Goal: Information Seeking & Learning: Compare options

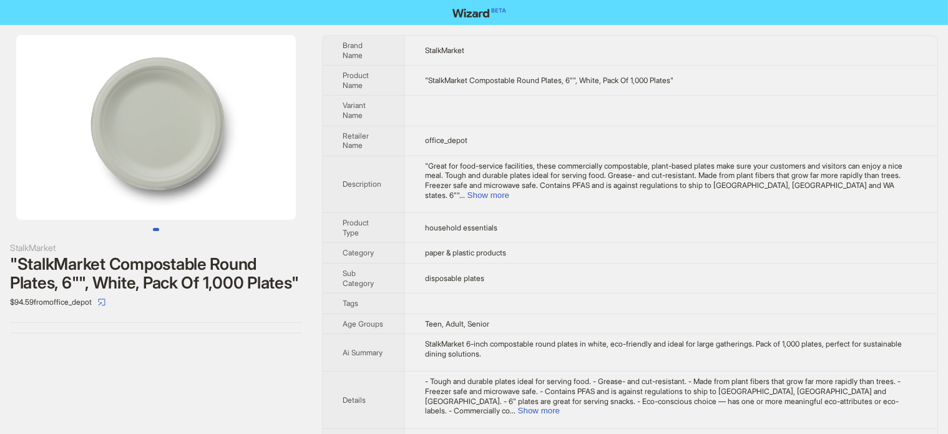
click at [211, 107] on img at bounding box center [156, 127] width 280 height 185
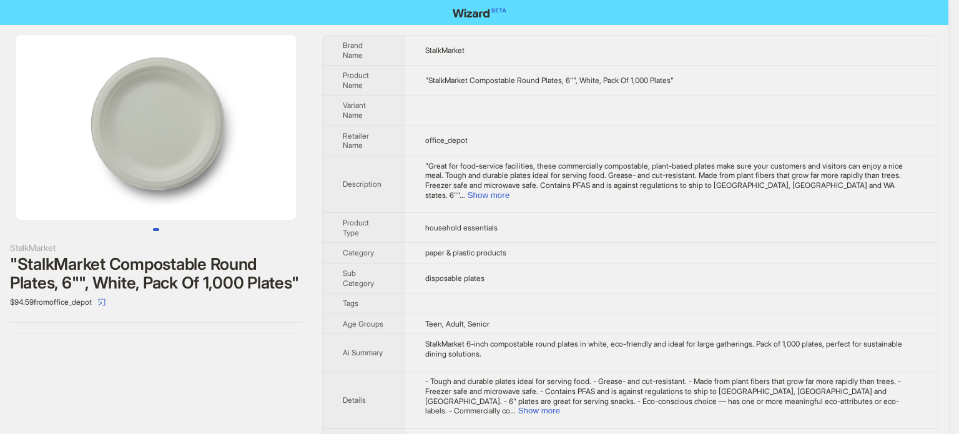
drag, startPoint x: 237, startPoint y: 186, endPoint x: 99, endPoint y: 205, distance: 138.6
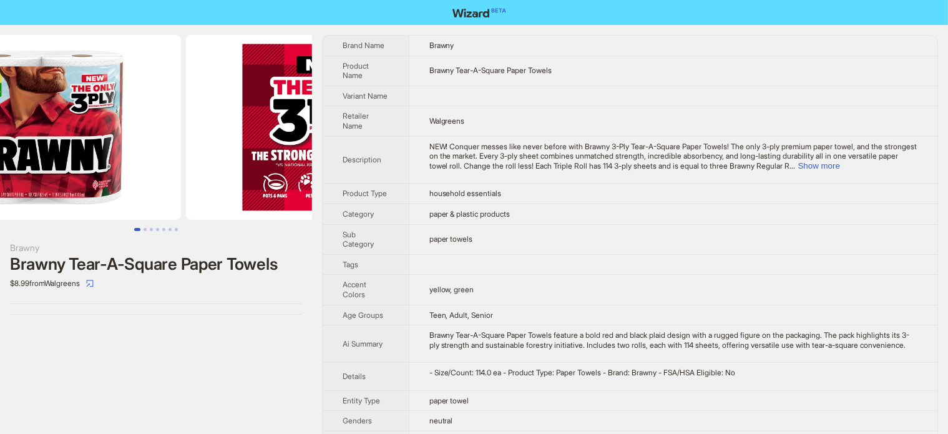
drag, startPoint x: 247, startPoint y: 110, endPoint x: 120, endPoint y: 120, distance: 127.7
click at [102, 124] on ul at bounding box center [156, 127] width 312 height 185
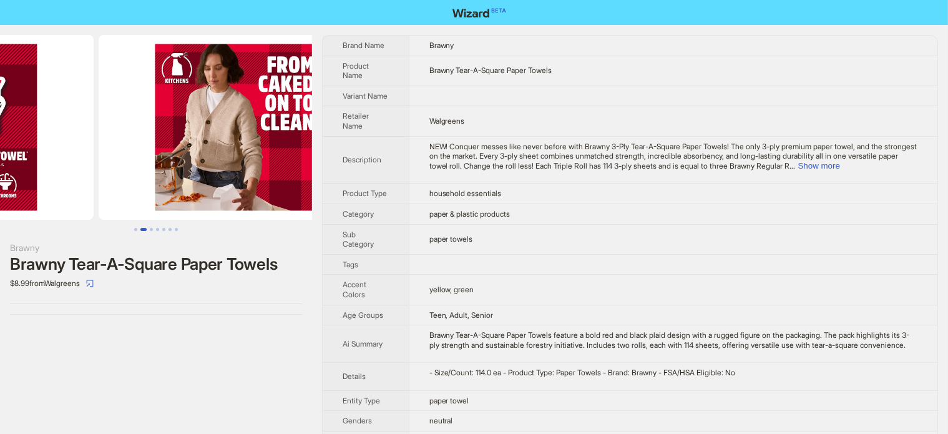
drag, startPoint x: 229, startPoint y: 107, endPoint x: 78, endPoint y: 119, distance: 151.5
click at [57, 120] on ul at bounding box center [156, 127] width 312 height 185
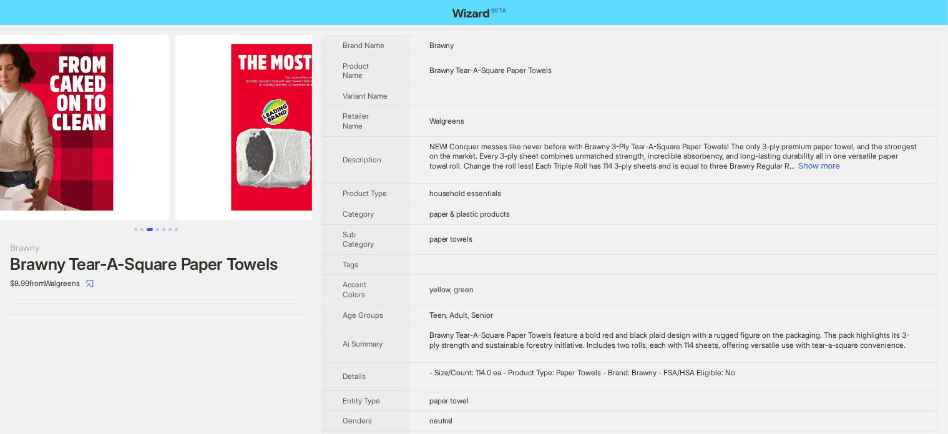
drag, startPoint x: 207, startPoint y: 115, endPoint x: 159, endPoint y: 109, distance: 48.4
click at [106, 124] on img at bounding box center [30, 127] width 280 height 185
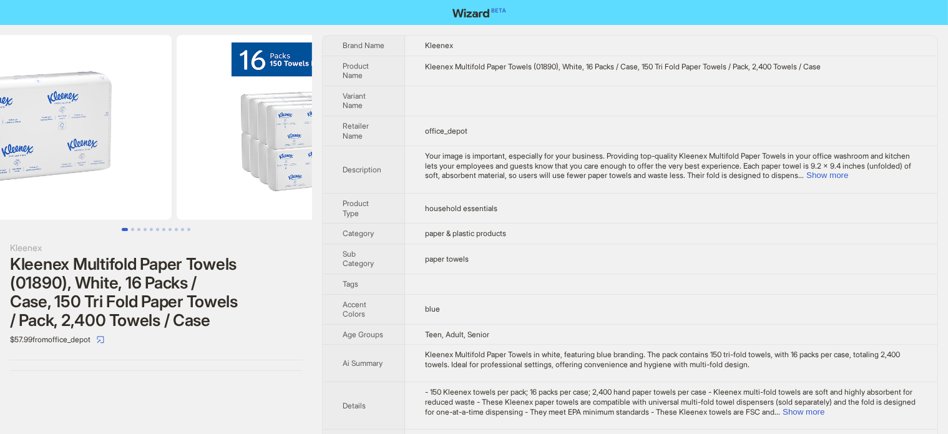
drag, startPoint x: 217, startPoint y: 140, endPoint x: 115, endPoint y: 149, distance: 102.7
click at [117, 150] on img at bounding box center [32, 127] width 280 height 185
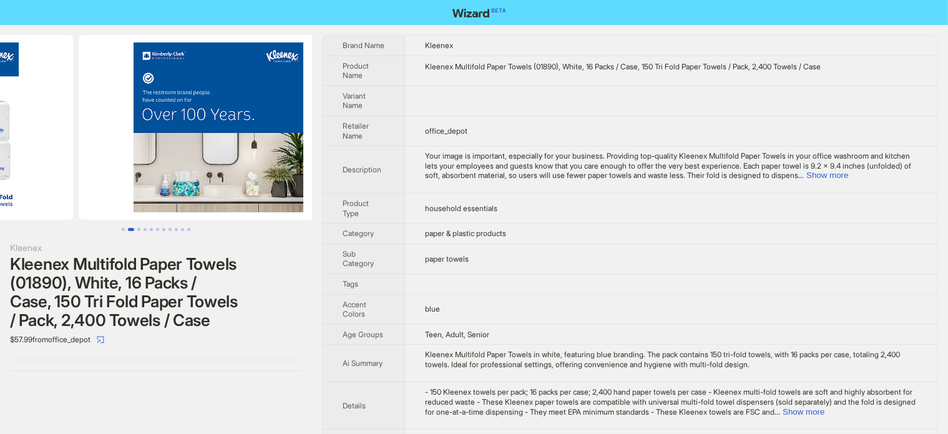
click at [107, 157] on ul at bounding box center [156, 127] width 312 height 185
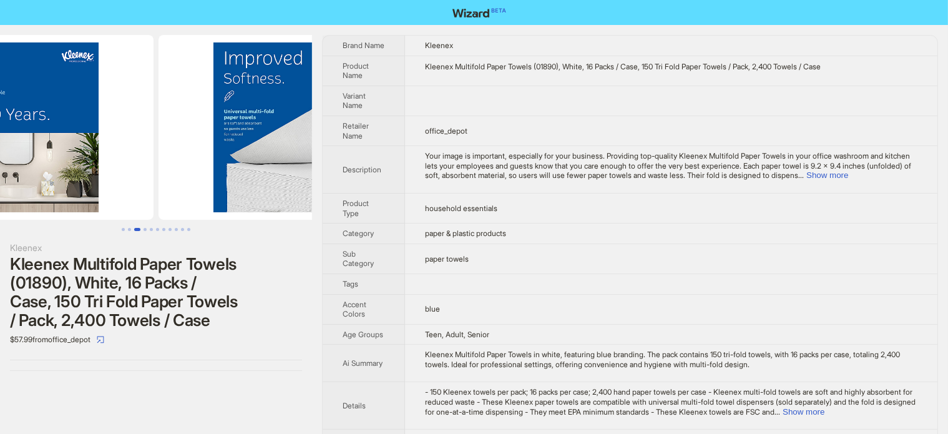
drag, startPoint x: 233, startPoint y: 155, endPoint x: 129, endPoint y: 154, distance: 103.6
click at [129, 154] on img at bounding box center [14, 127] width 280 height 185
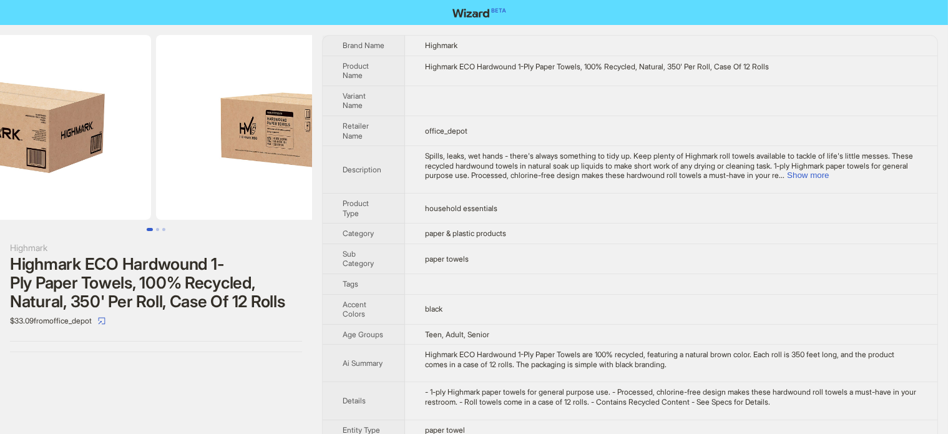
drag, startPoint x: 157, startPoint y: 166, endPoint x: 80, endPoint y: 167, distance: 77.4
click at [90, 167] on ul at bounding box center [156, 127] width 312 height 185
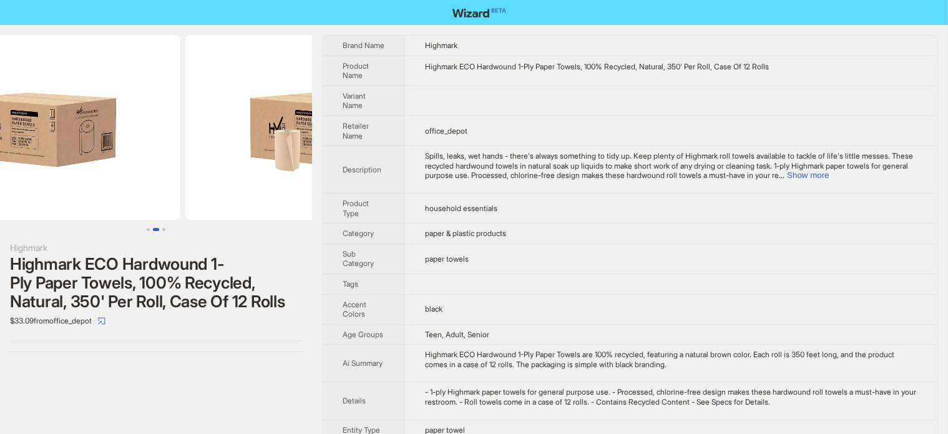
drag, startPoint x: 209, startPoint y: 154, endPoint x: 96, endPoint y: 157, distance: 113.0
click at [96, 157] on img at bounding box center [41, 127] width 280 height 185
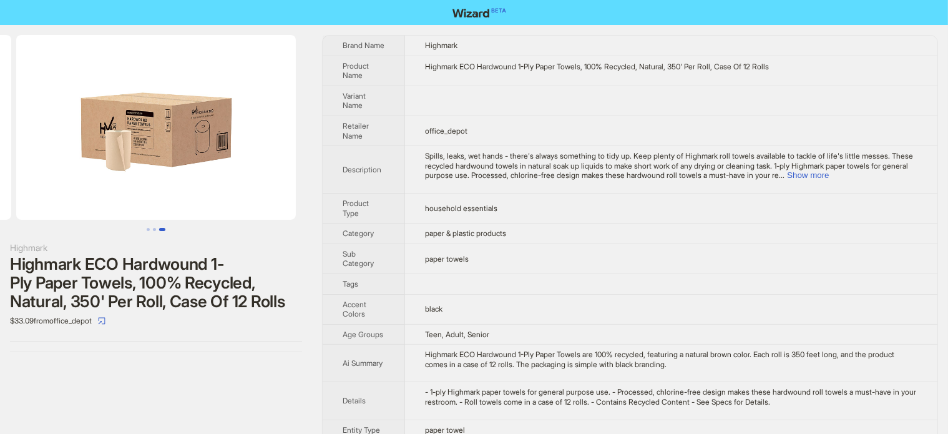
drag, startPoint x: 168, startPoint y: 153, endPoint x: 120, endPoint y: 160, distance: 49.2
click at [120, 160] on img at bounding box center [156, 127] width 280 height 185
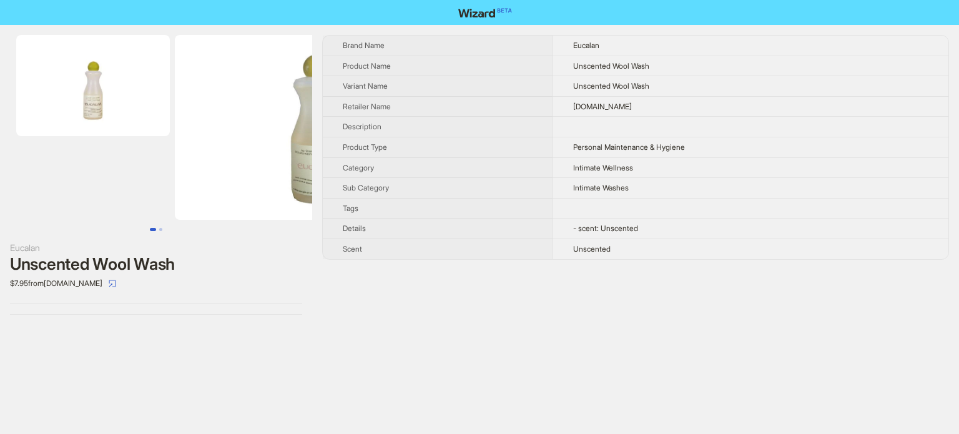
drag, startPoint x: 27, startPoint y: 328, endPoint x: 72, endPoint y: 316, distance: 46.6
click at [27, 328] on div "Eucalan Unscented Wool Wash $7.95 from [DOMAIN_NAME] Brand Name Eucalan Product…" at bounding box center [479, 217] width 959 height 434
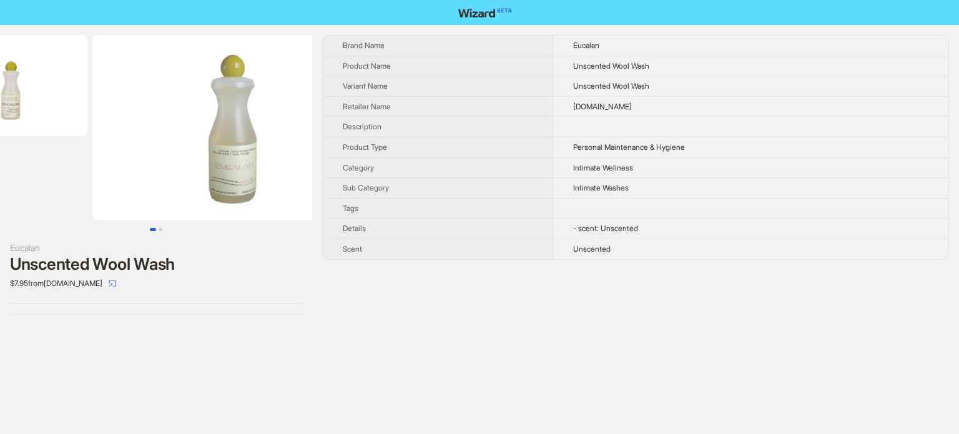
scroll to position [0, 159]
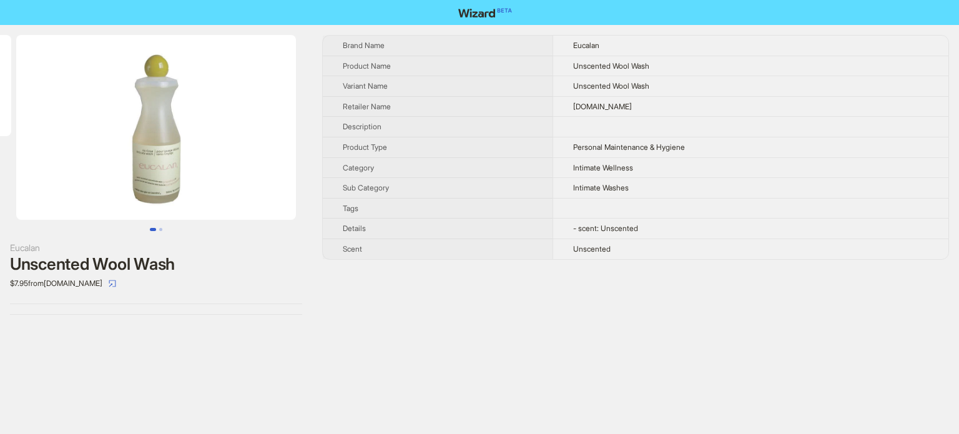
drag, startPoint x: 211, startPoint y: 132, endPoint x: 102, endPoint y: 162, distance: 113.1
click at [102, 162] on img at bounding box center [156, 127] width 280 height 185
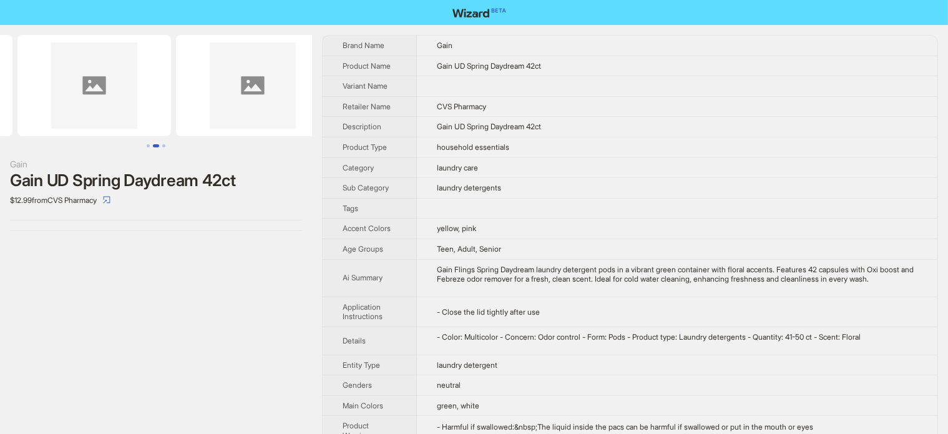
drag, startPoint x: 144, startPoint y: 99, endPoint x: 93, endPoint y: 95, distance: 51.3
click at [93, 99] on img at bounding box center [94, 85] width 154 height 101
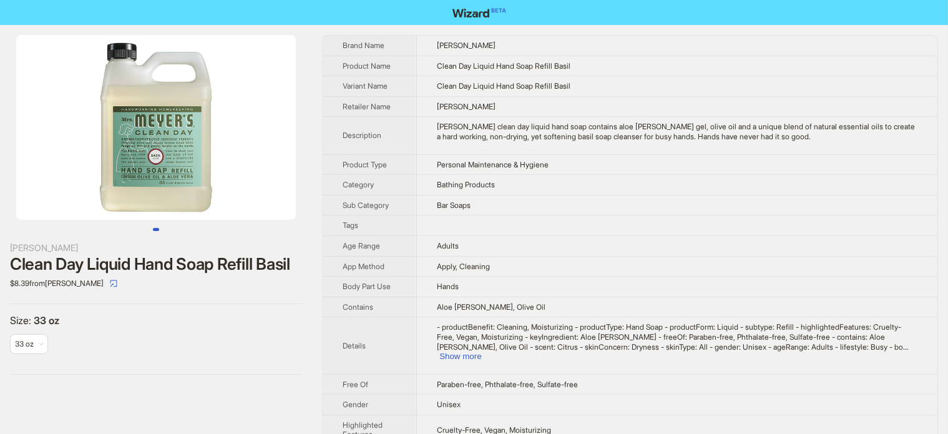
drag, startPoint x: 223, startPoint y: 142, endPoint x: 122, endPoint y: 168, distance: 104.4
click at [129, 167] on img at bounding box center [156, 127] width 280 height 185
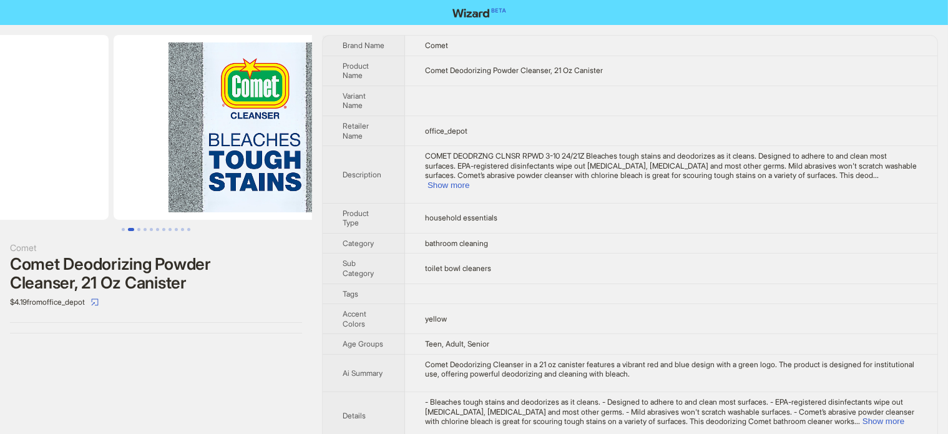
drag, startPoint x: 182, startPoint y: 133, endPoint x: 95, endPoint y: 144, distance: 88.1
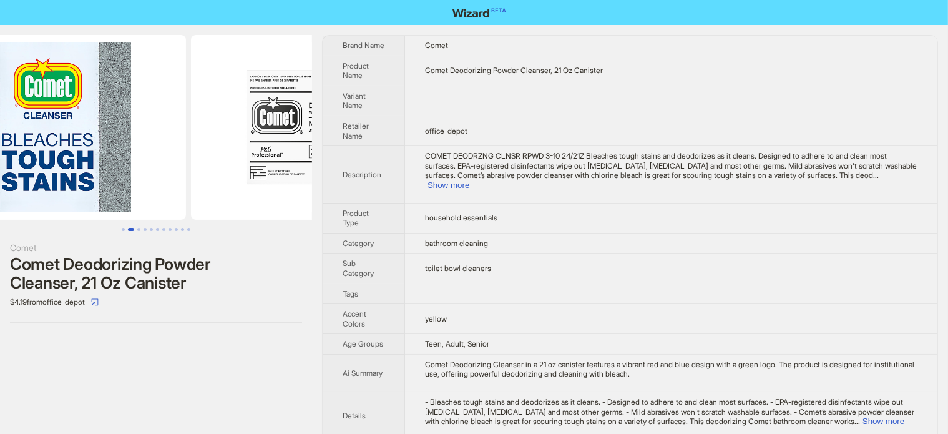
drag, startPoint x: 214, startPoint y: 109, endPoint x: 127, endPoint y: 132, distance: 89.8
click at [129, 132] on img at bounding box center [46, 127] width 280 height 185
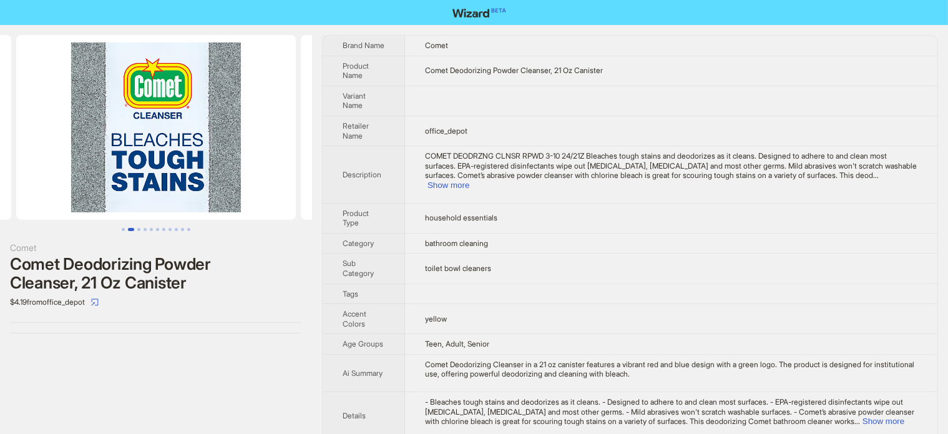
drag, startPoint x: 192, startPoint y: 134, endPoint x: 95, endPoint y: 162, distance: 101.1
click at [103, 159] on img at bounding box center [156, 127] width 280 height 185
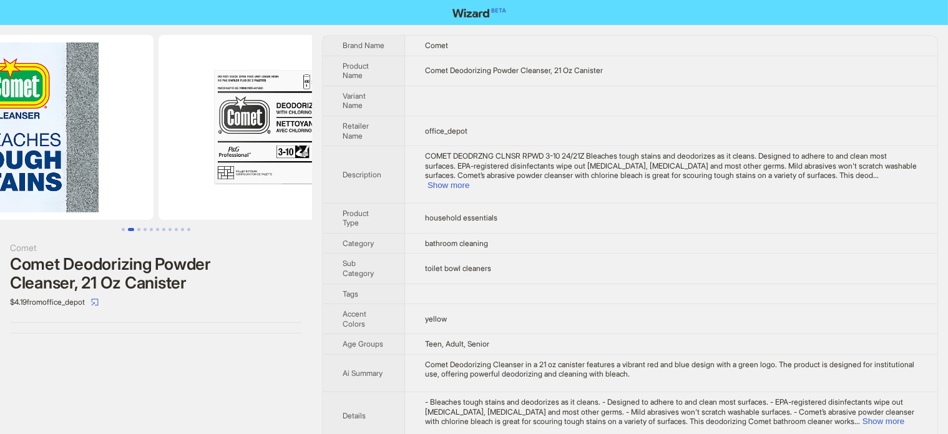
click at [77, 179] on img at bounding box center [14, 127] width 280 height 185
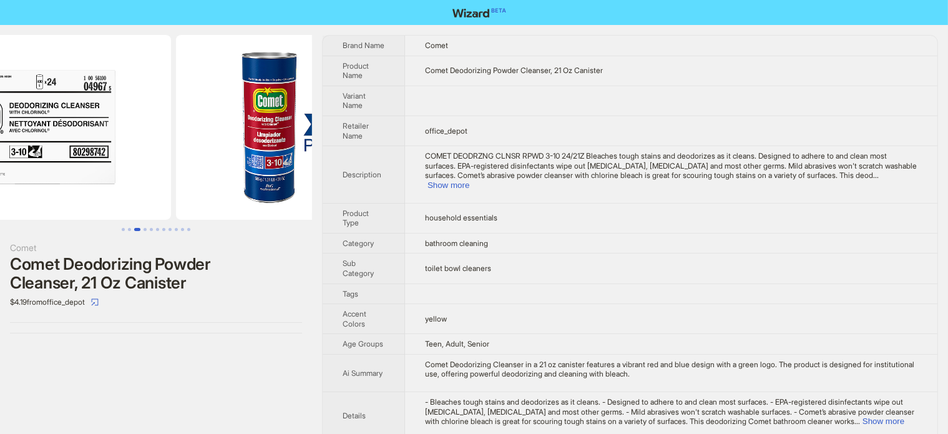
drag, startPoint x: 177, startPoint y: 172, endPoint x: 185, endPoint y: 169, distance: 8.1
click at [104, 183] on img at bounding box center [31, 127] width 280 height 185
drag, startPoint x: 204, startPoint y: 167, endPoint x: 129, endPoint y: 184, distance: 76.8
click at [119, 187] on img at bounding box center [32, 127] width 280 height 185
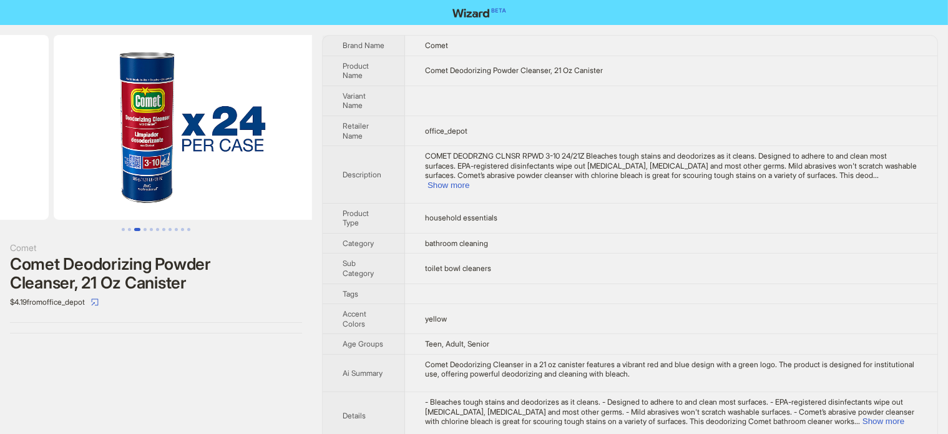
drag, startPoint x: 187, startPoint y: 169, endPoint x: 32, endPoint y: 207, distance: 160.0
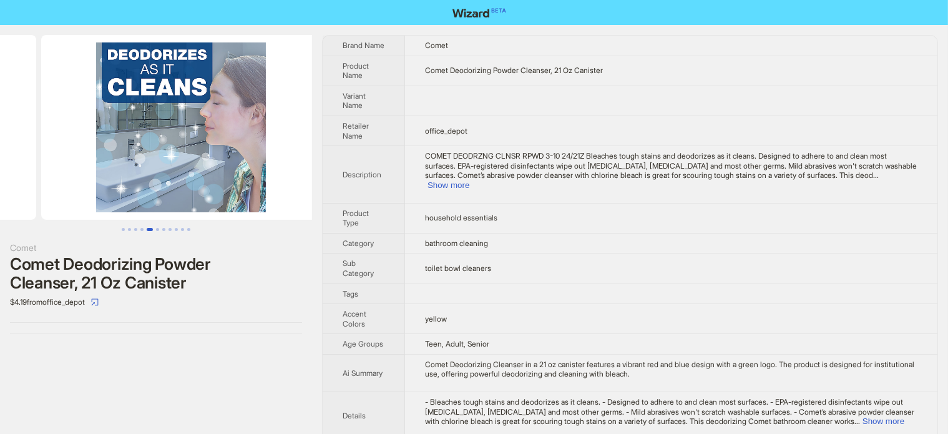
drag, startPoint x: 195, startPoint y: 187, endPoint x: 32, endPoint y: 204, distance: 164.4
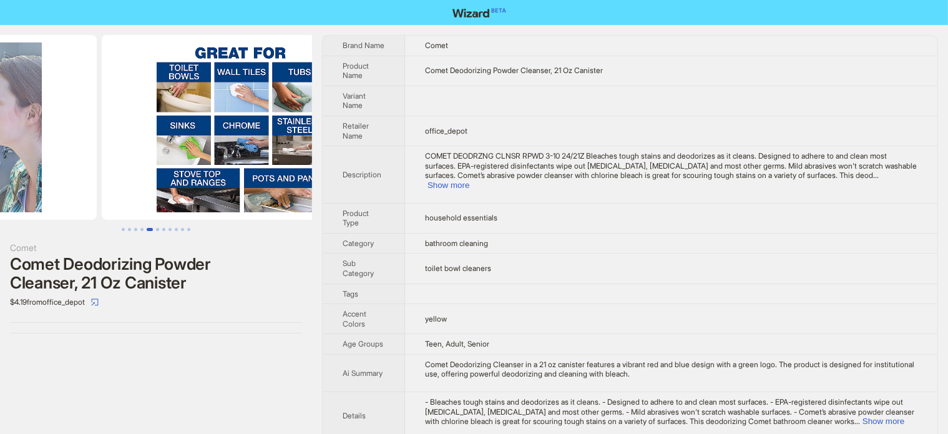
drag, startPoint x: 247, startPoint y: 139, endPoint x: 60, endPoint y: 159, distance: 188.3
click at [32, 190] on ul at bounding box center [156, 127] width 312 height 185
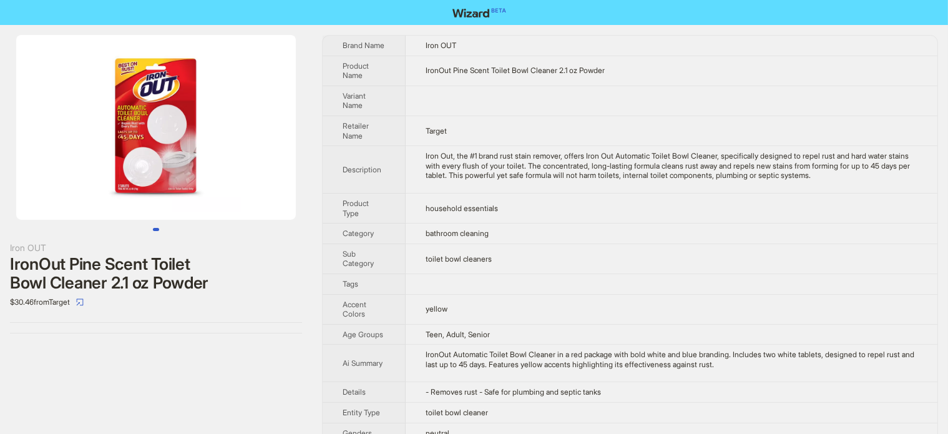
drag, startPoint x: 188, startPoint y: 150, endPoint x: 0, endPoint y: 164, distance: 189.0
click at [5, 162] on li at bounding box center [156, 127] width 312 height 185
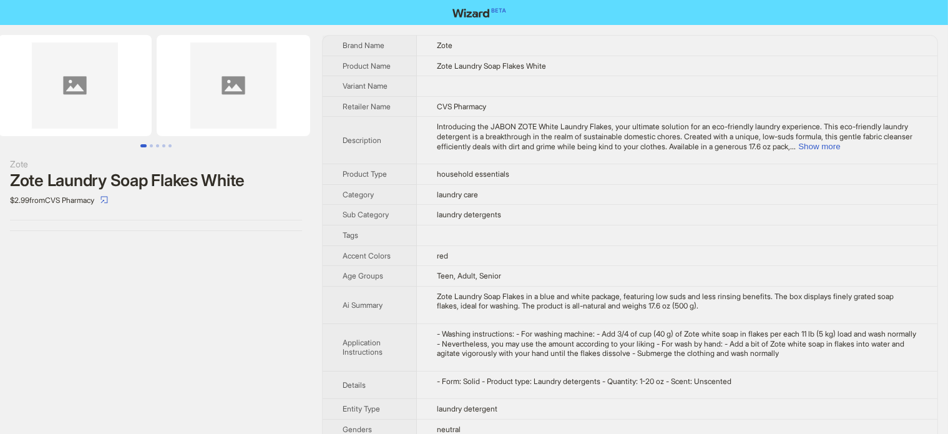
drag, startPoint x: 220, startPoint y: 117, endPoint x: 95, endPoint y: 129, distance: 125.4
click at [95, 129] on img at bounding box center [75, 85] width 154 height 101
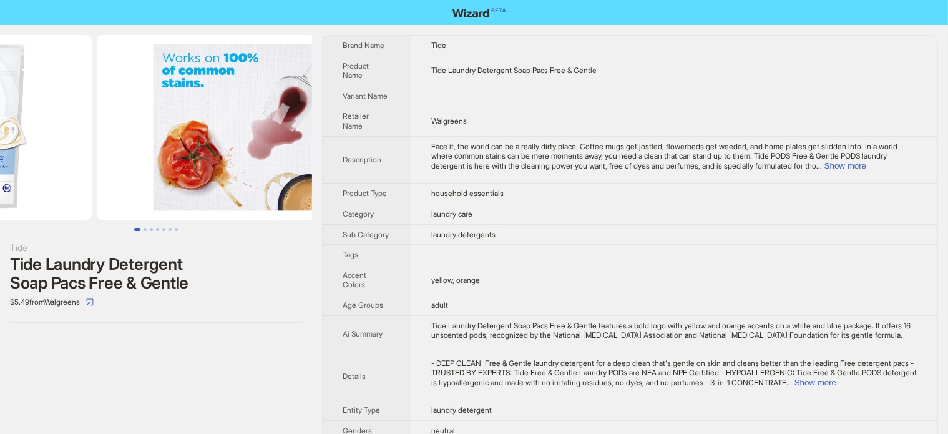
drag, startPoint x: 90, startPoint y: 158, endPoint x: 32, endPoint y: 170, distance: 59.4
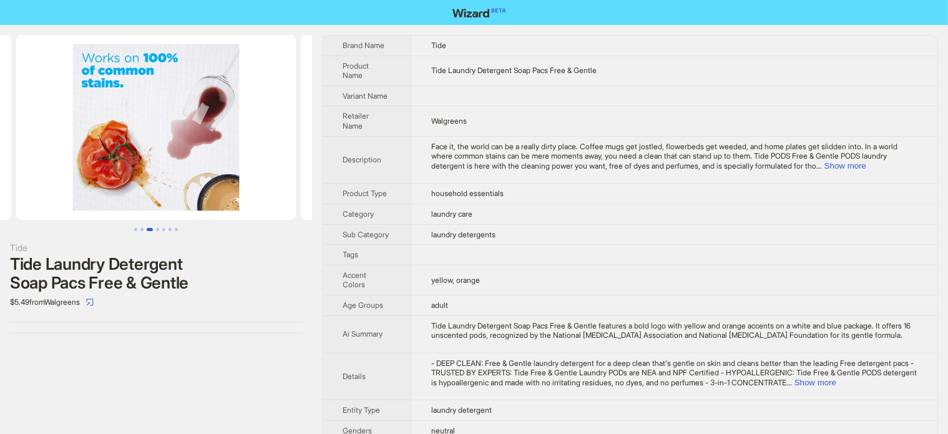
drag, startPoint x: 195, startPoint y: 163, endPoint x: 0, endPoint y: 163, distance: 195.3
click at [16, 163] on img at bounding box center [156, 127] width 280 height 185
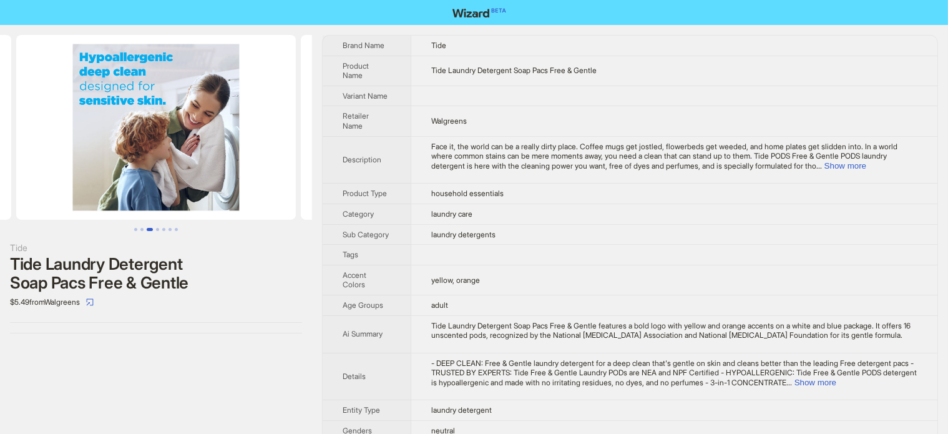
drag, startPoint x: 245, startPoint y: 140, endPoint x: 79, endPoint y: 141, distance: 166.0
click at [83, 141] on ul at bounding box center [156, 127] width 312 height 185
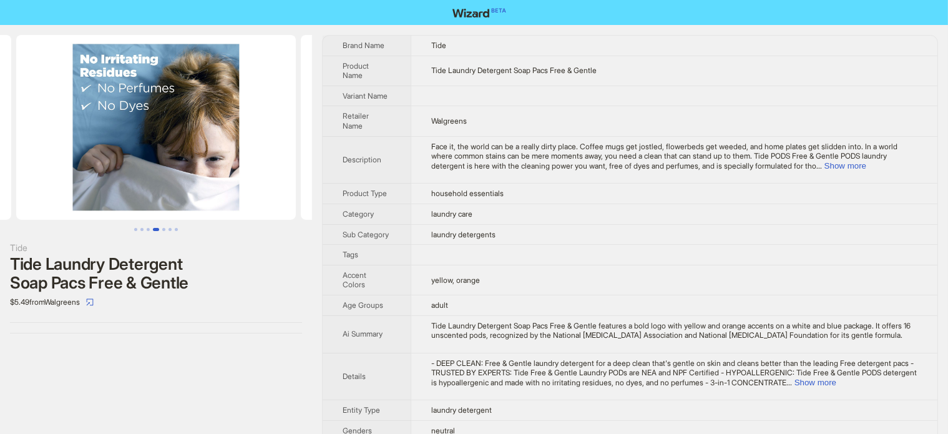
scroll to position [0, 1138]
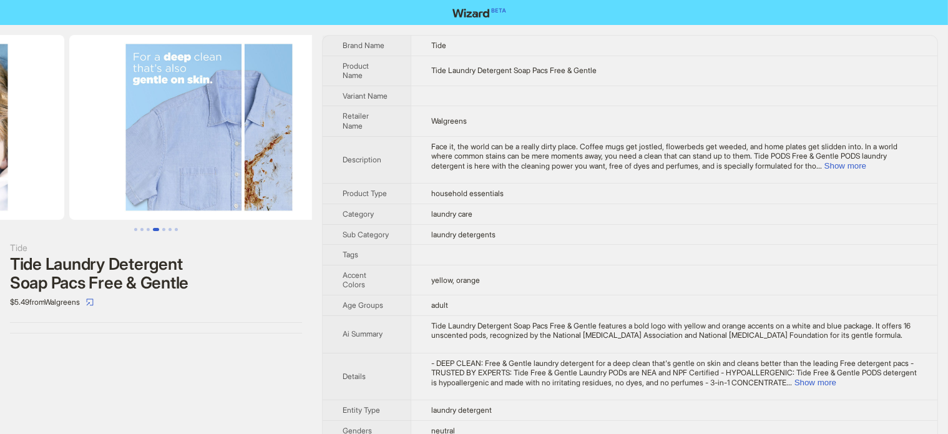
drag, startPoint x: 142, startPoint y: 153, endPoint x: 107, endPoint y: 152, distance: 35.0
click at [110, 154] on ul at bounding box center [156, 127] width 312 height 185
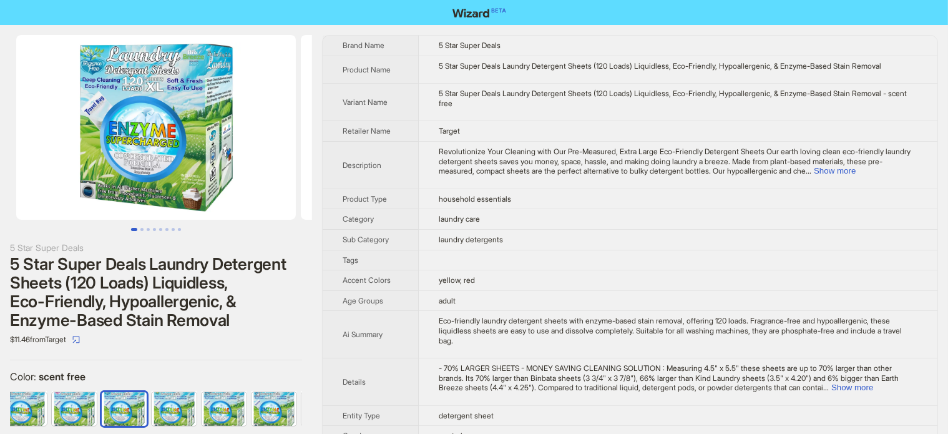
scroll to position [0, 357]
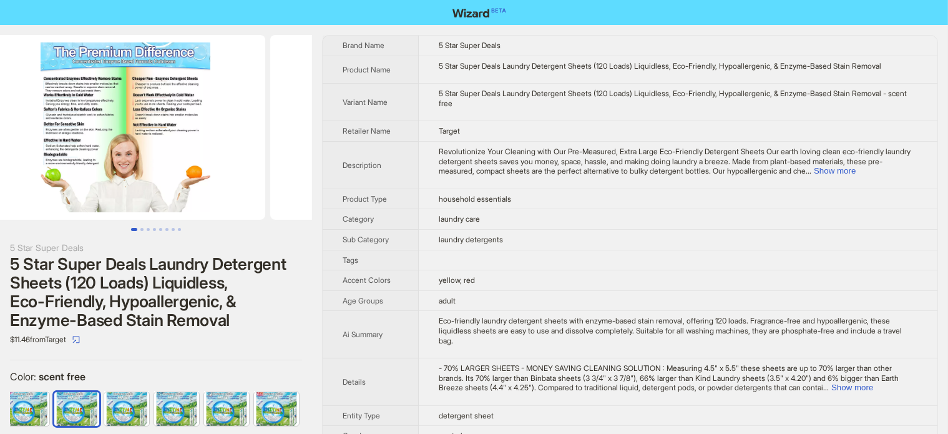
drag, startPoint x: 226, startPoint y: 139, endPoint x: 2, endPoint y: 198, distance: 231.1
click at [1, 197] on ul at bounding box center [156, 127] width 312 height 185
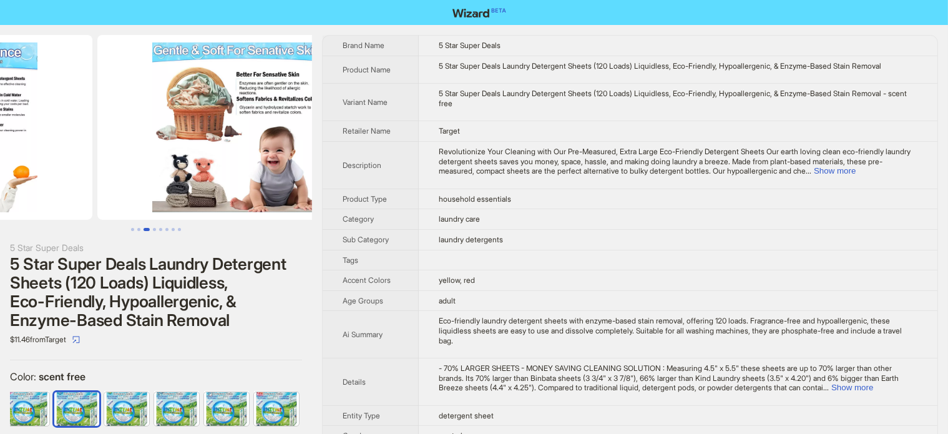
drag, startPoint x: 238, startPoint y: 172, endPoint x: 101, endPoint y: 200, distance: 140.3
click at [101, 200] on ul at bounding box center [156, 127] width 312 height 185
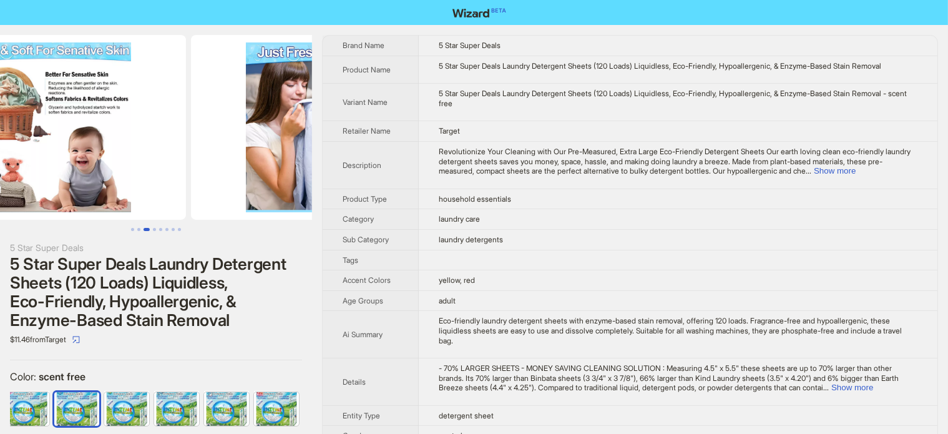
drag, startPoint x: 263, startPoint y: 188, endPoint x: 190, endPoint y: 205, distance: 74.3
click at [190, 205] on ul at bounding box center [156, 127] width 312 height 185
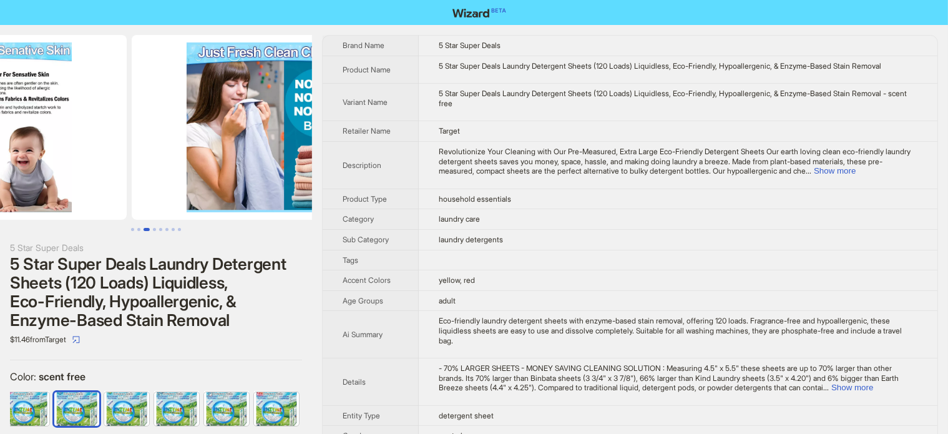
drag, startPoint x: 255, startPoint y: 196, endPoint x: 143, endPoint y: 225, distance: 115.9
click at [143, 225] on div at bounding box center [156, 133] width 312 height 196
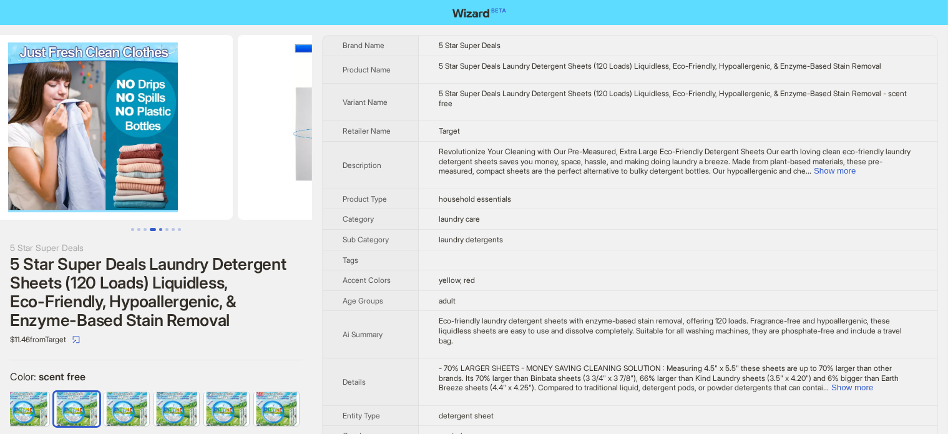
scroll to position [0, 1138]
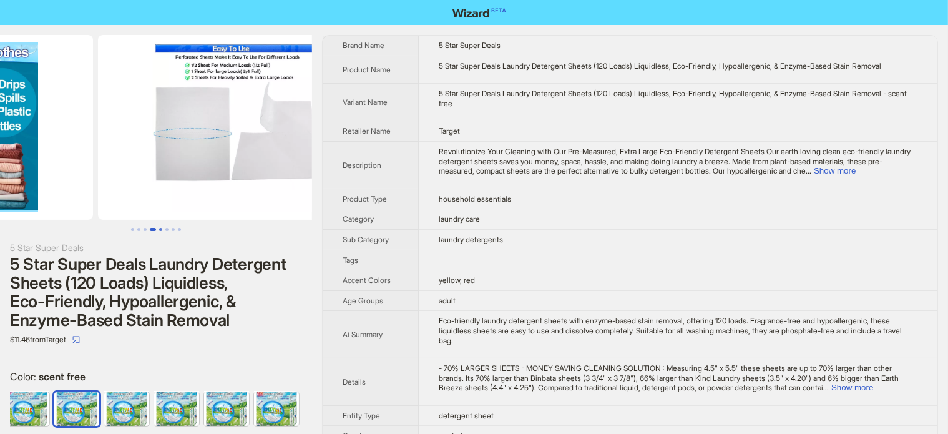
drag, startPoint x: 253, startPoint y: 190, endPoint x: 160, endPoint y: 221, distance: 98.1
click at [137, 222] on div at bounding box center [156, 133] width 312 height 196
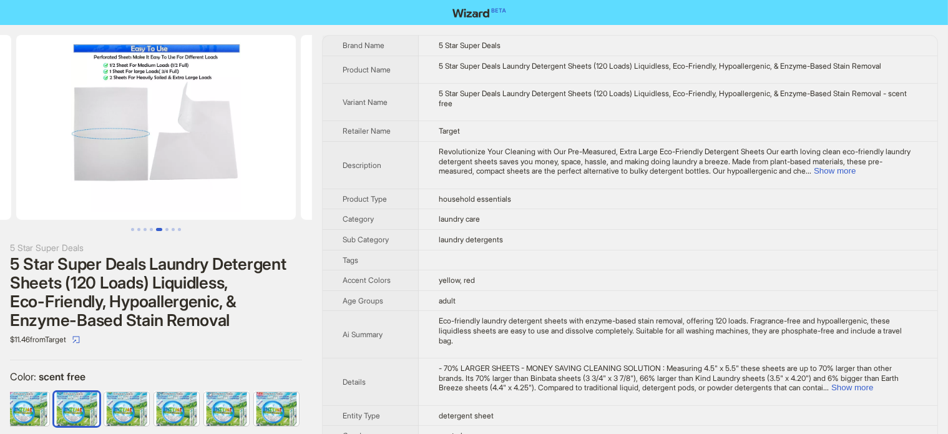
drag, startPoint x: 248, startPoint y: 219, endPoint x: 80, endPoint y: 238, distance: 169.5
click at [82, 243] on div "5 Star Super Deals 5 Star Super Deals Laundry Detergent Sheets (120 Loads) Liqu…" at bounding box center [156, 239] width 312 height 429
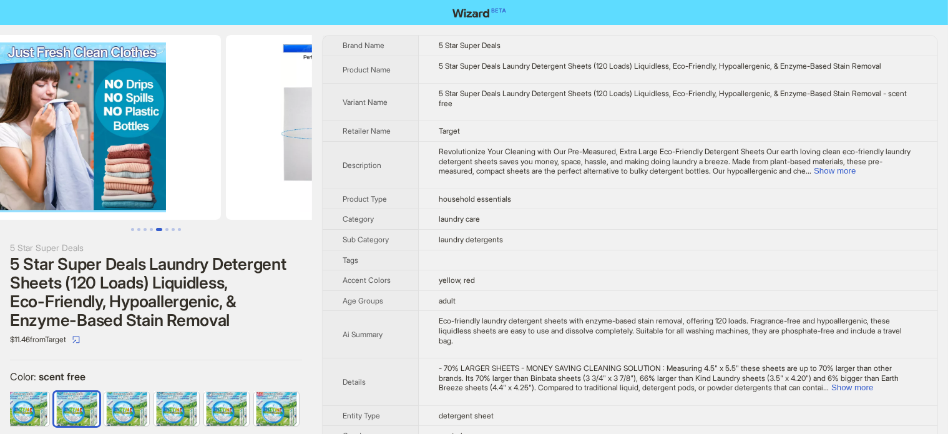
drag, startPoint x: 109, startPoint y: 180, endPoint x: 264, endPoint y: 174, distance: 154.9
click at [267, 177] on img at bounding box center [366, 127] width 280 height 185
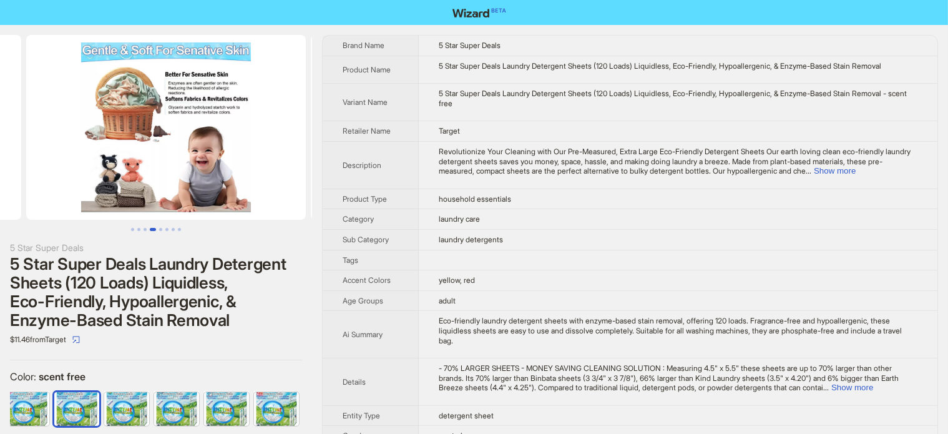
click at [305, 132] on ul at bounding box center [156, 127] width 312 height 185
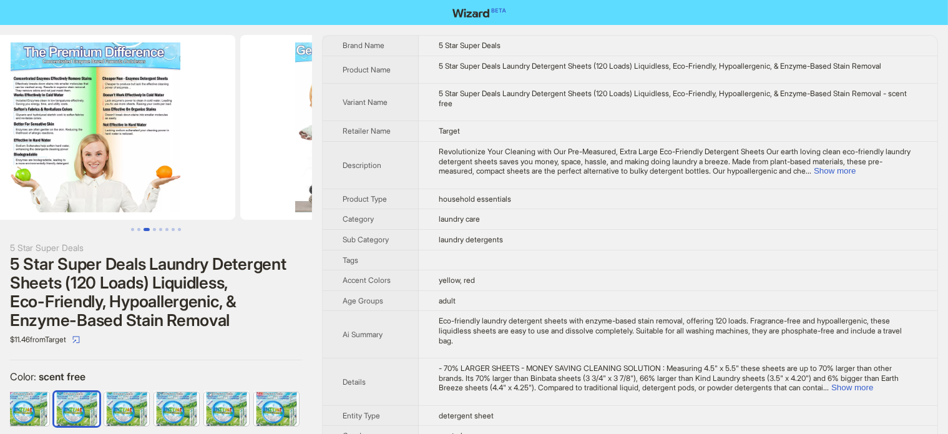
drag, startPoint x: 88, startPoint y: 167, endPoint x: 184, endPoint y: 153, distance: 97.1
click at [240, 142] on li at bounding box center [382, 127] width 285 height 185
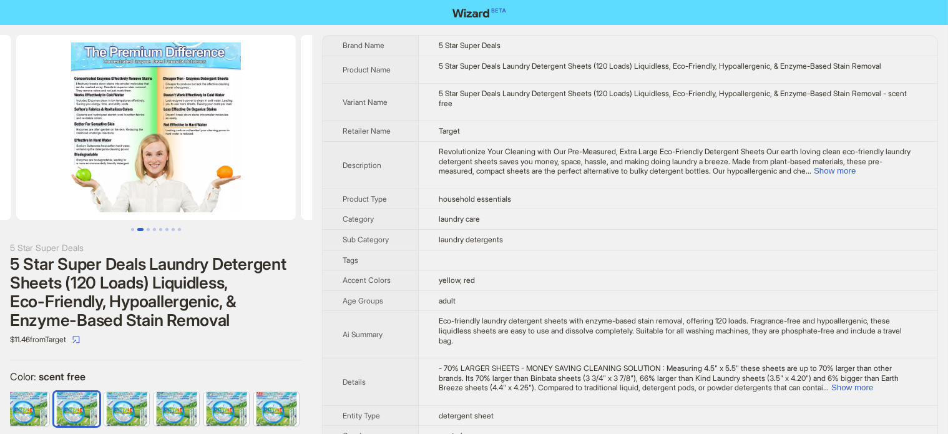
scroll to position [0, 82]
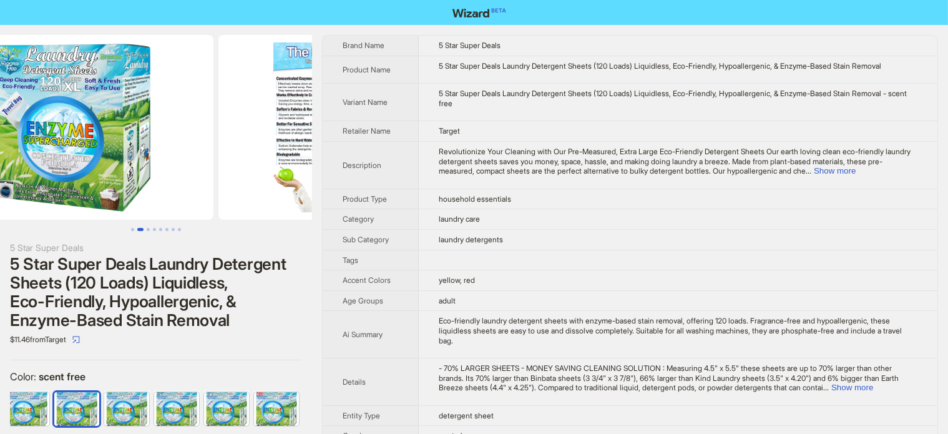
drag, startPoint x: 127, startPoint y: 169, endPoint x: 222, endPoint y: 160, distance: 95.3
click at [222, 160] on li at bounding box center [358, 127] width 285 height 185
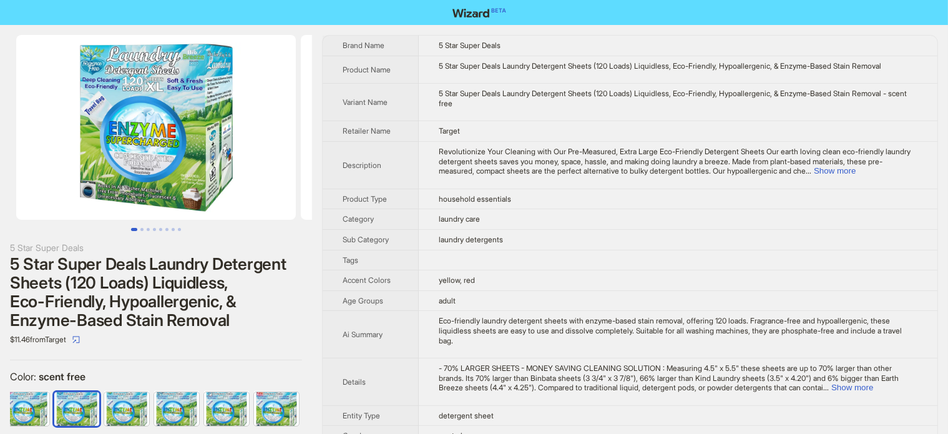
drag, startPoint x: 101, startPoint y: 185, endPoint x: 275, endPoint y: 167, distance: 174.5
click at [275, 167] on img at bounding box center [156, 127] width 280 height 185
drag, startPoint x: 112, startPoint y: 184, endPoint x: 217, endPoint y: 184, distance: 104.8
click at [217, 184] on img at bounding box center [156, 127] width 280 height 185
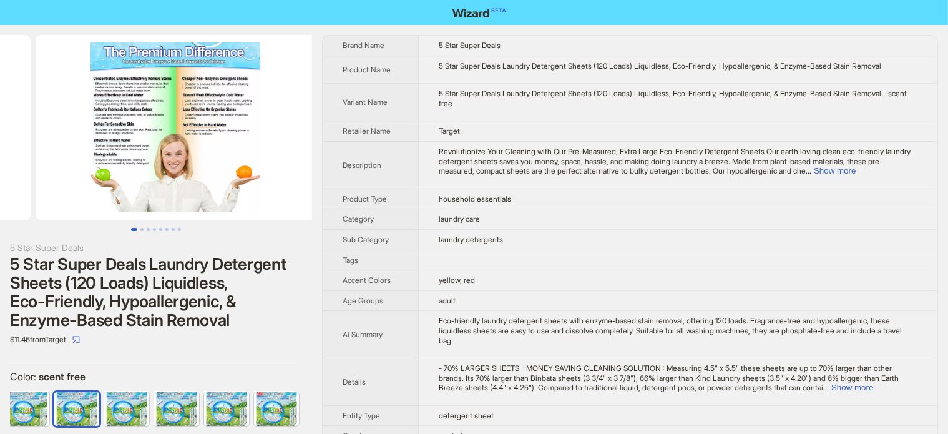
drag, startPoint x: 190, startPoint y: 167, endPoint x: 52, endPoint y: 204, distance: 142.7
click at [52, 204] on ul at bounding box center [156, 127] width 312 height 185
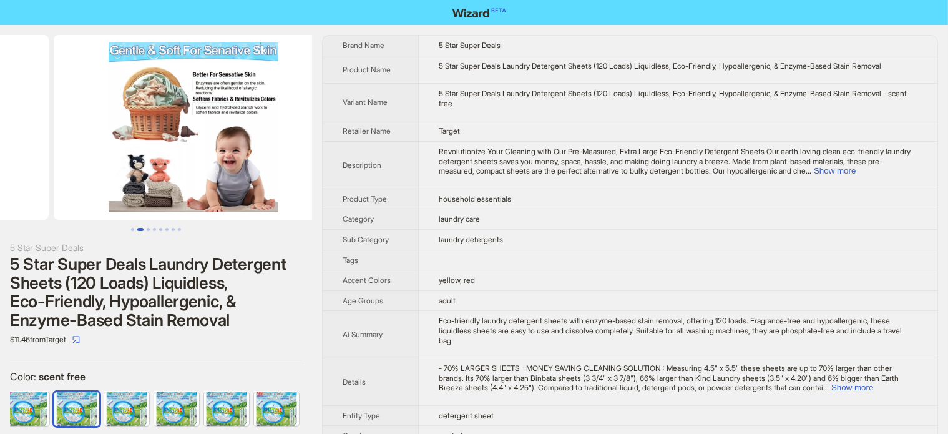
drag, startPoint x: 217, startPoint y: 183, endPoint x: 52, endPoint y: 227, distance: 170.9
click at [52, 227] on div at bounding box center [156, 133] width 312 height 196
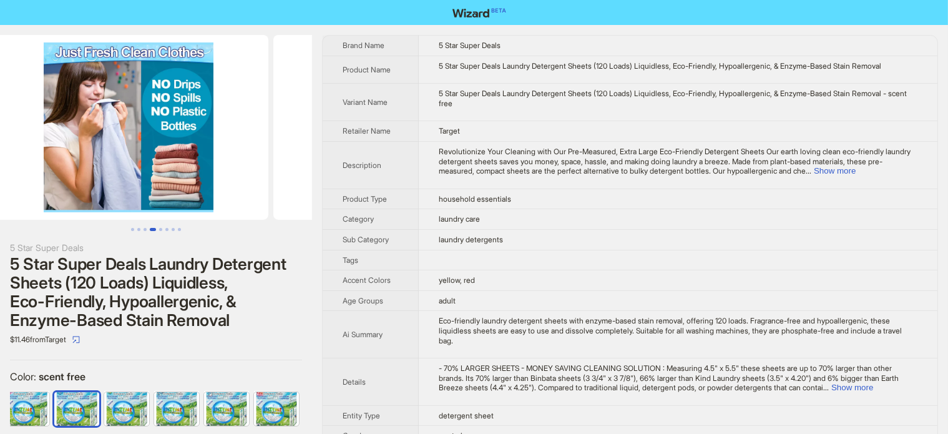
drag, startPoint x: 154, startPoint y: 193, endPoint x: 0, endPoint y: 230, distance: 158.0
click at [0, 230] on div at bounding box center [156, 133] width 312 height 196
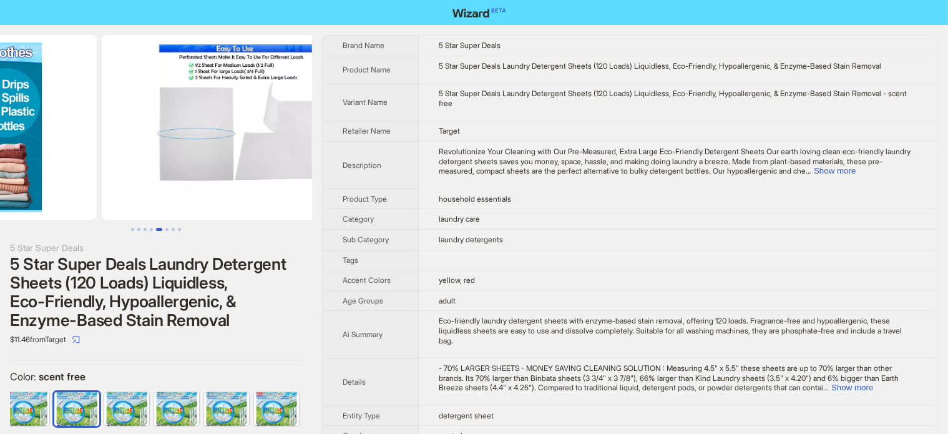
drag, startPoint x: 180, startPoint y: 192, endPoint x: 47, endPoint y: 191, distance: 132.9
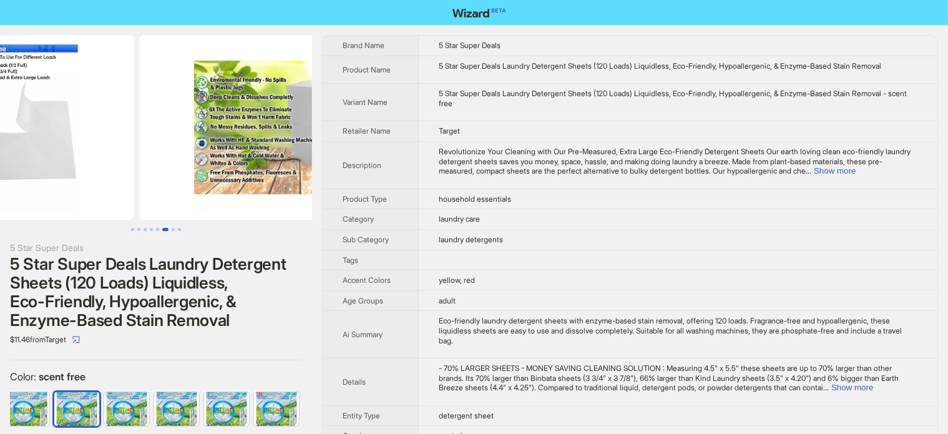
drag, startPoint x: 190, startPoint y: 185, endPoint x: 97, endPoint y: 185, distance: 93.0
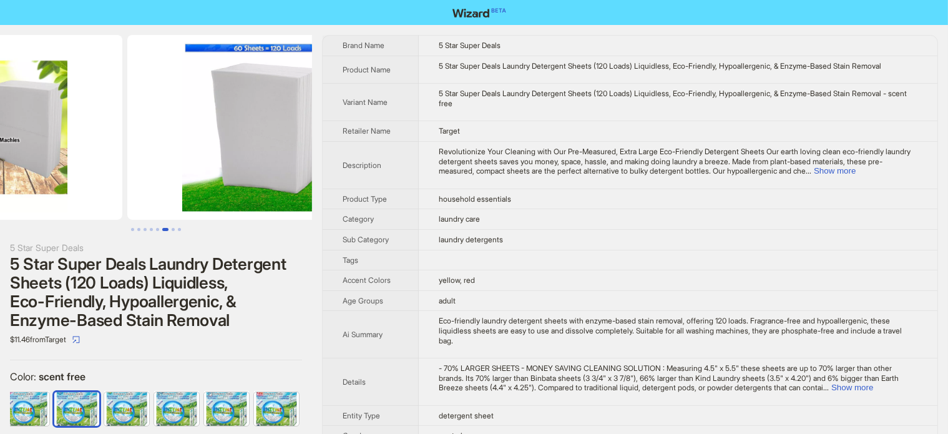
drag, startPoint x: 200, startPoint y: 186, endPoint x: 97, endPoint y: 193, distance: 103.2
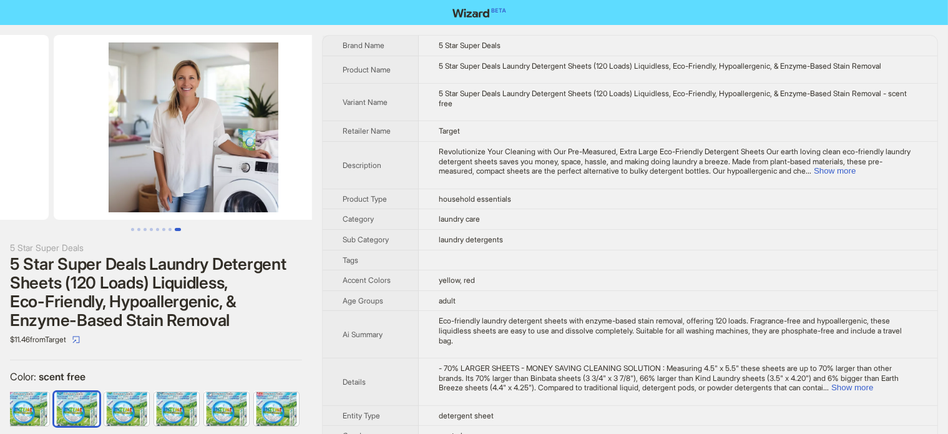
drag, startPoint x: 250, startPoint y: 184, endPoint x: 85, endPoint y: 203, distance: 165.9
click at [85, 203] on ul at bounding box center [156, 127] width 312 height 185
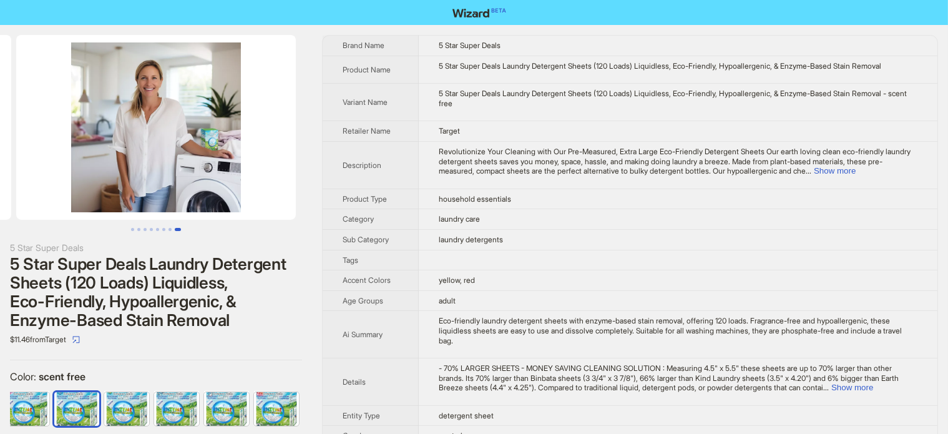
drag, startPoint x: 217, startPoint y: 196, endPoint x: 74, endPoint y: 212, distance: 143.1
click at [74, 212] on img at bounding box center [156, 127] width 280 height 185
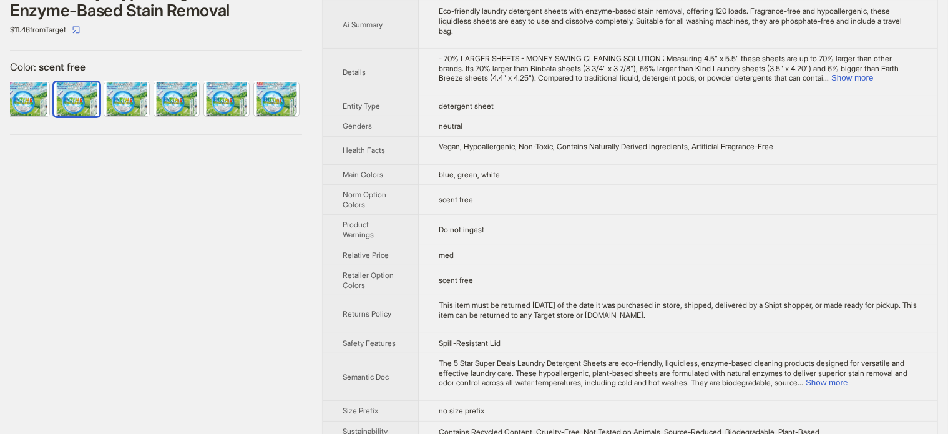
scroll to position [334, 0]
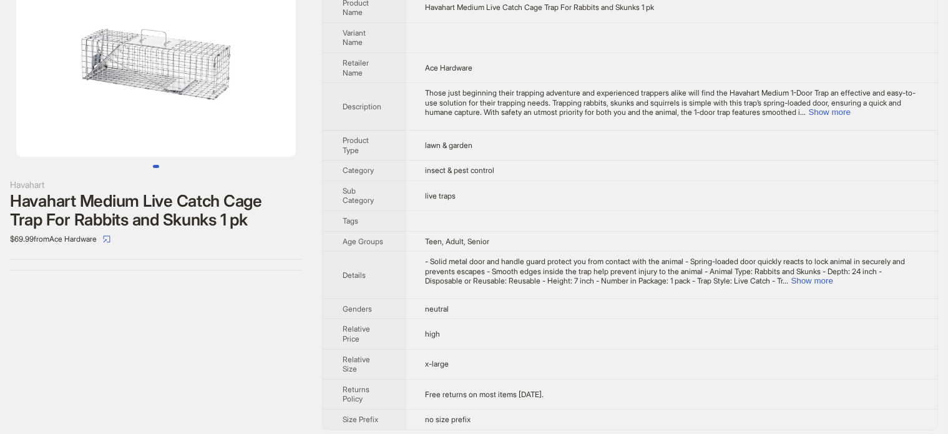
scroll to position [67, 0]
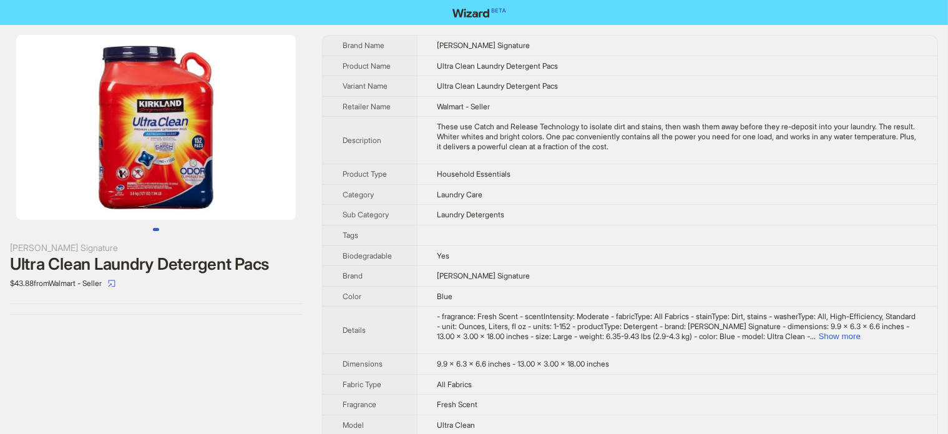
drag, startPoint x: 269, startPoint y: 144, endPoint x: 127, endPoint y: 155, distance: 142.7
click at [127, 155] on img at bounding box center [156, 127] width 280 height 185
click at [226, 261] on div "Ultra Clean Laundry Detergent Pacs" at bounding box center [156, 264] width 292 height 19
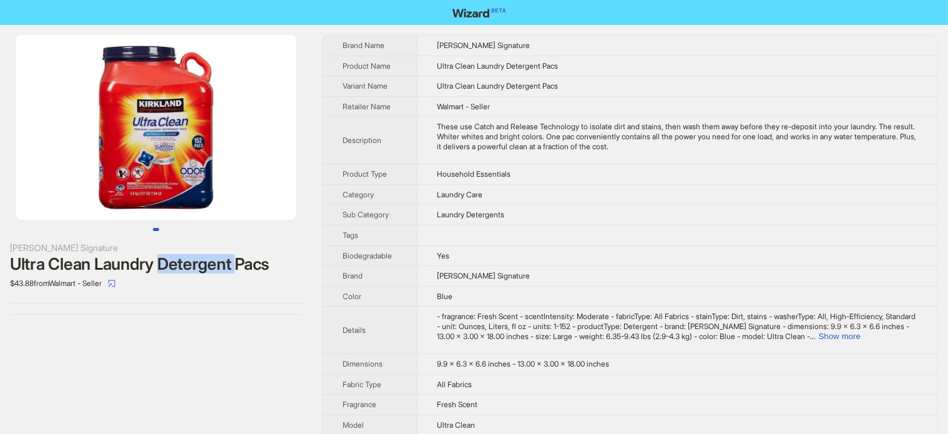
click at [226, 261] on div "Ultra Clean Laundry Detergent Pacs" at bounding box center [156, 264] width 292 height 19
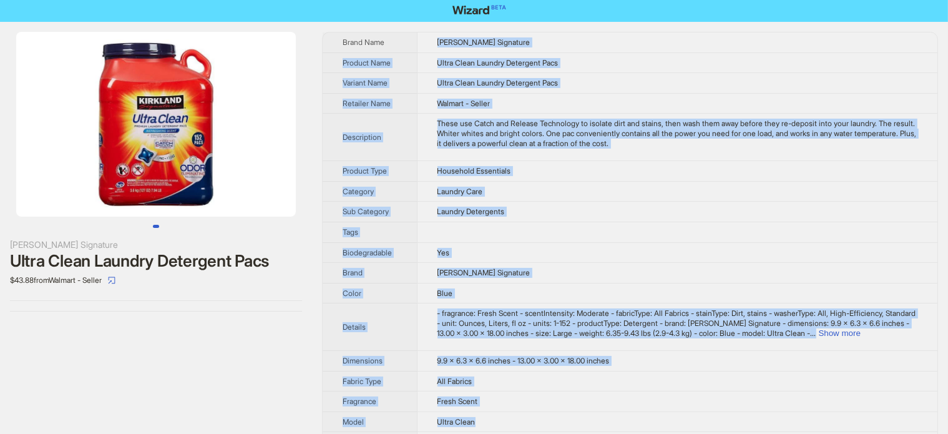
drag, startPoint x: 474, startPoint y: 107, endPoint x: 640, endPoint y: 424, distance: 357.3
click at [640, 424] on tbody "Brand Name Kirkland Signature Product Name Ultra Clean Laundry Detergent Pacs V…" at bounding box center [630, 338] width 615 height 612
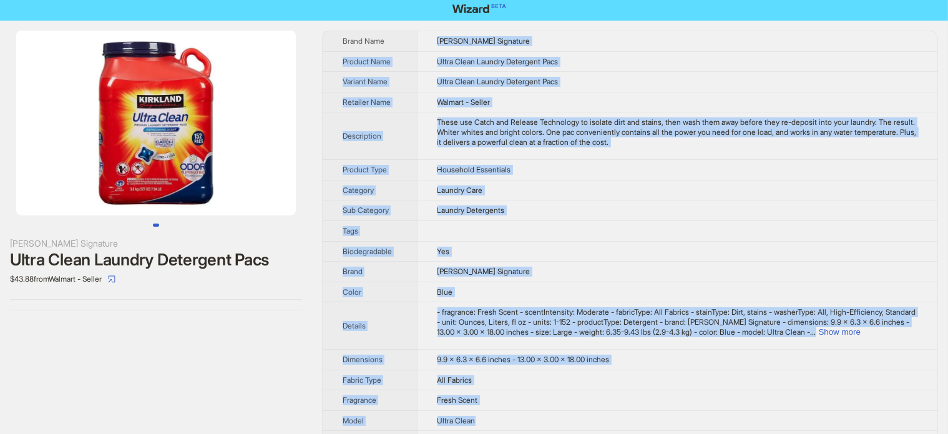
copy tbody "Kirkland Signature Product Name Ultra Clean Laundry Detergent Pacs Variant Name…"
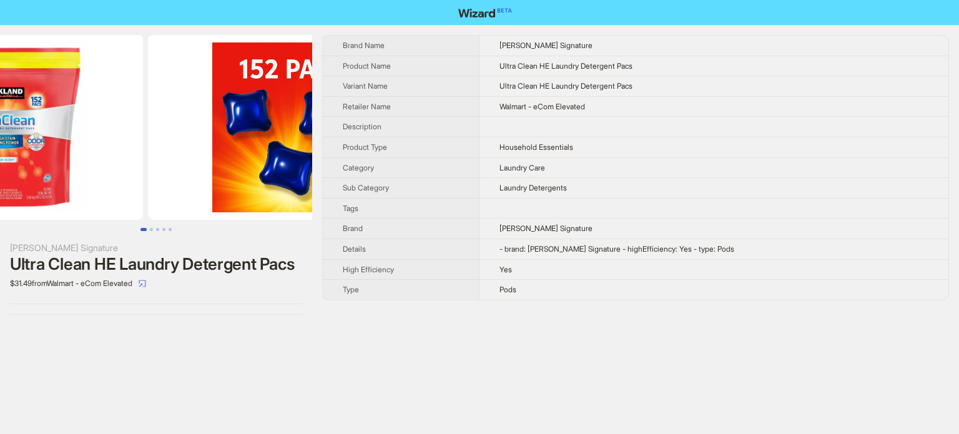
drag, startPoint x: 215, startPoint y: 177, endPoint x: 59, endPoint y: 174, distance: 155.4
click at [55, 182] on img at bounding box center [3, 127] width 280 height 185
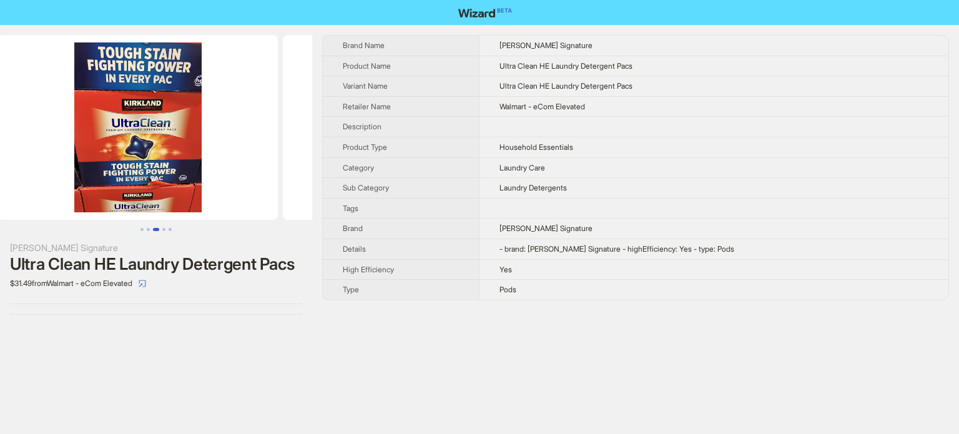
drag, startPoint x: 164, startPoint y: 142, endPoint x: 40, endPoint y: 167, distance: 126.8
click at [40, 167] on ul at bounding box center [156, 127] width 312 height 185
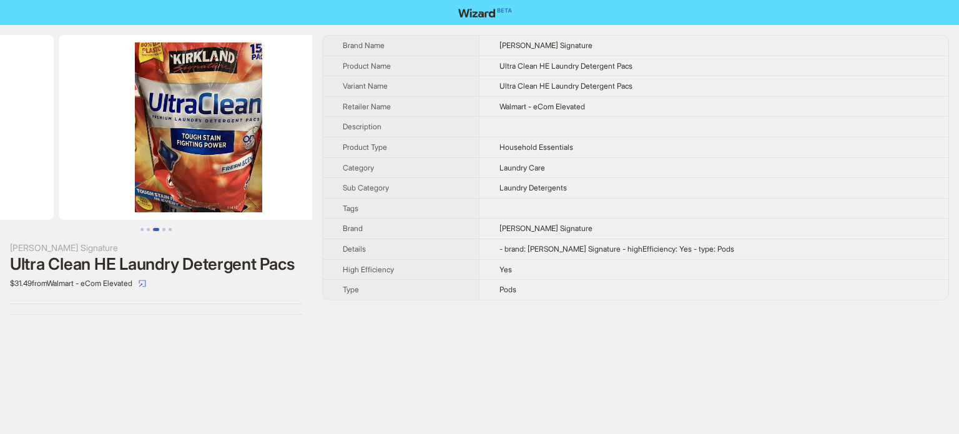
drag, startPoint x: 54, startPoint y: 187, endPoint x: 46, endPoint y: 187, distance: 8.1
click at [47, 187] on ul at bounding box center [156, 127] width 312 height 185
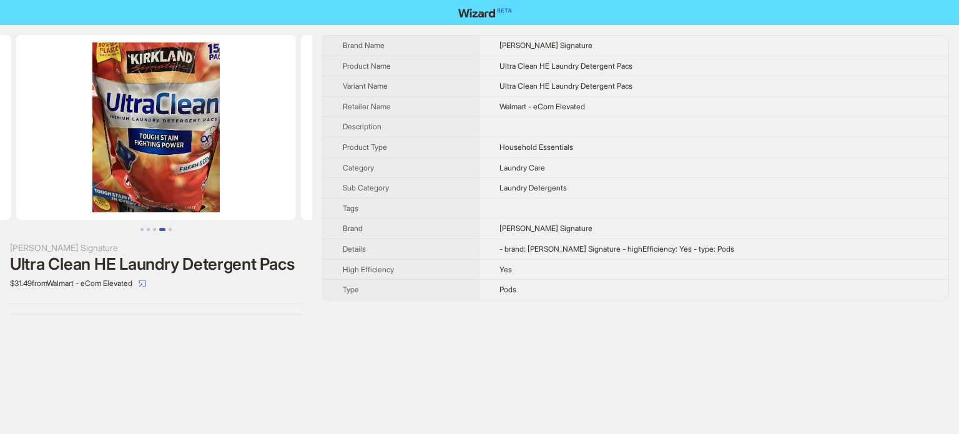
drag, startPoint x: 124, startPoint y: 160, endPoint x: 255, endPoint y: 164, distance: 130.5
click at [245, 167] on img at bounding box center [156, 127] width 280 height 185
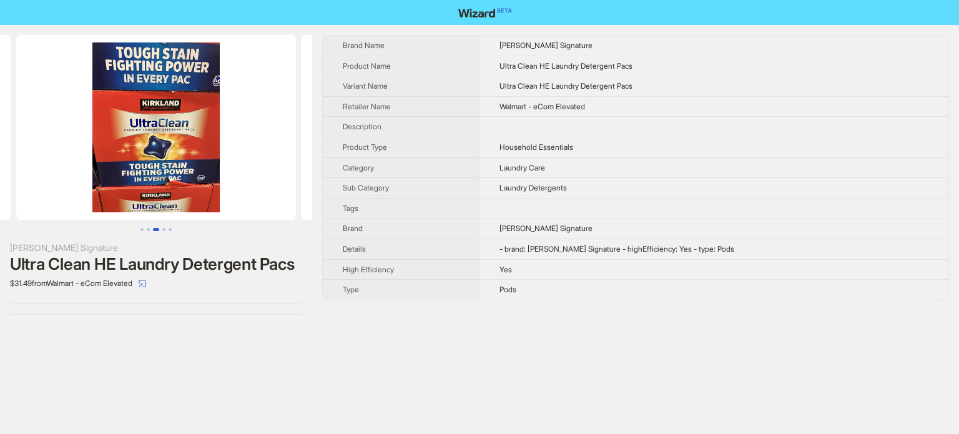
drag, startPoint x: 78, startPoint y: 165, endPoint x: 225, endPoint y: 160, distance: 147.4
click at [190, 167] on img at bounding box center [156, 127] width 280 height 185
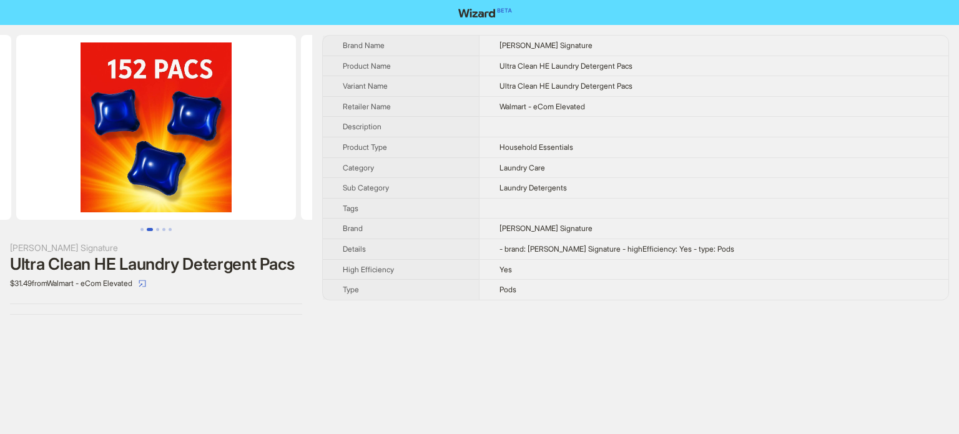
scroll to position [0, 109]
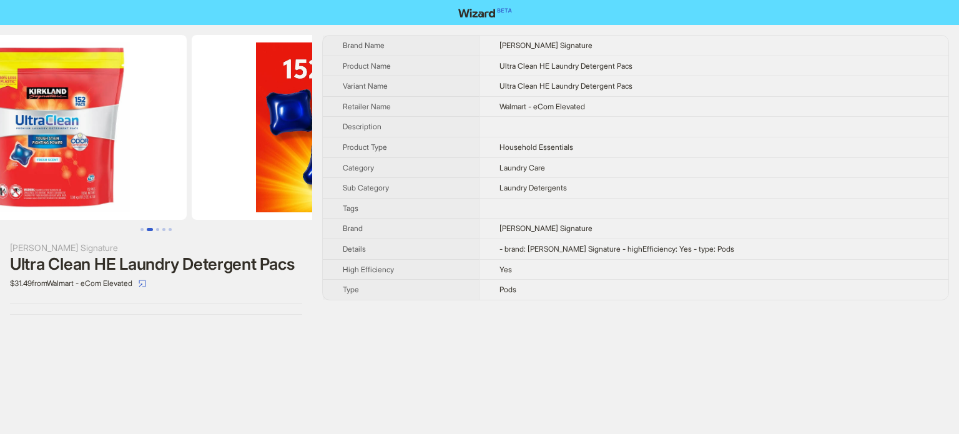
drag, startPoint x: 115, startPoint y: 156, endPoint x: 265, endPoint y: 172, distance: 150.6
click at [263, 172] on img at bounding box center [332, 127] width 280 height 185
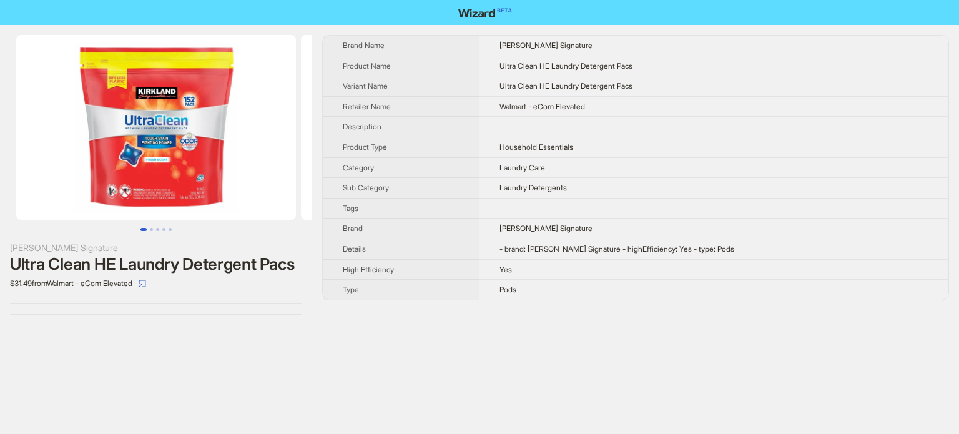
drag, startPoint x: 245, startPoint y: 67, endPoint x: 363, endPoint y: 66, distance: 117.9
click at [352, 71] on div "Kirkland Signature Ultra Clean HE Laundry Detergent Pacs $31.49 from Walmart - …" at bounding box center [479, 175] width 959 height 300
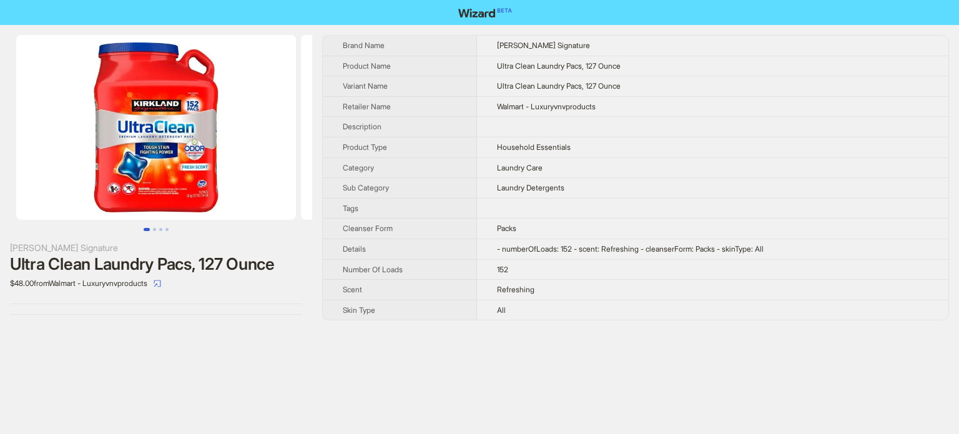
click at [194, 255] on div "Ultra Clean Laundry Pacs, 127 Ounce" at bounding box center [156, 264] width 292 height 19
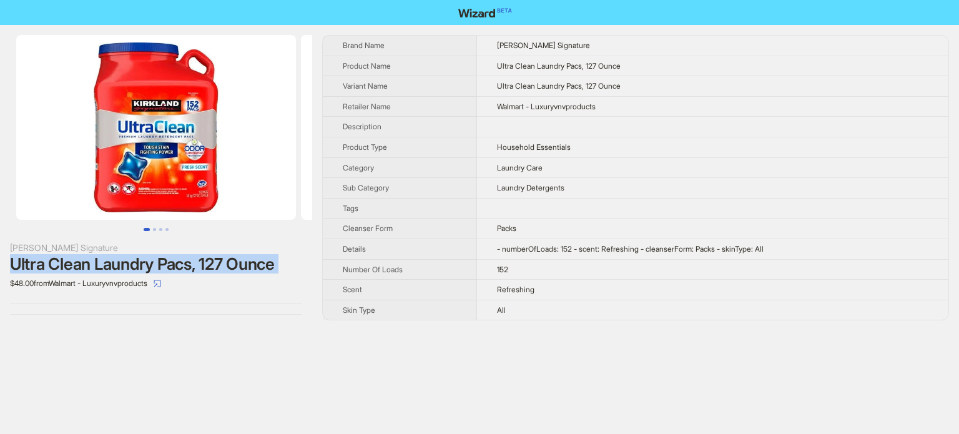
click at [194, 255] on div "Ultra Clean Laundry Pacs, 127 Ounce" at bounding box center [156, 264] width 292 height 19
copy div "Ultra Clean Laundry Pacs, 127 Ounce"
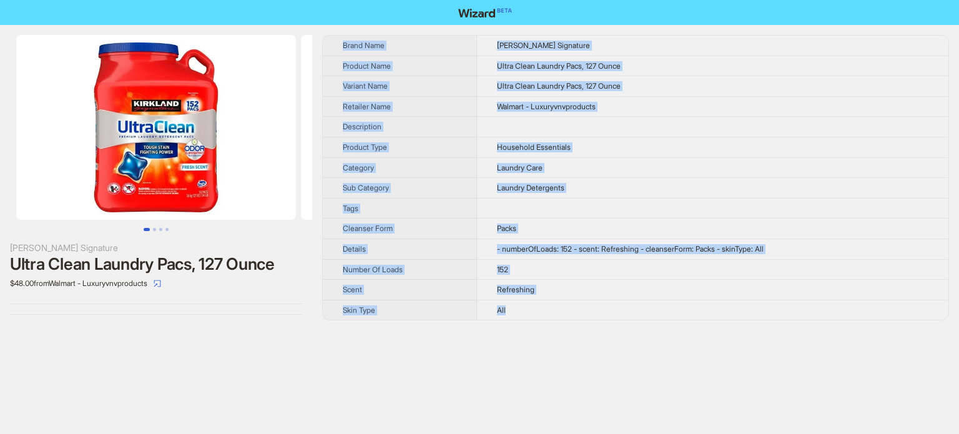
drag, startPoint x: 481, startPoint y: 34, endPoint x: 587, endPoint y: 301, distance: 287.4
click at [587, 301] on div "Brand Name Kirkland Signature Product Name Ultra Clean Laundry Pacs, 127 Ounce …" at bounding box center [635, 177] width 627 height 285
copy tbody "Brand Name Kirkland Signature Product Name Ultra Clean Laundry Pacs, 127 Ounce …"
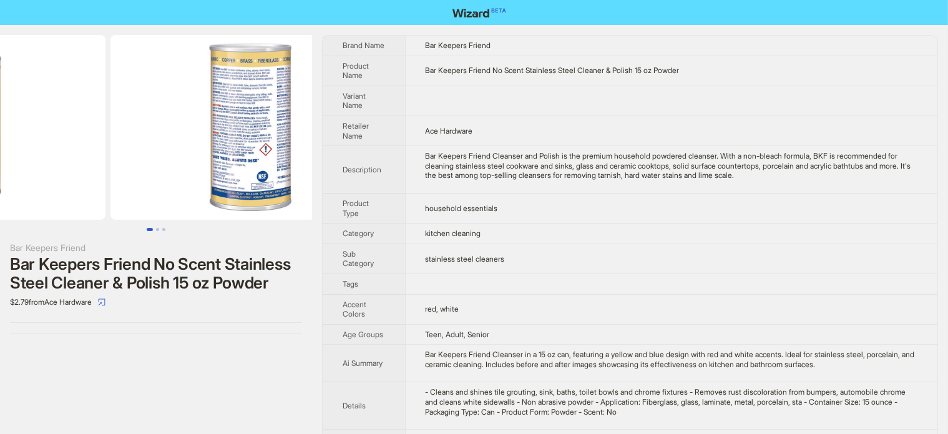
drag, startPoint x: 220, startPoint y: 139, endPoint x: 72, endPoint y: 177, distance: 152.0
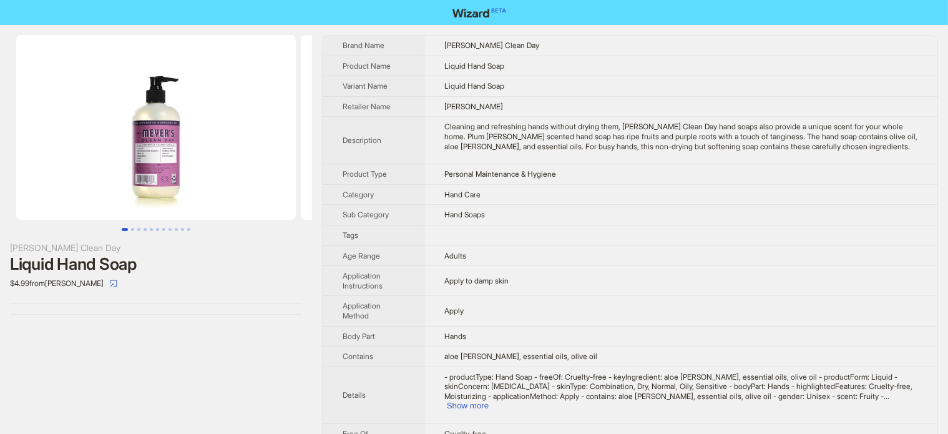
click at [197, 162] on img at bounding box center [156, 127] width 280 height 185
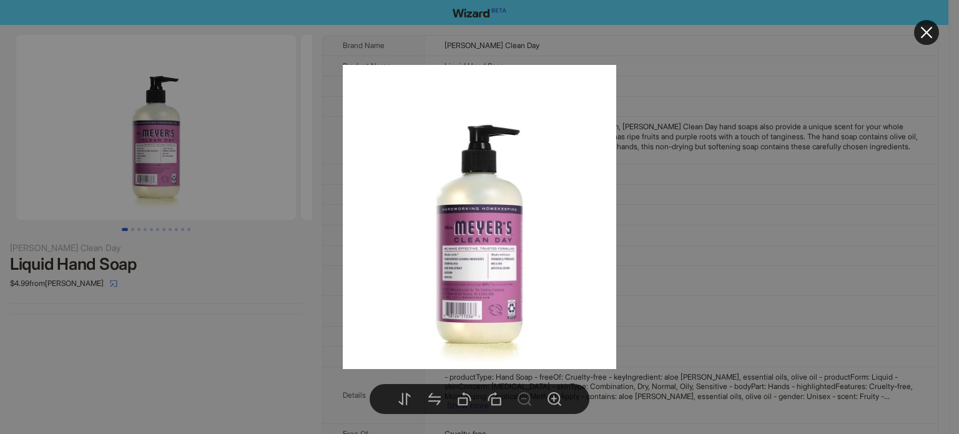
click at [187, 318] on div at bounding box center [479, 217] width 959 height 434
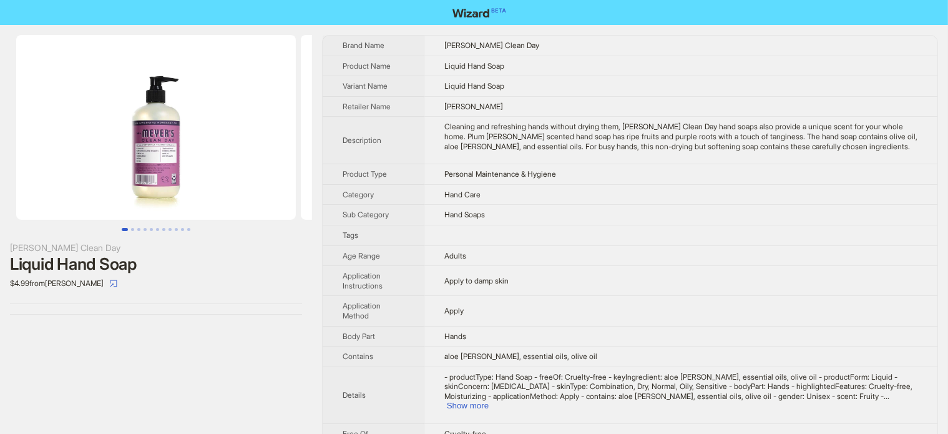
scroll to position [62, 0]
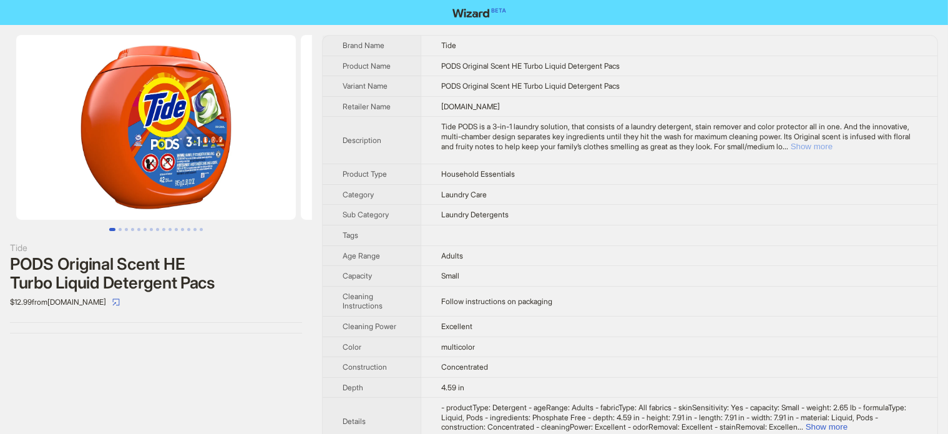
click at [832, 150] on button "Show more" at bounding box center [812, 146] width 42 height 9
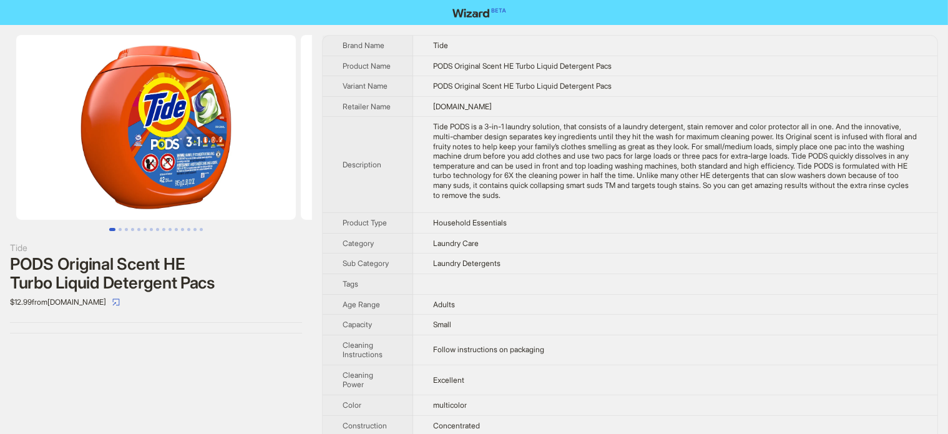
click at [195, 190] on img at bounding box center [156, 127] width 280 height 185
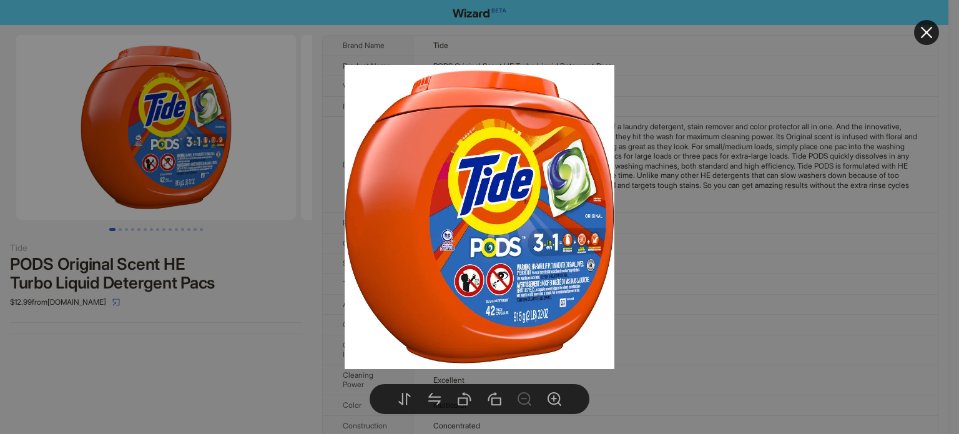
click at [252, 306] on div at bounding box center [479, 217] width 959 height 434
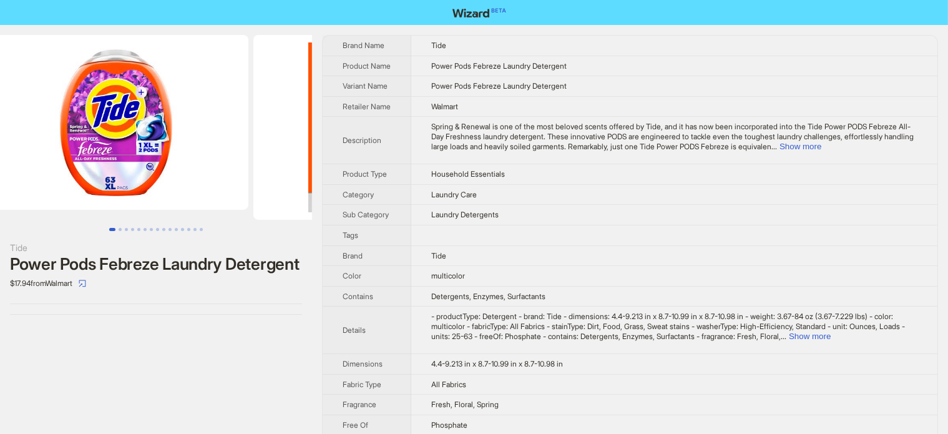
scroll to position [0, 29]
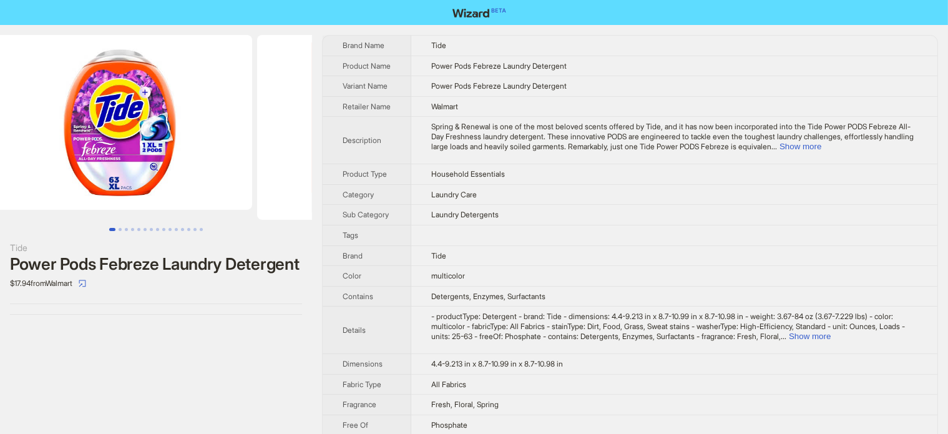
drag, startPoint x: 197, startPoint y: 151, endPoint x: 178, endPoint y: 158, distance: 20.5
click at [178, 158] on img at bounding box center [120, 122] width 265 height 175
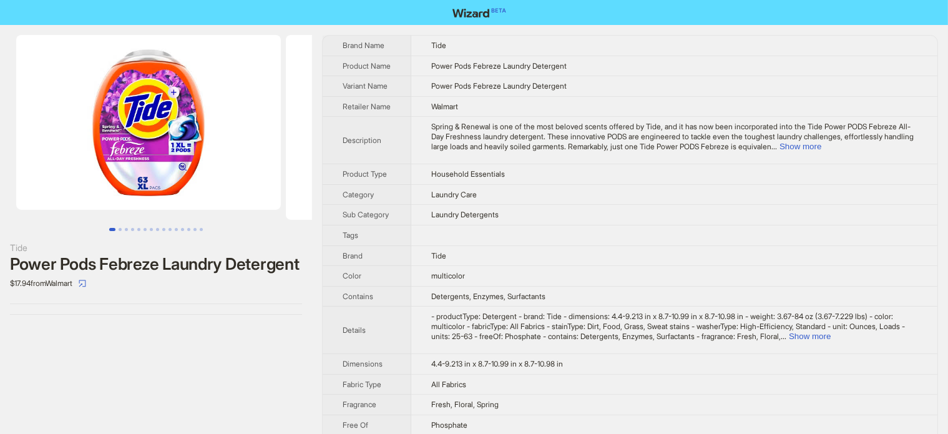
click at [143, 147] on img at bounding box center [148, 122] width 265 height 175
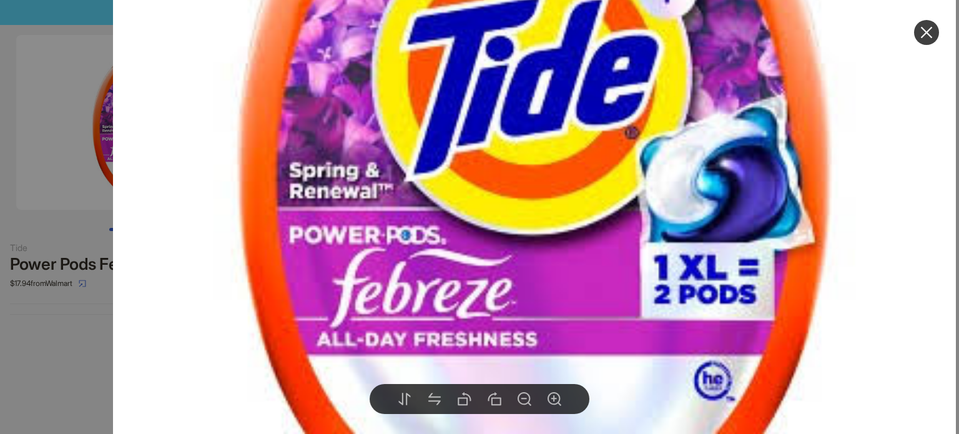
click at [155, 199] on img at bounding box center [534, 147] width 842 height 842
click at [82, 269] on div at bounding box center [479, 217] width 959 height 434
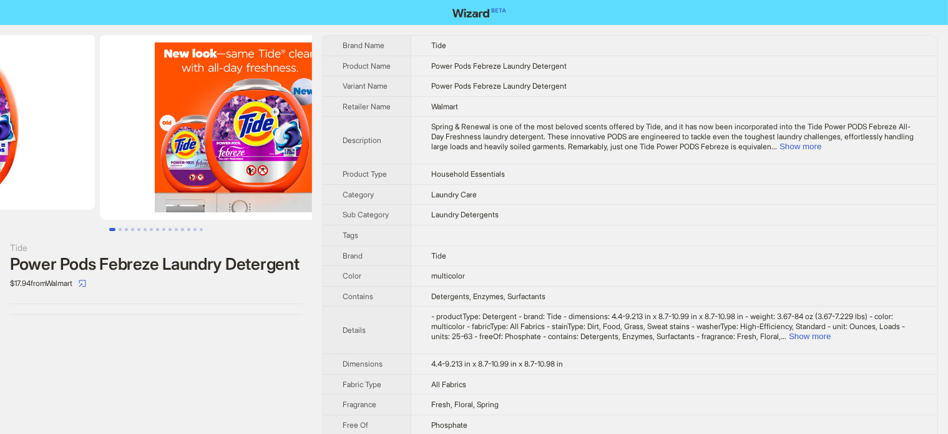
drag, startPoint x: 168, startPoint y: 145, endPoint x: 10, endPoint y: 161, distance: 159.3
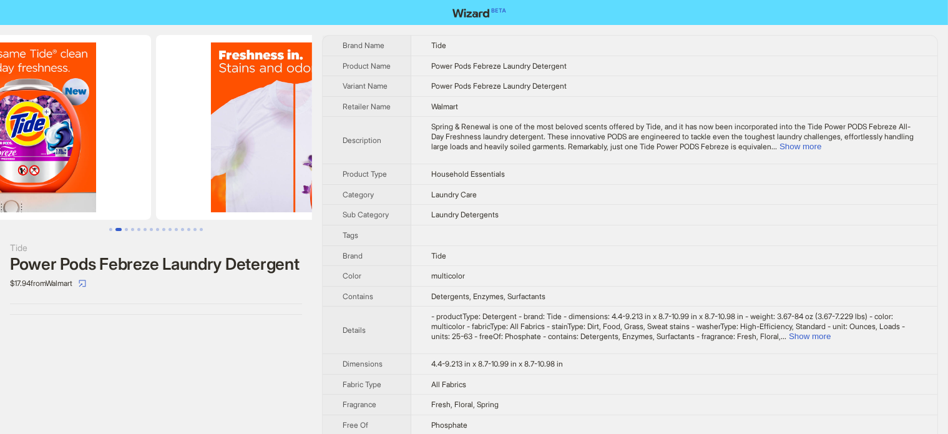
drag, startPoint x: 157, startPoint y: 145, endPoint x: 35, endPoint y: 154, distance: 122.6
click at [35, 154] on img at bounding box center [11, 127] width 280 height 185
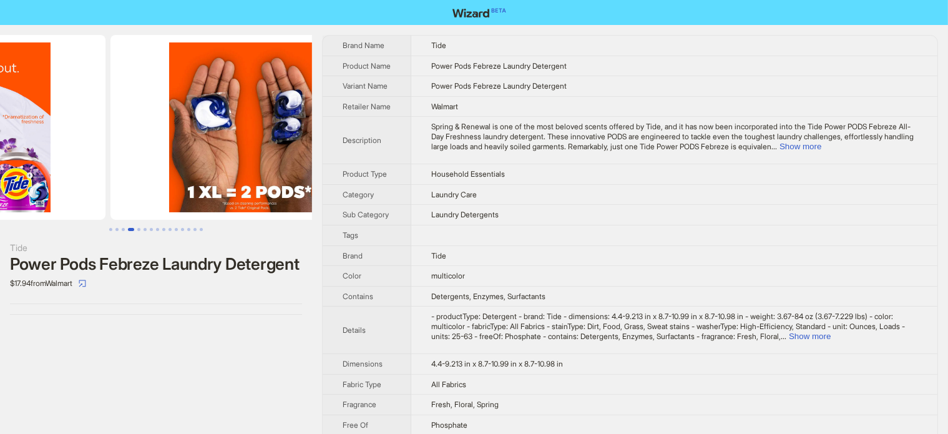
drag, startPoint x: 195, startPoint y: 150, endPoint x: 59, endPoint y: 159, distance: 136.3
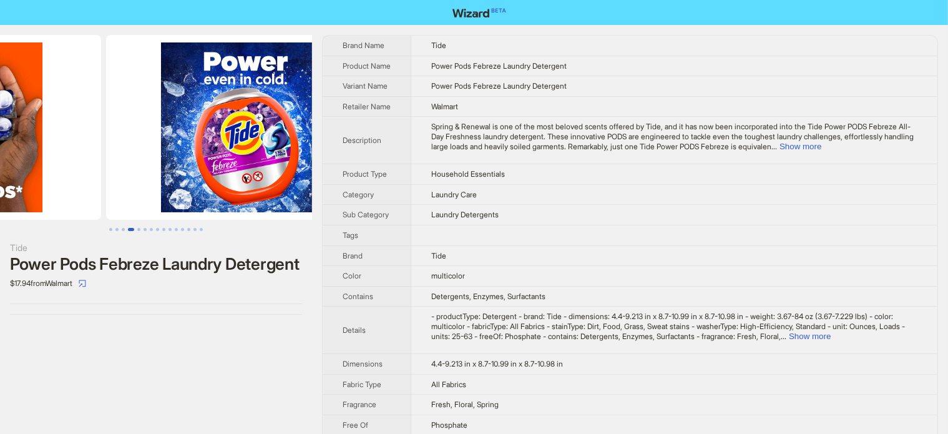
drag, startPoint x: 219, startPoint y: 155, endPoint x: 77, endPoint y: 154, distance: 141.7
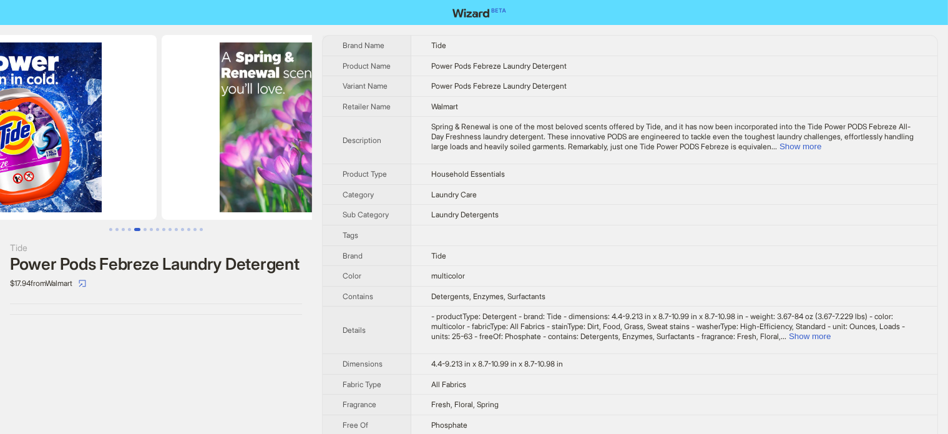
drag, startPoint x: 178, startPoint y: 134, endPoint x: 40, endPoint y: 147, distance: 139.1
click at [40, 147] on img at bounding box center [17, 127] width 280 height 185
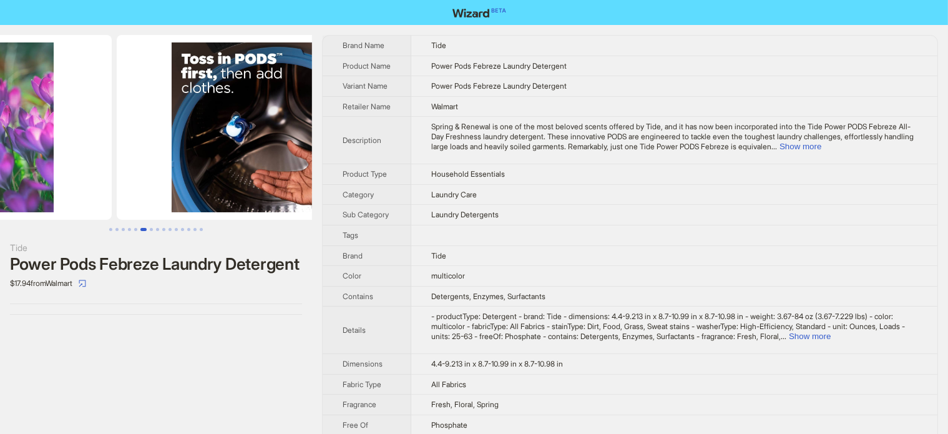
drag, startPoint x: 165, startPoint y: 144, endPoint x: 37, endPoint y: 142, distance: 127.3
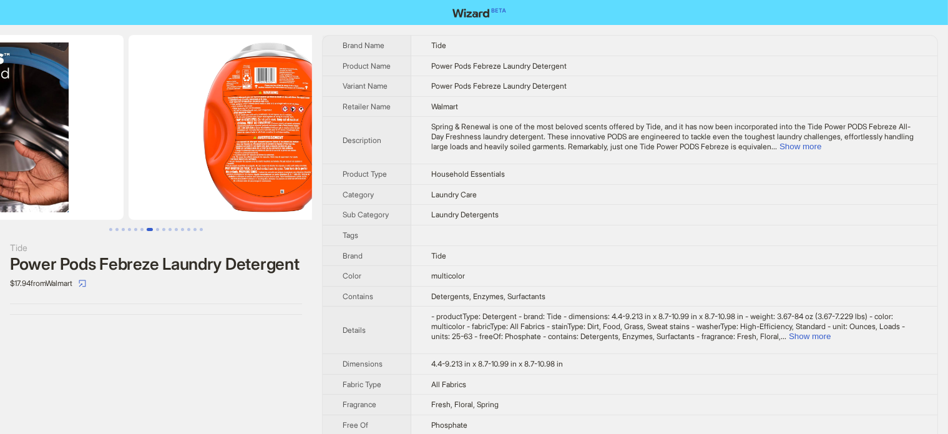
drag, startPoint x: 162, startPoint y: 117, endPoint x: 80, endPoint y: 129, distance: 83.1
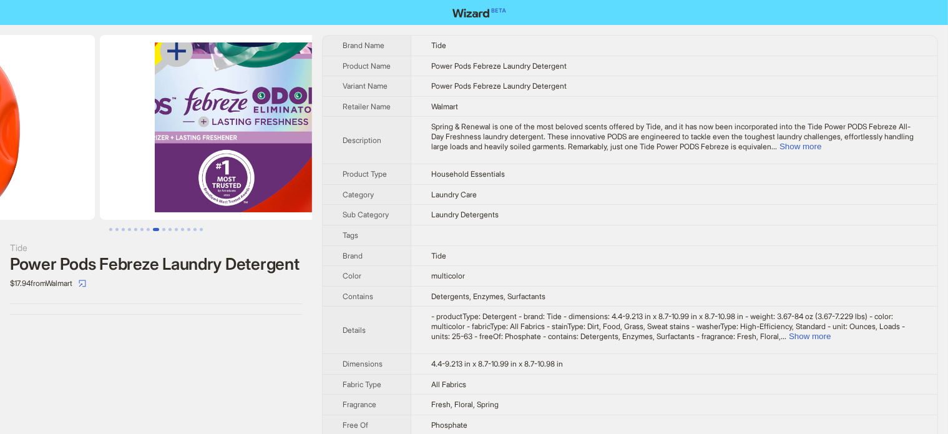
drag, startPoint x: 192, startPoint y: 161, endPoint x: 30, endPoint y: 159, distance: 161.6
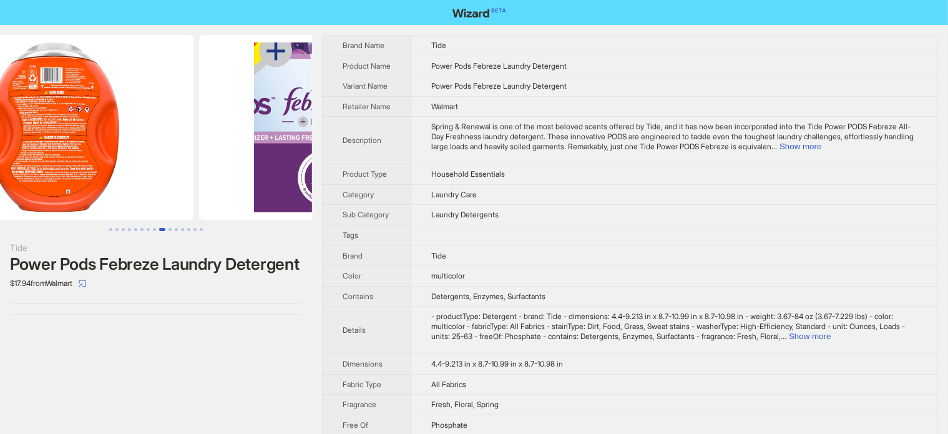
drag, startPoint x: 114, startPoint y: 164, endPoint x: 238, endPoint y: 177, distance: 124.8
click at [238, 177] on img at bounding box center [339, 127] width 280 height 185
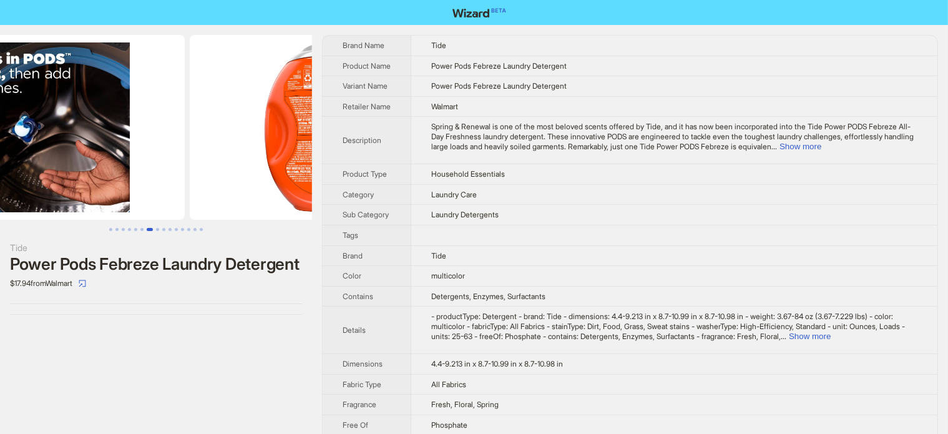
drag, startPoint x: 126, startPoint y: 169, endPoint x: 245, endPoint y: 177, distance: 118.8
click at [245, 177] on img at bounding box center [330, 127] width 280 height 185
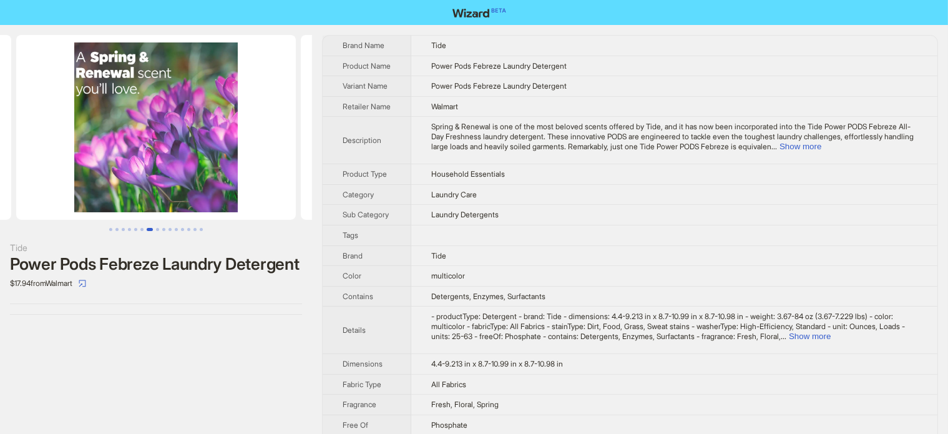
drag, startPoint x: 87, startPoint y: 176, endPoint x: 285, endPoint y: 187, distance: 197.5
click at [285, 187] on ul at bounding box center [156, 127] width 312 height 185
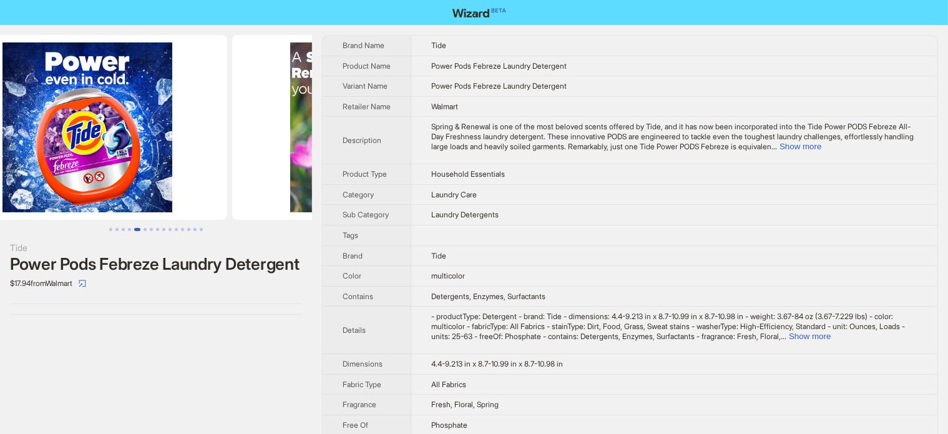
drag, startPoint x: 117, startPoint y: 172, endPoint x: 314, endPoint y: 157, distance: 197.7
click at [312, 170] on div "Tide Power Pods Febreze Laundry Detergent $17.94 from Walmart Brand Name Tide P…" at bounding box center [474, 356] width 948 height 663
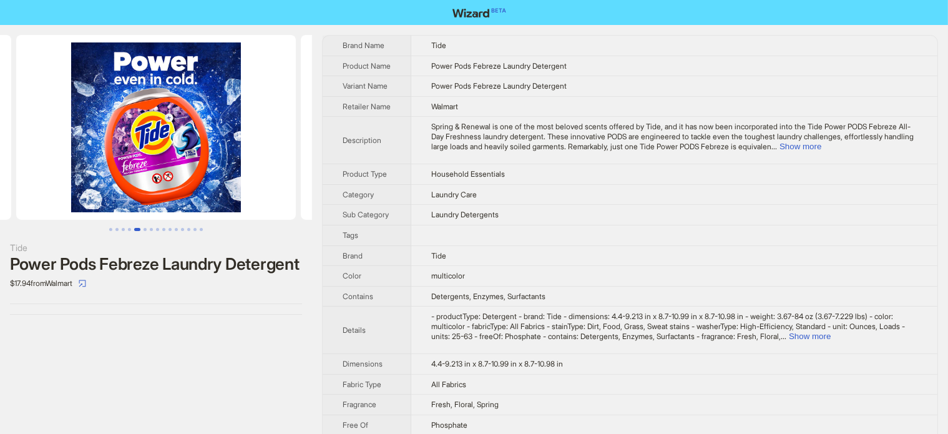
drag, startPoint x: 175, startPoint y: 158, endPoint x: 340, endPoint y: 160, distance: 164.8
click at [337, 160] on div "Tide Power Pods Febreze Laundry Detergent $17.94 from Walmart Brand Name Tide P…" at bounding box center [474, 356] width 948 height 663
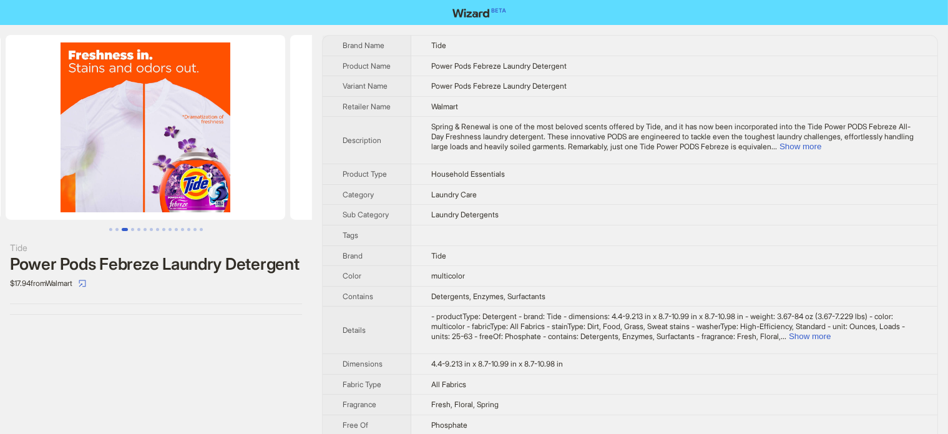
drag, startPoint x: 123, startPoint y: 162, endPoint x: 293, endPoint y: 165, distance: 170.4
click at [293, 165] on ul at bounding box center [156, 127] width 312 height 185
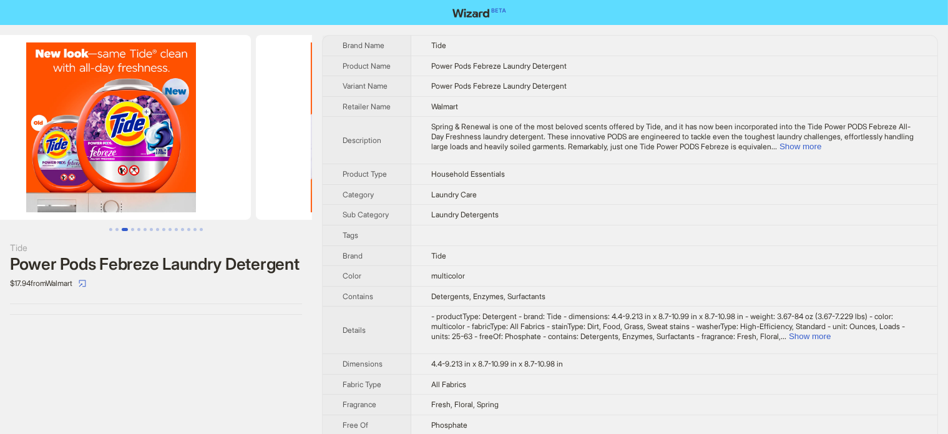
drag, startPoint x: 152, startPoint y: 167, endPoint x: 388, endPoint y: 167, distance: 235.9
click at [372, 167] on div "Tide Power Pods Febreze Laundry Detergent $17.94 from Walmart Brand Name Tide P…" at bounding box center [474, 356] width 948 height 663
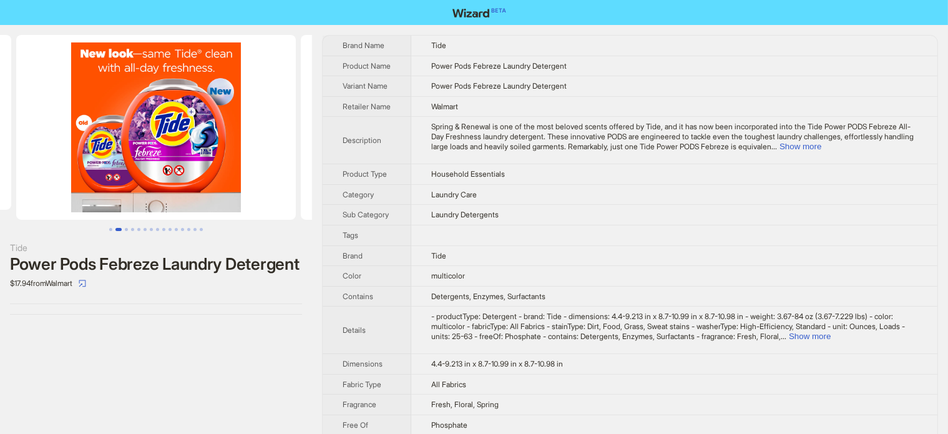
scroll to position [0, 172]
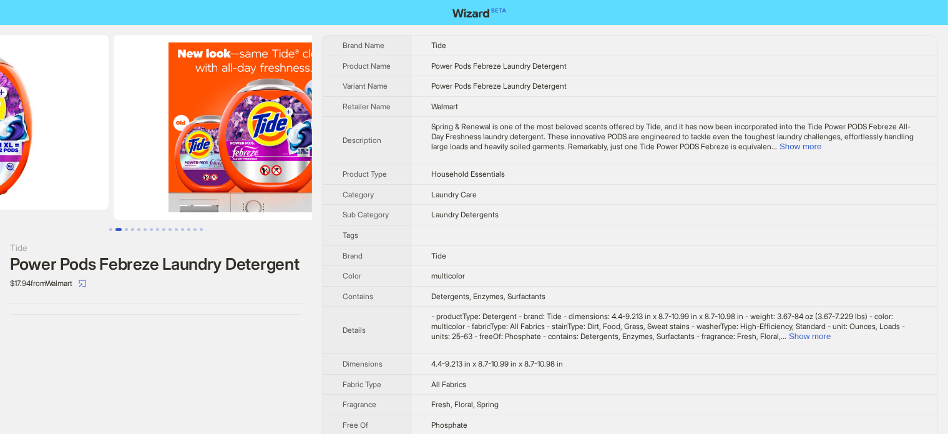
drag, startPoint x: 153, startPoint y: 162, endPoint x: 292, endPoint y: 168, distance: 139.3
click at [302, 168] on img at bounding box center [254, 127] width 280 height 185
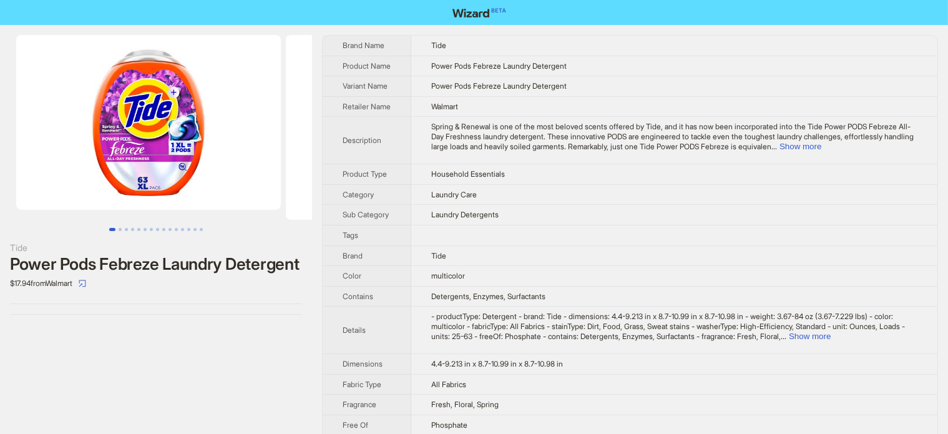
drag, startPoint x: 131, startPoint y: 163, endPoint x: 184, endPoint y: 173, distance: 54.1
click at [183, 173] on img at bounding box center [148, 122] width 265 height 175
click at [150, 187] on img at bounding box center [148, 122] width 265 height 175
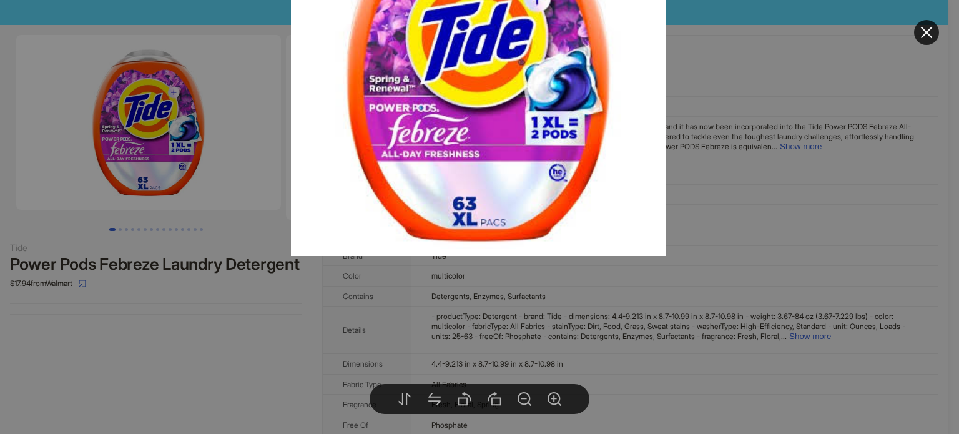
drag, startPoint x: 181, startPoint y: 261, endPoint x: 192, endPoint y: 261, distance: 10.6
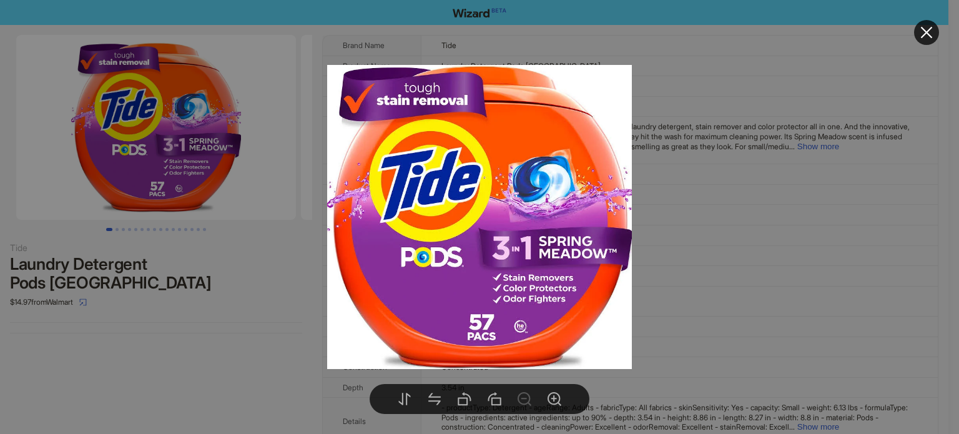
drag, startPoint x: 223, startPoint y: 246, endPoint x: 238, endPoint y: 212, distance: 37.1
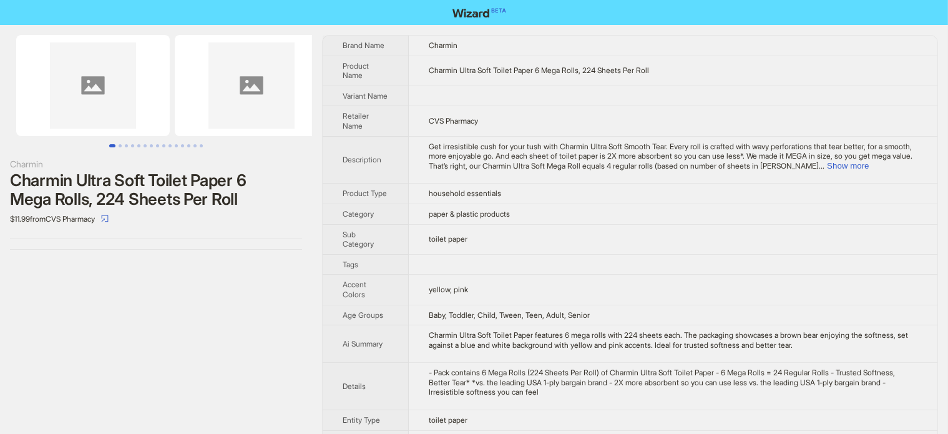
scroll to position [193, 0]
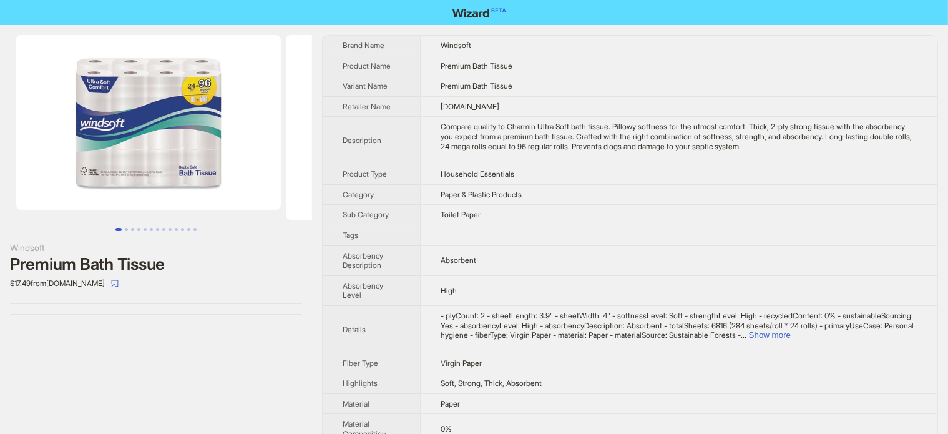
click at [203, 107] on img at bounding box center [148, 122] width 265 height 175
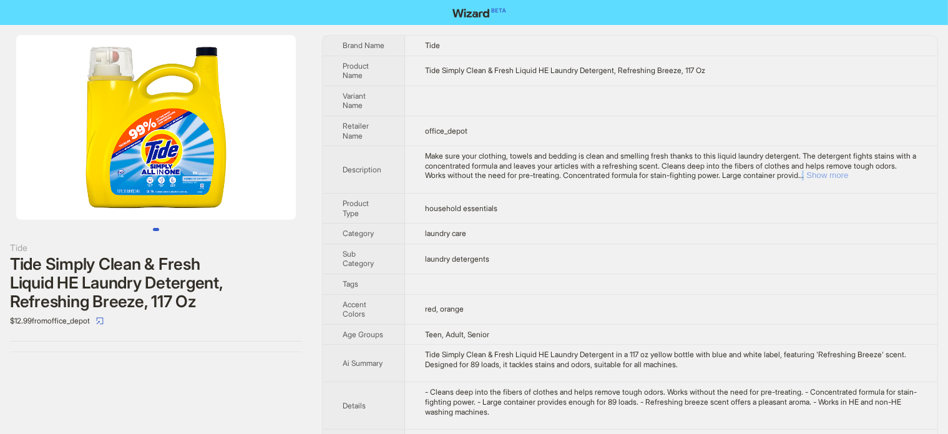
drag, startPoint x: 869, startPoint y: 172, endPoint x: 877, endPoint y: 178, distance: 10.6
click at [804, 173] on span "..." at bounding box center [801, 174] width 6 height 9
click at [881, 180] on td "Make sure your clothing, towels and bedding is clean and smelling fresh thanks …" at bounding box center [671, 169] width 532 height 47
click at [848, 177] on button "Show more" at bounding box center [827, 174] width 42 height 9
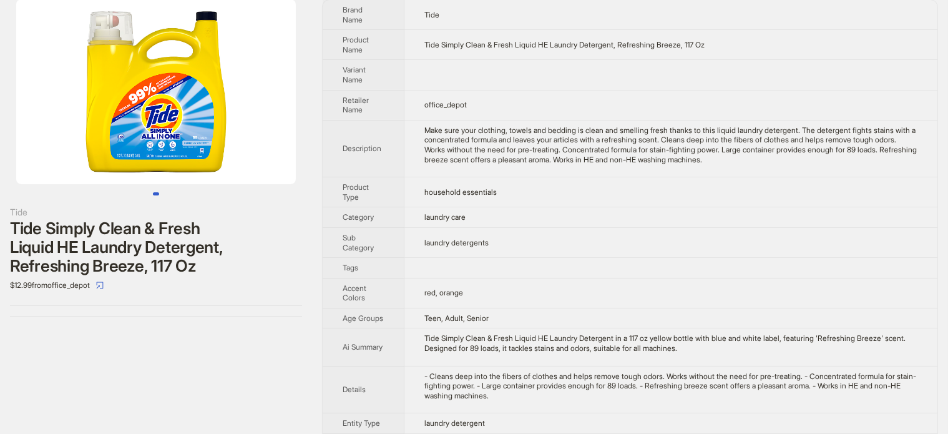
scroll to position [182, 0]
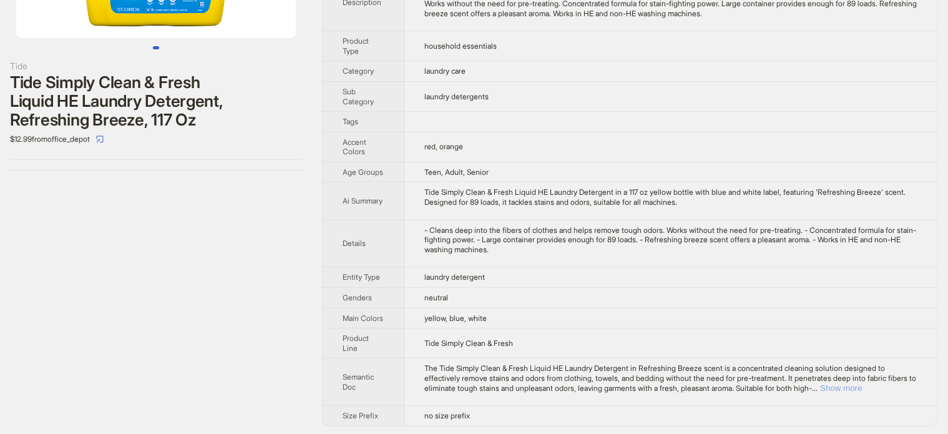
click at [862, 388] on button "Show more" at bounding box center [841, 387] width 42 height 9
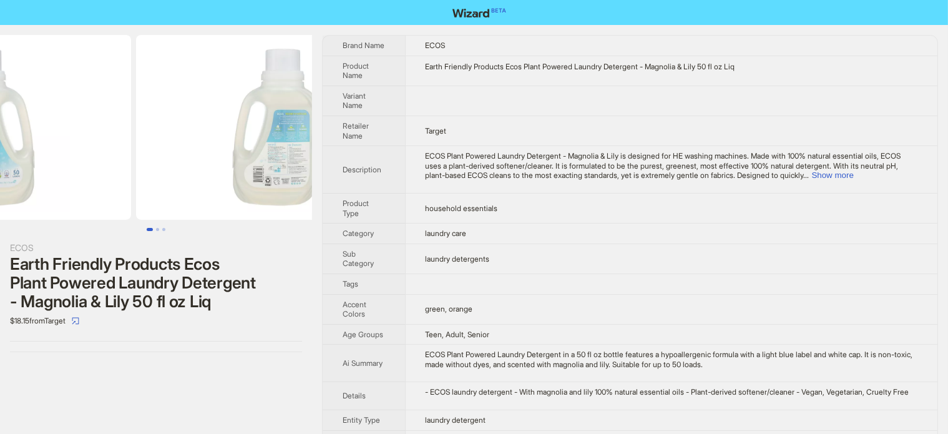
drag, startPoint x: 259, startPoint y: 149, endPoint x: 130, endPoint y: 163, distance: 130.0
click at [130, 163] on ul at bounding box center [156, 127] width 312 height 185
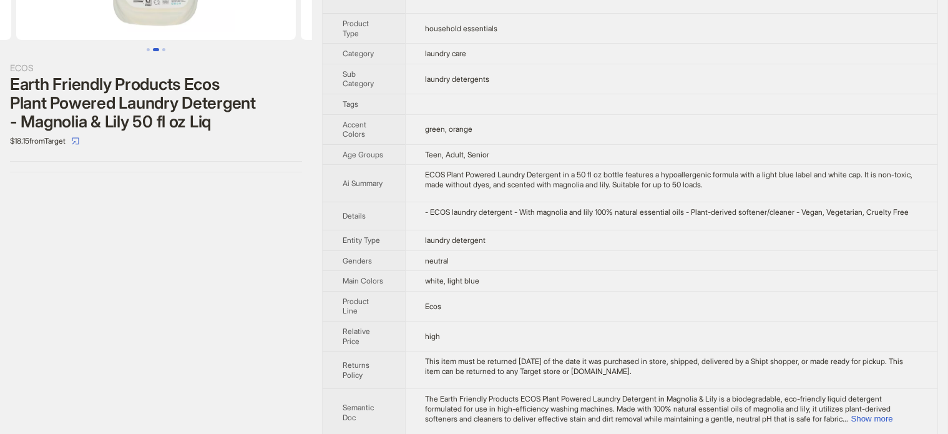
scroll to position [220, 0]
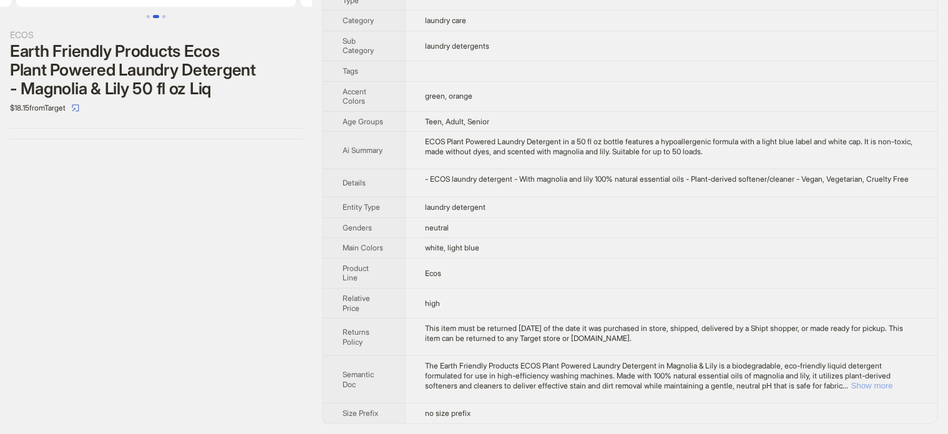
click at [893, 389] on button "Show more" at bounding box center [872, 385] width 42 height 9
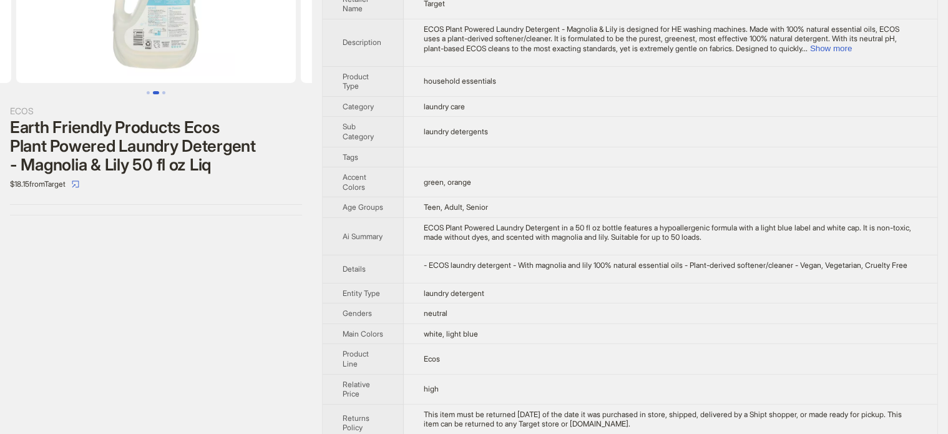
scroll to position [95, 0]
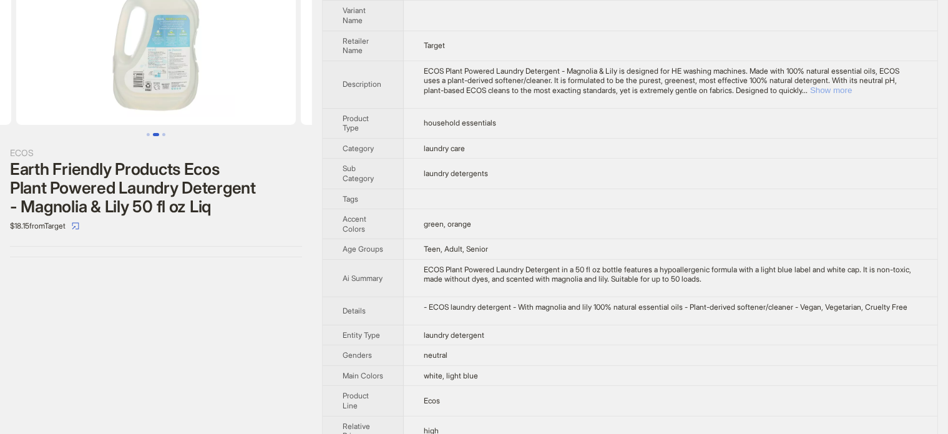
click at [852, 89] on button "Show more" at bounding box center [831, 89] width 42 height 9
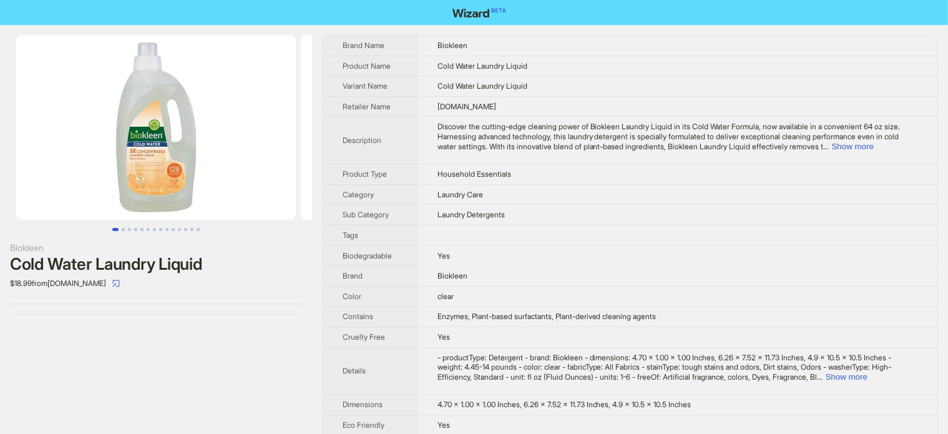
click at [79, 346] on div "Biokleen Cold Water Laundry Liquid $18.99 from [DOMAIN_NAME]" at bounding box center [156, 372] width 312 height 695
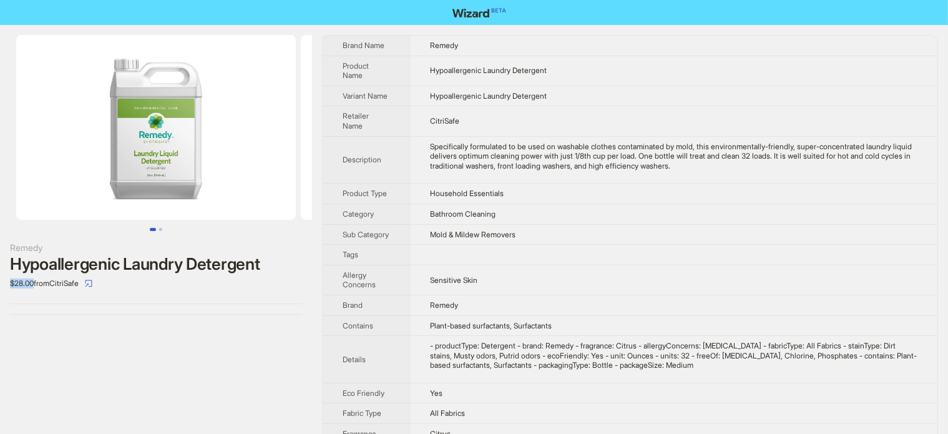
drag, startPoint x: 1, startPoint y: 289, endPoint x: 33, endPoint y: 286, distance: 31.9
click at [33, 286] on div "Remedy Hypoallergenic Laundry Detergent $28.00 from CitriSafe" at bounding box center [156, 175] width 312 height 300
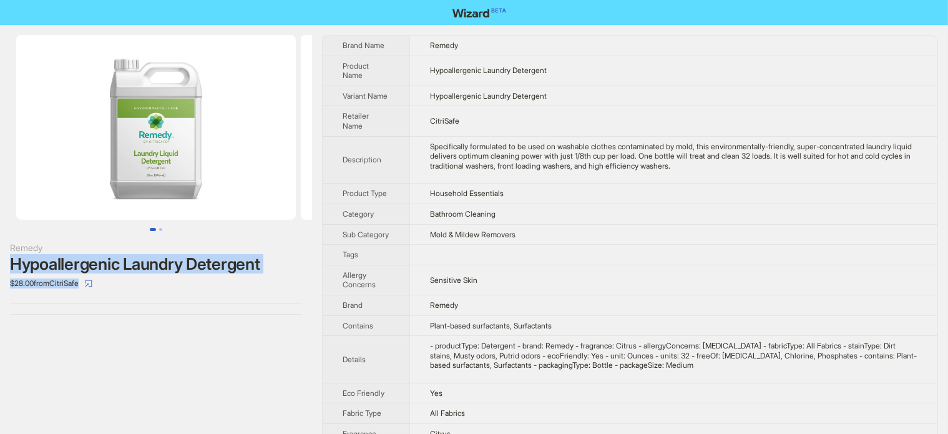
drag, startPoint x: 0, startPoint y: 256, endPoint x: 246, endPoint y: 275, distance: 246.6
click at [246, 275] on div "Remedy Hypoallergenic Laundry Detergent $28.00 from CitriSafe" at bounding box center [156, 175] width 312 height 300
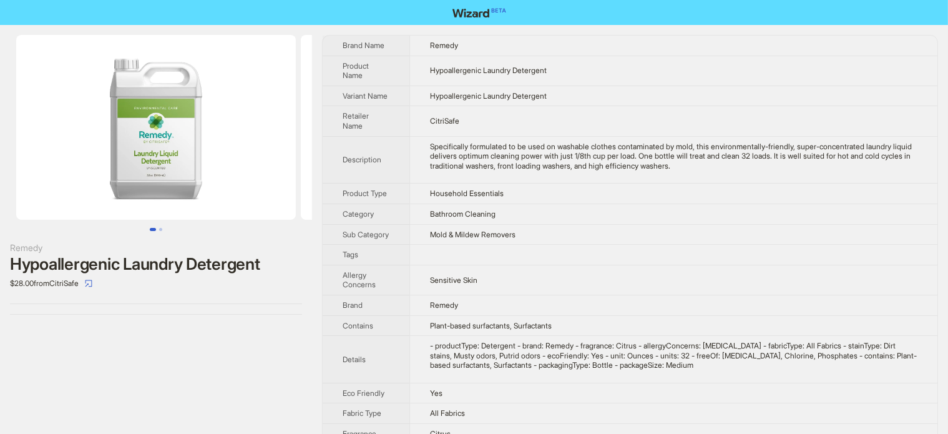
drag, startPoint x: 66, startPoint y: 334, endPoint x: 71, endPoint y: 327, distance: 8.1
click at [66, 334] on div "Remedy Hypoallergenic Laundry Detergent $28.00 from CitriSafe" at bounding box center [156, 315] width 312 height 581
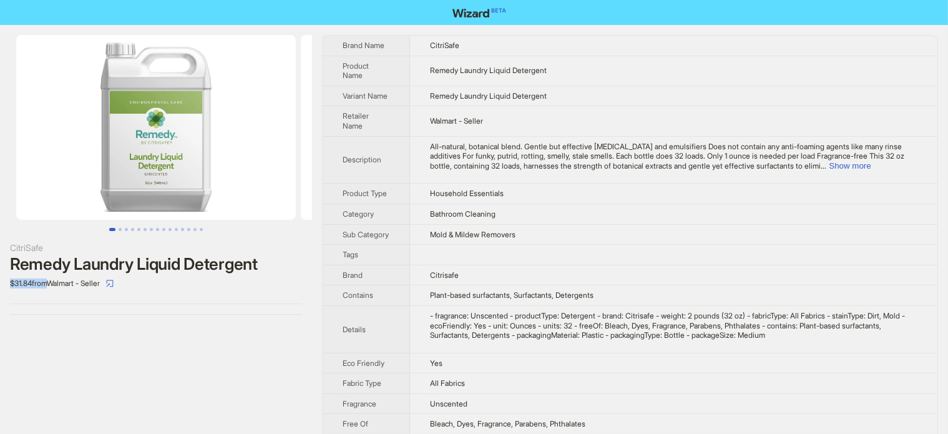
drag, startPoint x: 11, startPoint y: 279, endPoint x: 45, endPoint y: 282, distance: 33.8
click at [45, 282] on div "CitriSafe Remedy Laundry Liquid Detergent $31.84 from Walmart - Seller" at bounding box center [156, 175] width 312 height 300
drag, startPoint x: 99, startPoint y: 89, endPoint x: 144, endPoint y: 183, distance: 104.7
click at [142, 184] on img at bounding box center [156, 127] width 280 height 185
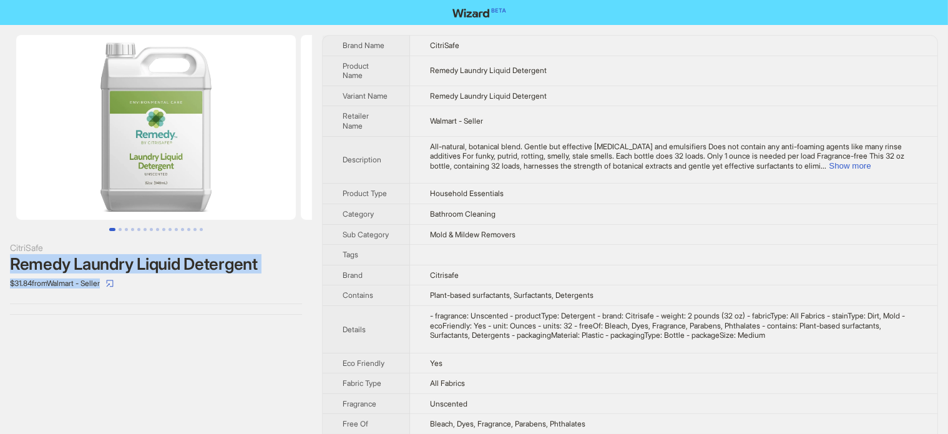
drag, startPoint x: 20, startPoint y: 263, endPoint x: 246, endPoint y: 276, distance: 226.9
click at [246, 276] on div "CitriSafe Remedy Laundry Liquid Detergent $31.84 from Walmart - Seller" at bounding box center [156, 175] width 312 height 300
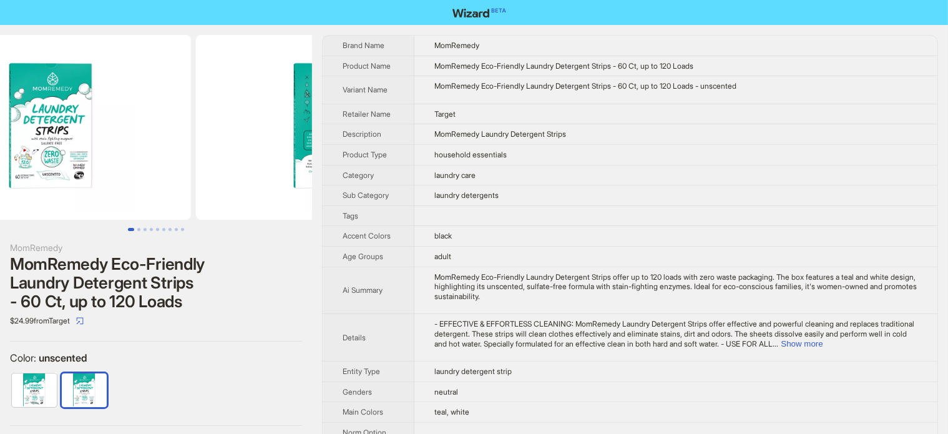
drag, startPoint x: 229, startPoint y: 142, endPoint x: 78, endPoint y: 177, distance: 155.0
click at [82, 175] on ul at bounding box center [156, 127] width 312 height 185
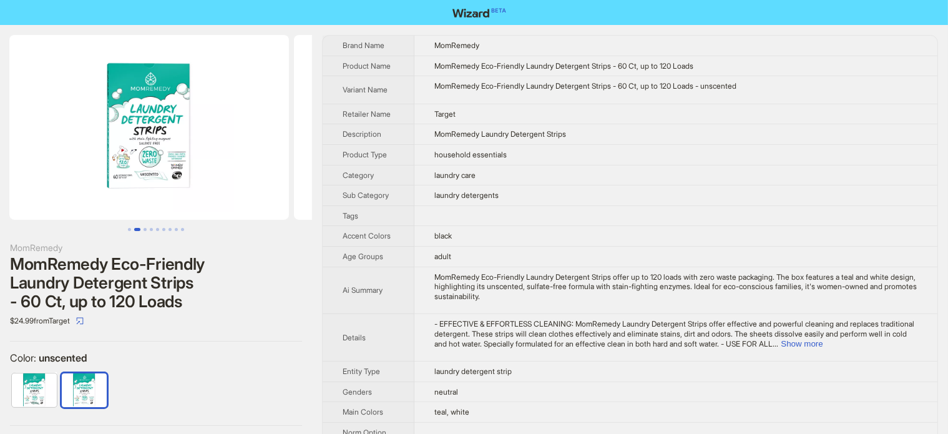
drag, startPoint x: 180, startPoint y: 187, endPoint x: 285, endPoint y: 185, distance: 104.2
click at [288, 187] on ul at bounding box center [156, 127] width 312 height 185
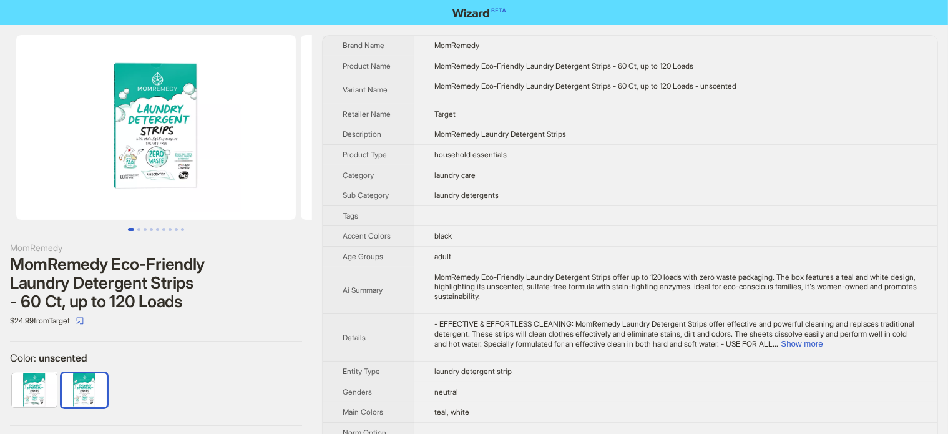
click at [123, 154] on img at bounding box center [156, 127] width 280 height 185
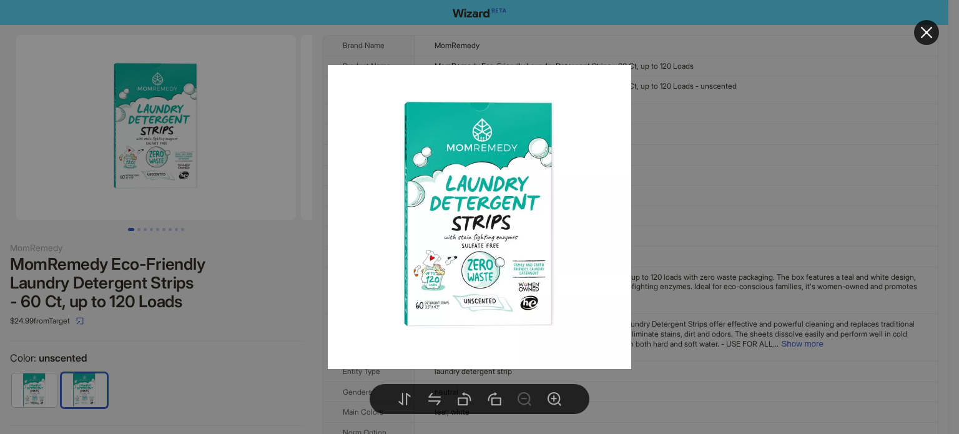
click at [263, 338] on div at bounding box center [479, 217] width 959 height 434
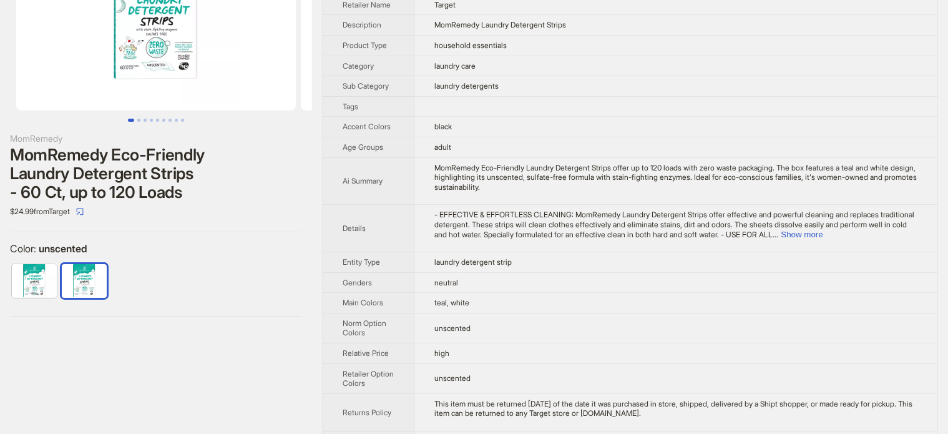
scroll to position [57, 0]
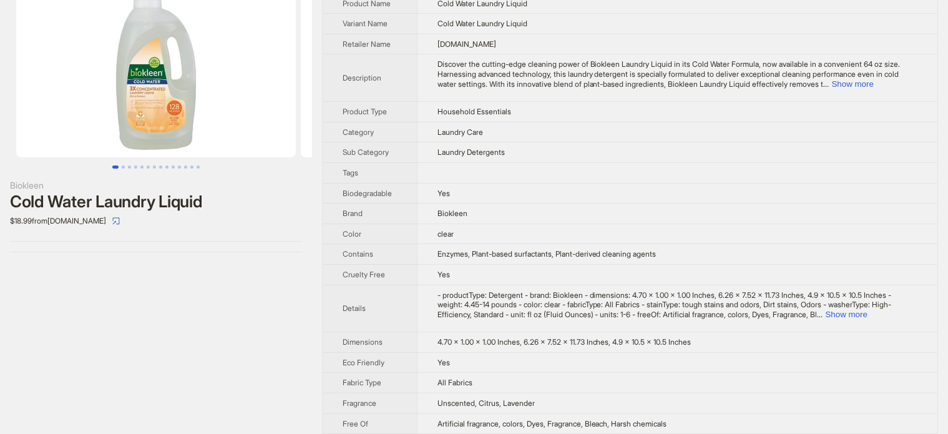
scroll to position [62, 0]
click at [900, 69] on span "Discover the cutting-edge cleaning power of Biokleen Laundry Liquid in its Cold…" at bounding box center [668, 73] width 463 height 29
click at [874, 84] on button "Show more" at bounding box center [853, 83] width 42 height 9
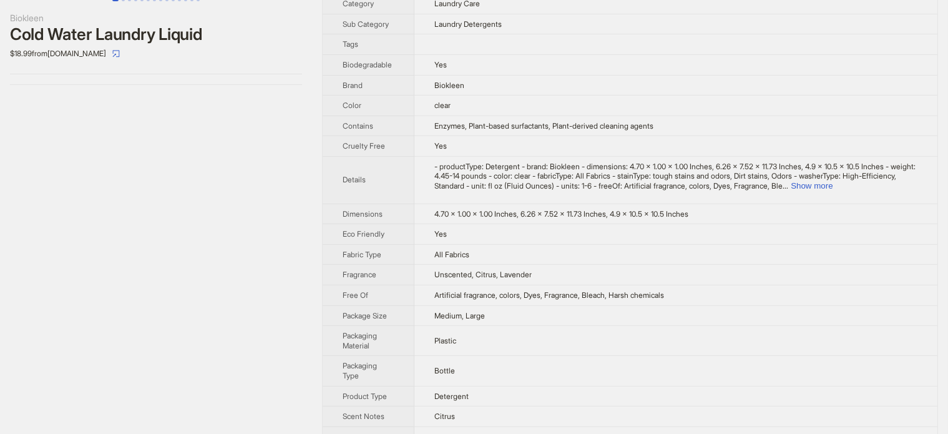
scroll to position [331, 0]
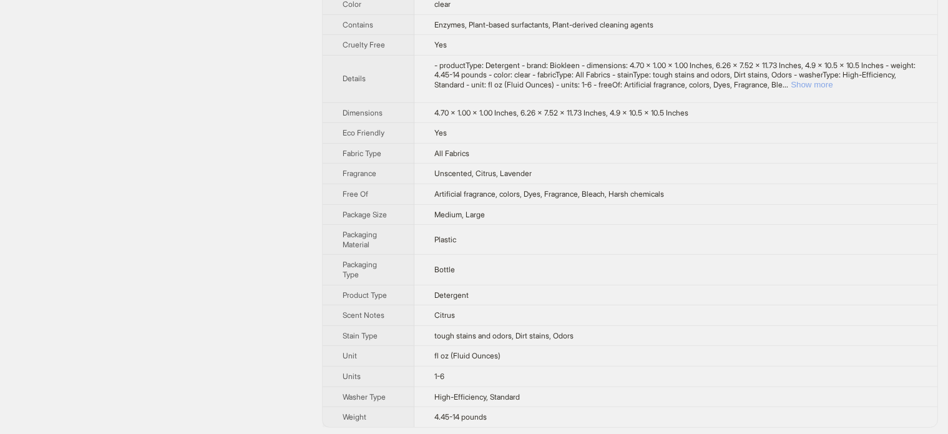
click at [832, 80] on button "Show more" at bounding box center [812, 84] width 42 height 9
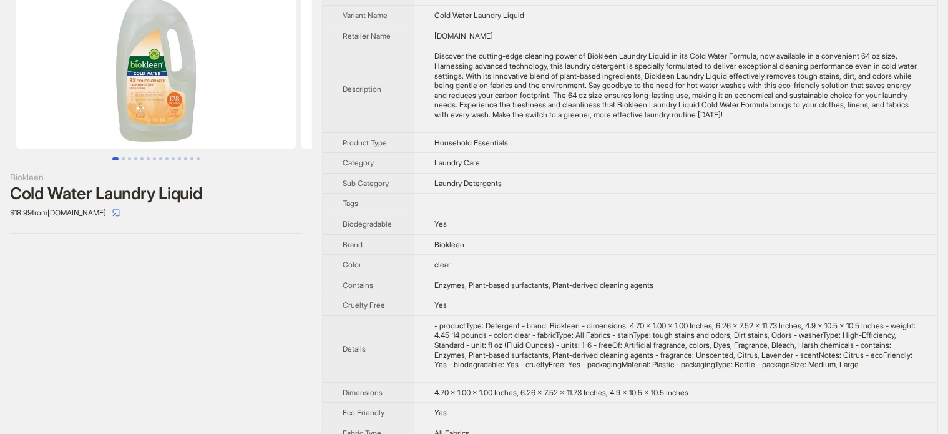
scroll to position [19, 0]
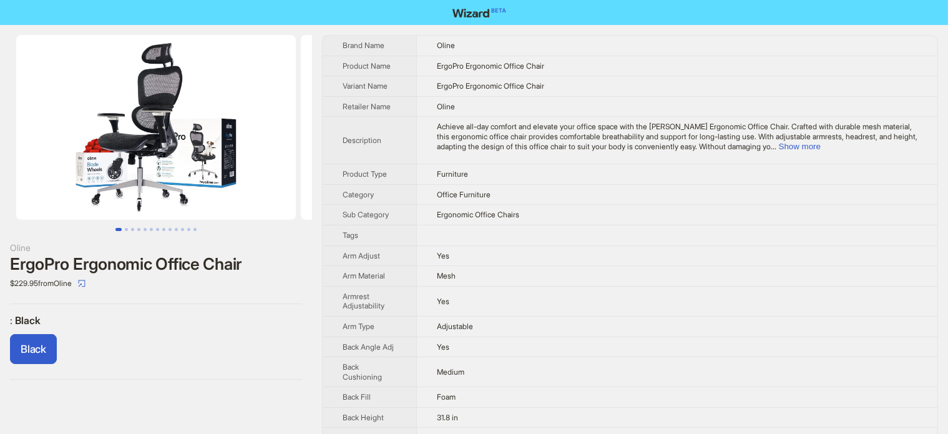
click at [2, 154] on li at bounding box center [149, 127] width 298 height 185
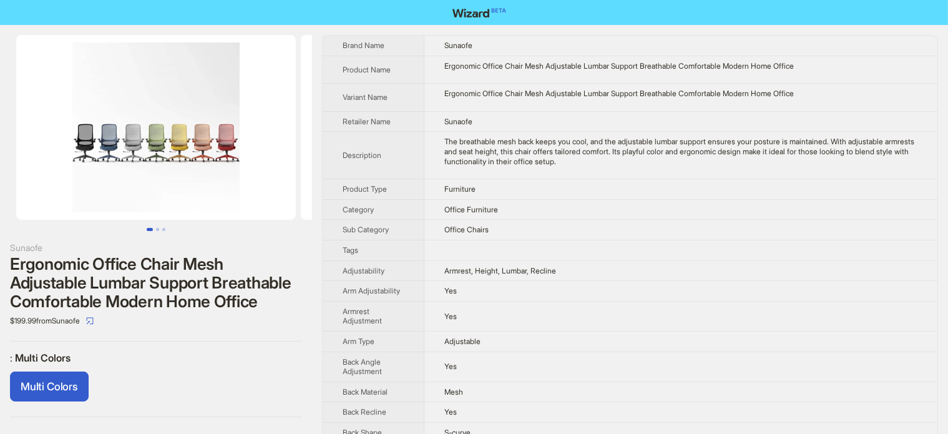
click at [723, 428] on td "S-curve" at bounding box center [680, 432] width 513 height 21
click at [197, 341] on div "Sunaofe Ergonomic Office Chair Mesh Adjustable Lumbar Support Breathable Comfor…" at bounding box center [156, 226] width 312 height 402
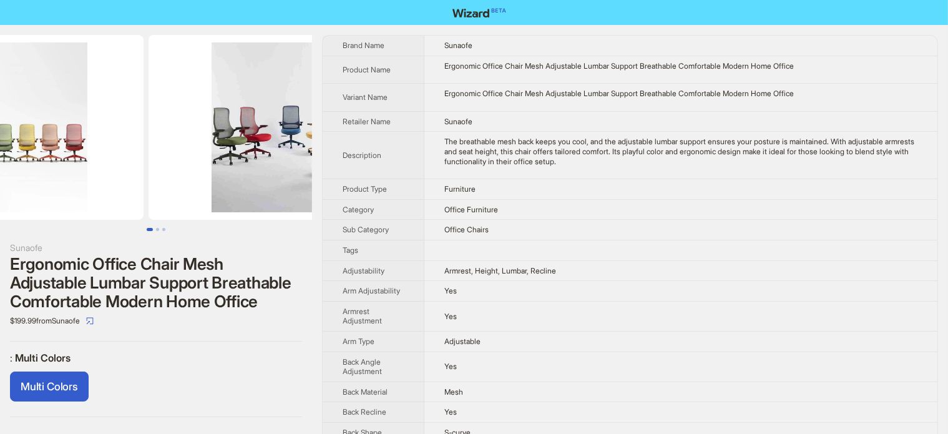
drag, startPoint x: 139, startPoint y: 162, endPoint x: 116, endPoint y: 167, distance: 23.2
click at [116, 167] on img at bounding box center [4, 127] width 280 height 185
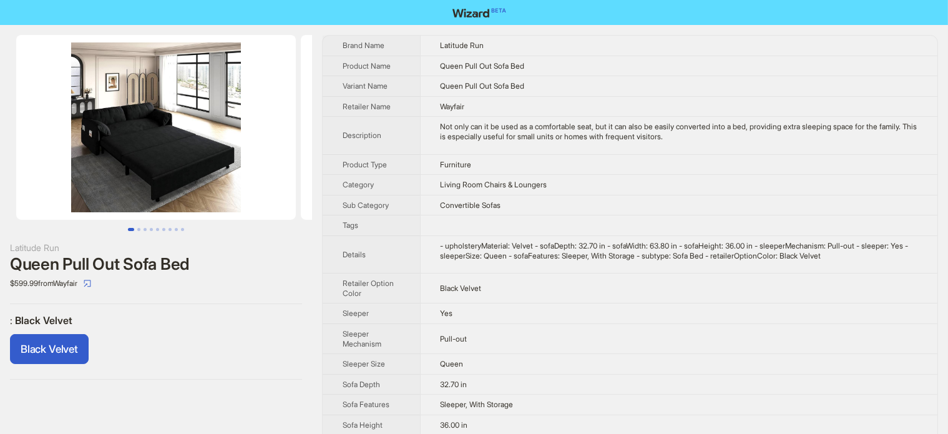
click at [134, 264] on div "Queen Pull Out Sofa Bed" at bounding box center [156, 264] width 292 height 19
copy div "Queen Pull Out Sofa Bed"
click at [429, 41] on td "Latitude Run" at bounding box center [678, 46] width 517 height 20
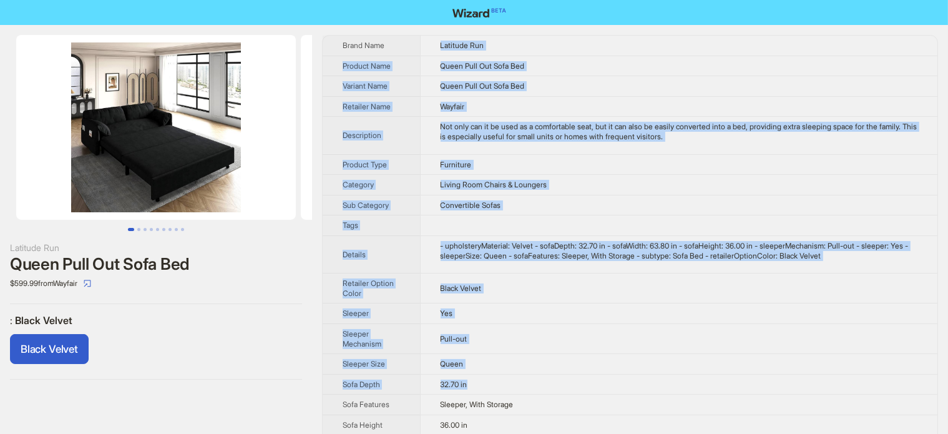
drag, startPoint x: 429, startPoint y: 41, endPoint x: 592, endPoint y: 348, distance: 347.3
click at [603, 374] on tbody "Brand Name Latitude Run Product Name Queen Pull Out Sofa Bed Variant Name Queen…" at bounding box center [630, 271] width 615 height 470
copy tbody "Latitude Run Product Name Queen Pull Out Sofa Bed Variant Name Queen Pull Out S…"
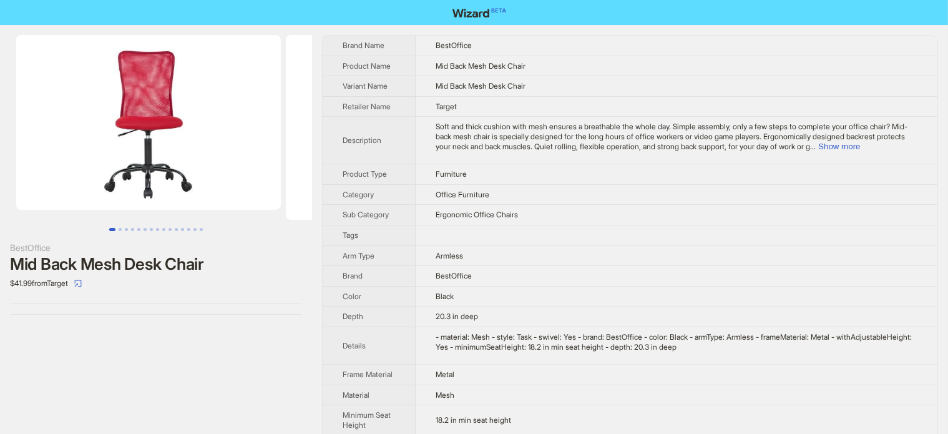
click at [144, 317] on div "BestOffice Mid Back Mesh Desk Chair $41.99 from Target" at bounding box center [156, 175] width 312 height 300
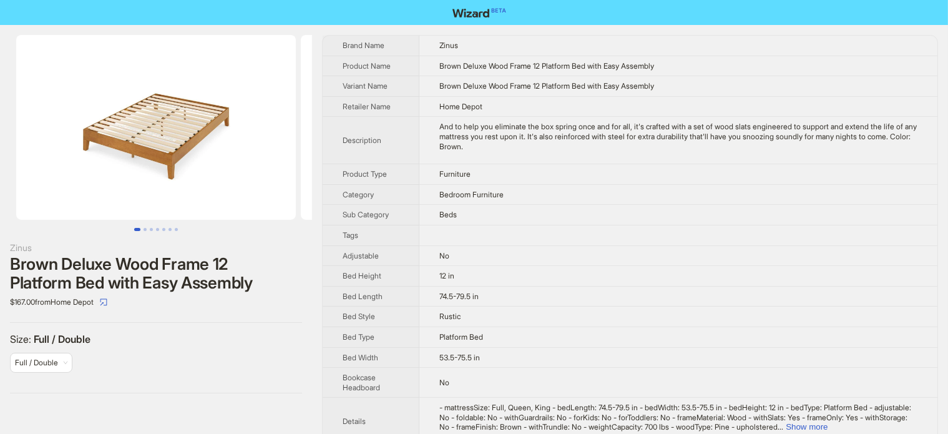
scroll to position [0, 130]
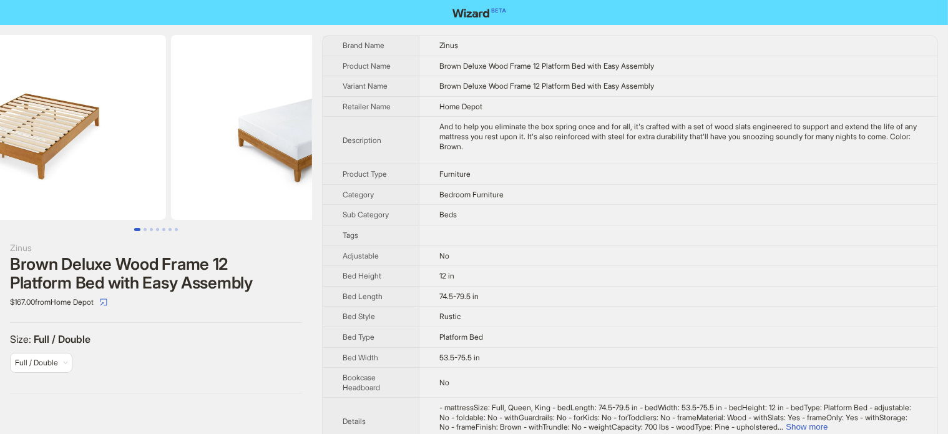
click at [140, 139] on img at bounding box center [26, 127] width 280 height 185
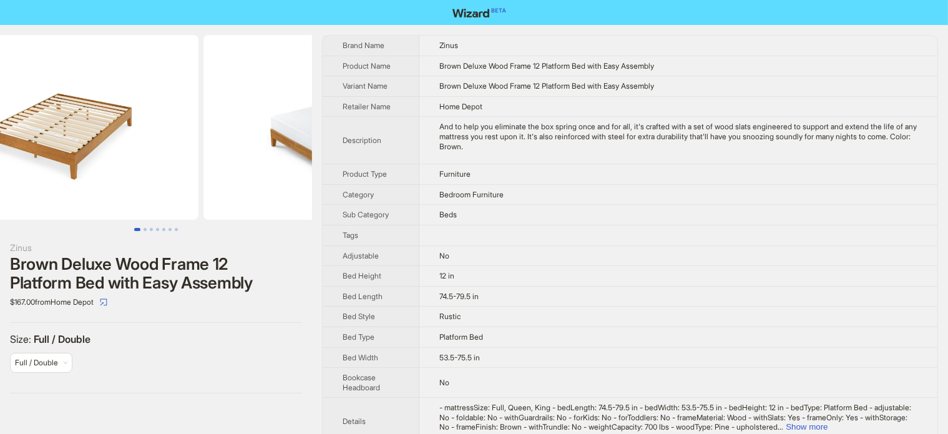
drag, startPoint x: 237, startPoint y: 157, endPoint x: 101, endPoint y: 159, distance: 136.1
click at [102, 170] on ul at bounding box center [156, 127] width 312 height 185
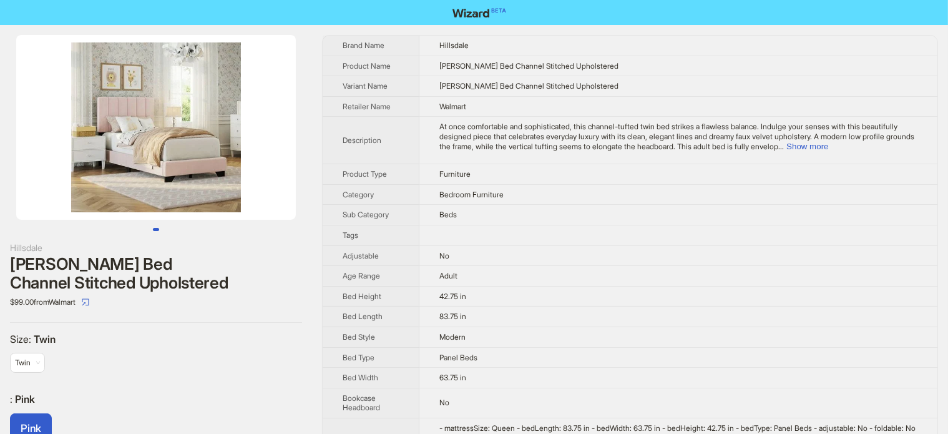
drag, startPoint x: 199, startPoint y: 178, endPoint x: 104, endPoint y: 194, distance: 96.8
click at [91, 194] on img at bounding box center [156, 127] width 280 height 185
drag, startPoint x: 163, startPoint y: 178, endPoint x: 265, endPoint y: 182, distance: 101.2
click at [257, 182] on img at bounding box center [156, 127] width 280 height 185
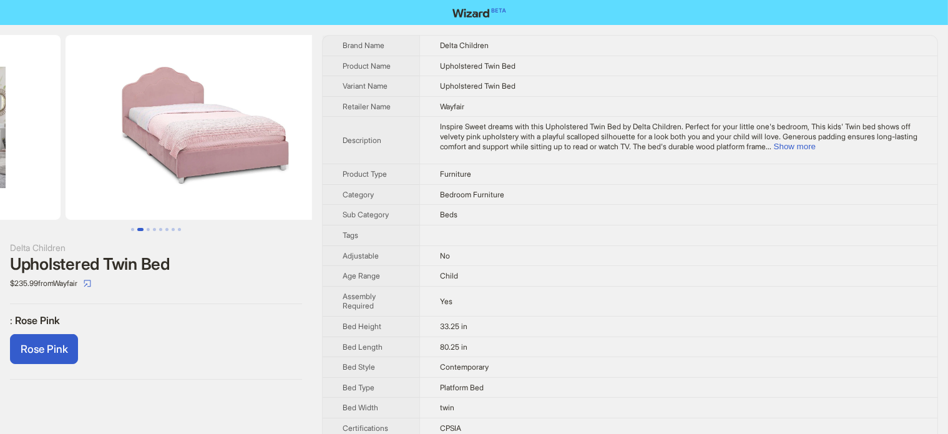
drag, startPoint x: 217, startPoint y: 159, endPoint x: 39, endPoint y: 161, distance: 177.9
click at [40, 161] on ul at bounding box center [156, 127] width 312 height 185
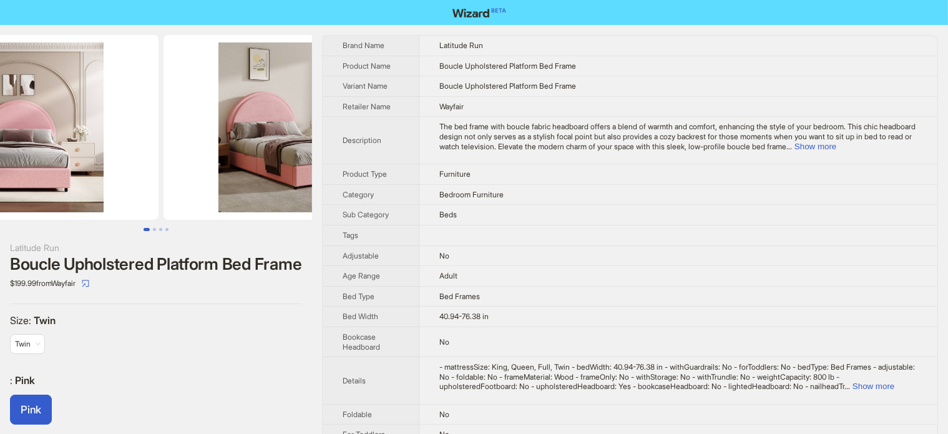
drag, startPoint x: 213, startPoint y: 154, endPoint x: 82, endPoint y: 169, distance: 131.9
click at [92, 170] on img at bounding box center [19, 127] width 280 height 185
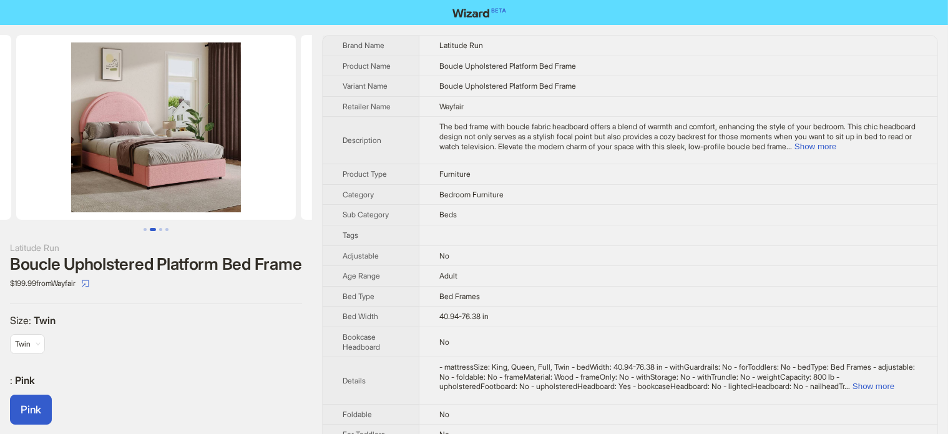
scroll to position [0, 569]
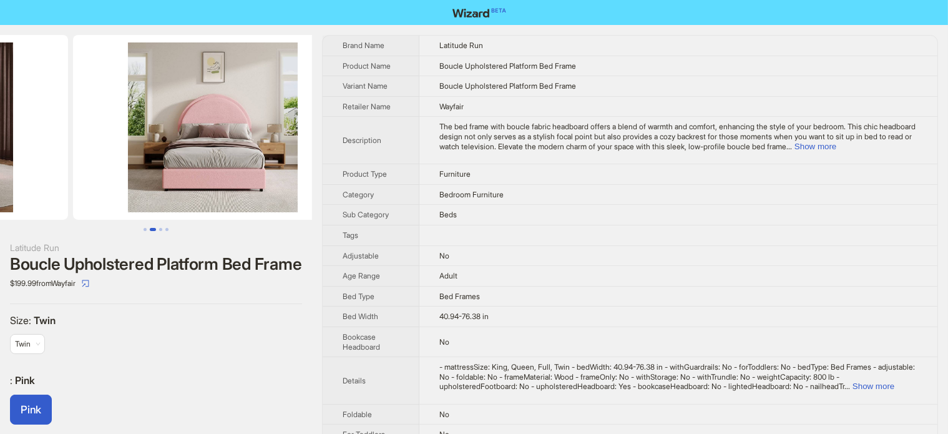
drag, startPoint x: 178, startPoint y: 167, endPoint x: 42, endPoint y: 188, distance: 137.1
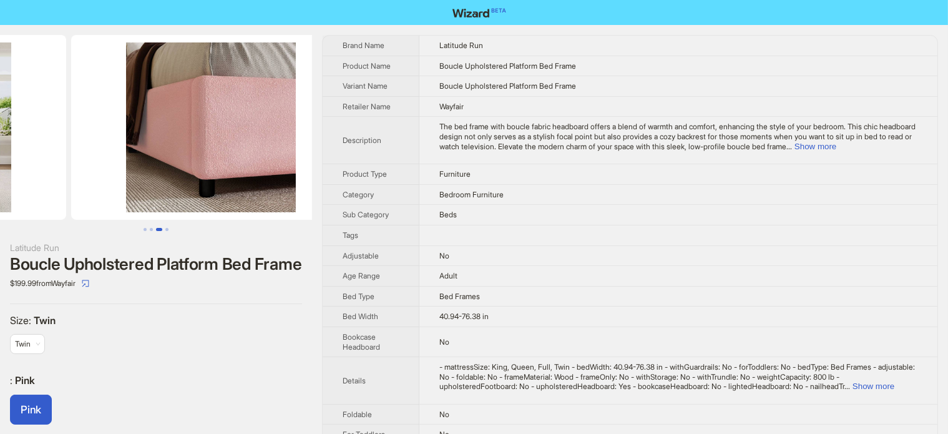
drag, startPoint x: 223, startPoint y: 171, endPoint x: 54, endPoint y: 167, distance: 169.8
click at [55, 167] on ul at bounding box center [156, 127] width 312 height 185
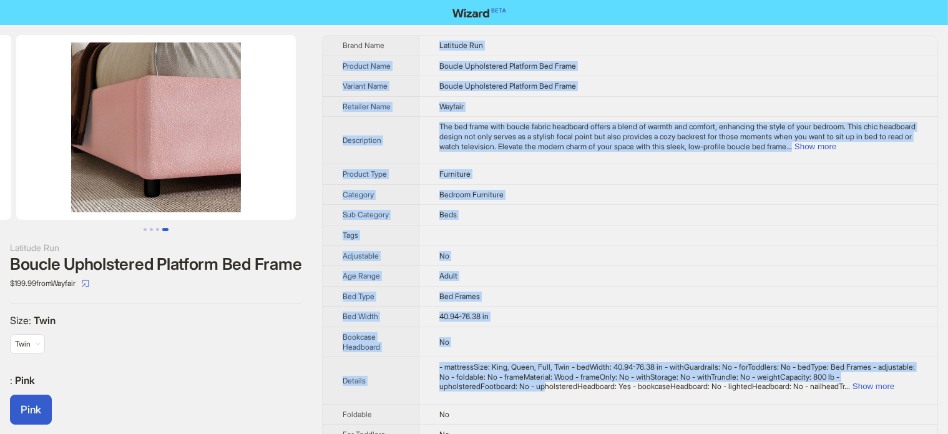
drag, startPoint x: 429, startPoint y: 42, endPoint x: 547, endPoint y: 388, distance: 365.9
click at [547, 388] on tbody "Brand Name Latitude Run Product Name Boucle Upholstered Platform Bed Frame Vari…" at bounding box center [630, 417] width 615 height 763
copy tbody "Latitude Run Product Name Boucle Upholstered Platform Bed Frame Variant Name Bo…"
click at [233, 189] on ul at bounding box center [156, 127] width 312 height 185
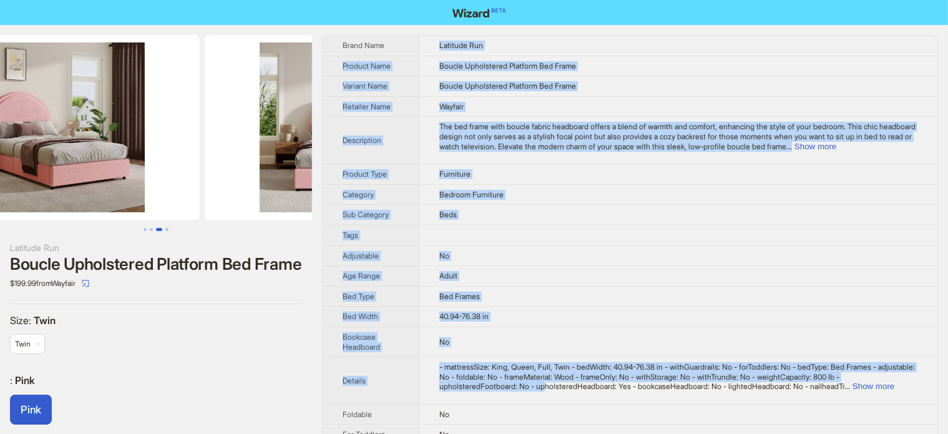
drag, startPoint x: 160, startPoint y: 181, endPoint x: 134, endPoint y: 154, distance: 37.5
click at [291, 159] on img at bounding box center [345, 127] width 280 height 185
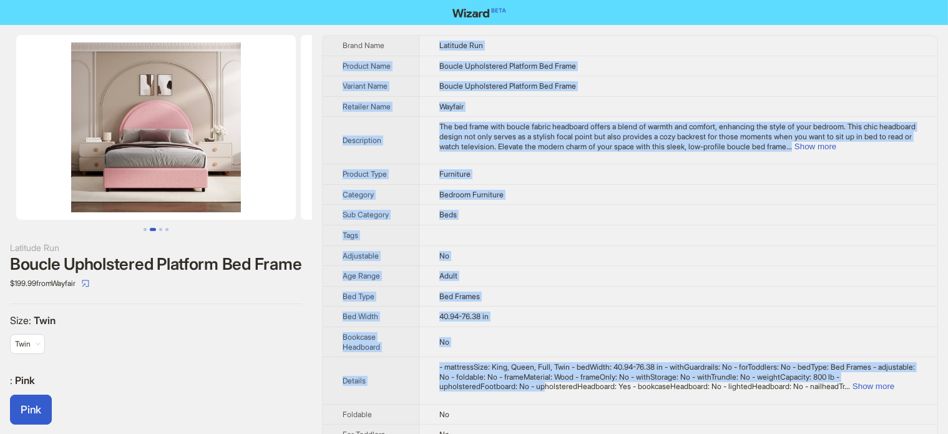
drag, startPoint x: 132, startPoint y: 154, endPoint x: 331, endPoint y: 155, distance: 199.1
click at [331, 155] on div "Latitude Run Boucle Upholstered Platform Bed Frame $199.99 from Wayfair Size : …" at bounding box center [474, 417] width 948 height 784
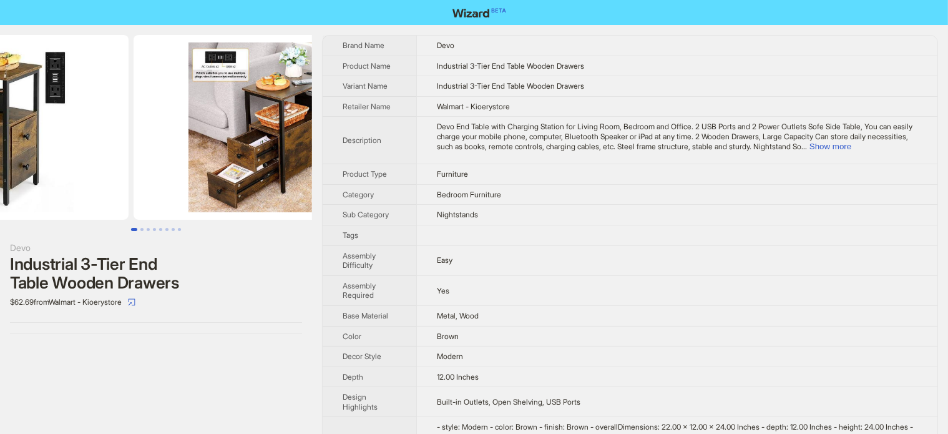
drag, startPoint x: 212, startPoint y: 158, endPoint x: 69, endPoint y: 178, distance: 144.9
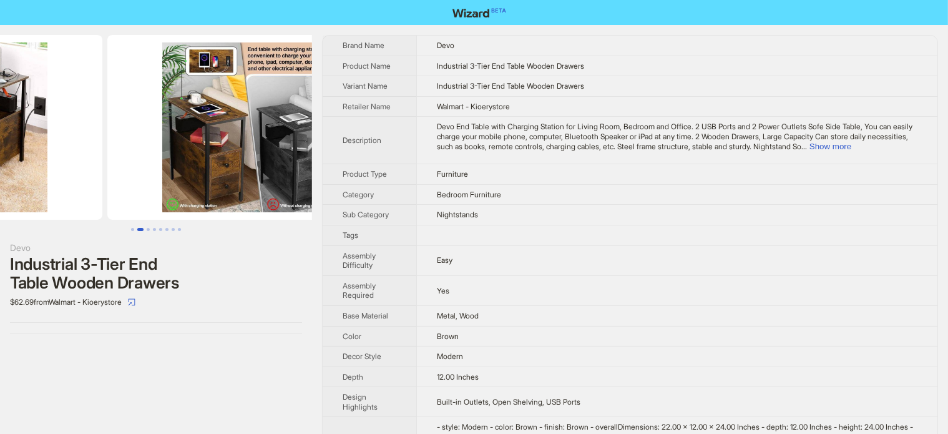
drag, startPoint x: 227, startPoint y: 147, endPoint x: 76, endPoint y: 180, distance: 154.0
click at [77, 180] on ul at bounding box center [156, 127] width 312 height 185
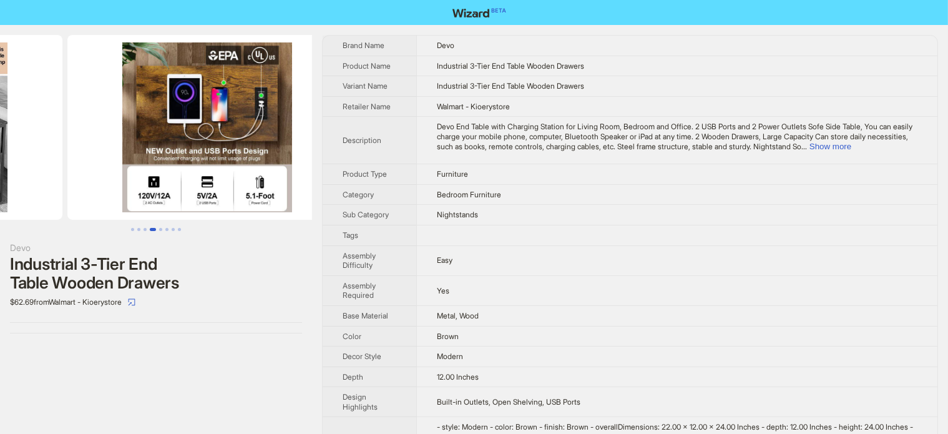
drag, startPoint x: 98, startPoint y: 169, endPoint x: 59, endPoint y: 183, distance: 41.3
click at [31, 183] on ul at bounding box center [156, 127] width 312 height 185
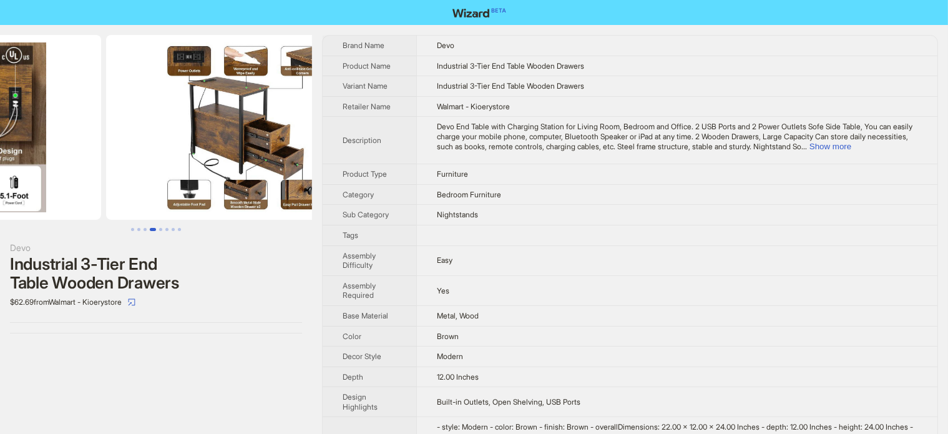
drag, startPoint x: 225, startPoint y: 165, endPoint x: 79, endPoint y: 197, distance: 149.3
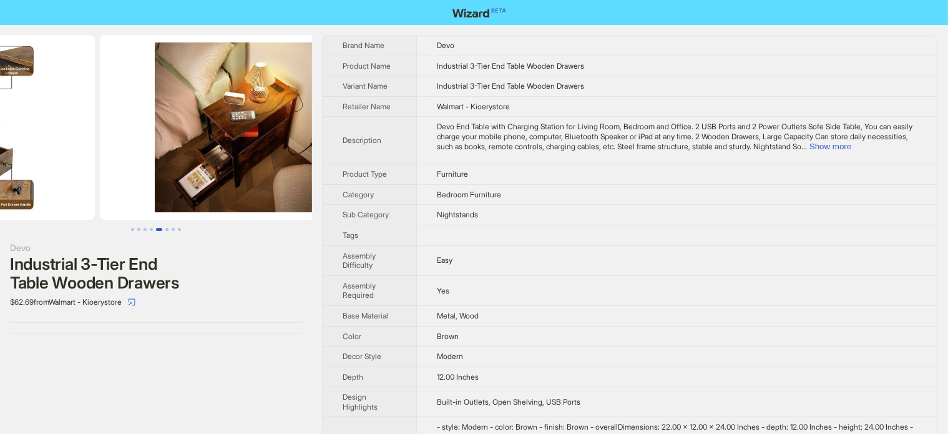
drag, startPoint x: 213, startPoint y: 176, endPoint x: 80, endPoint y: 209, distance: 137.0
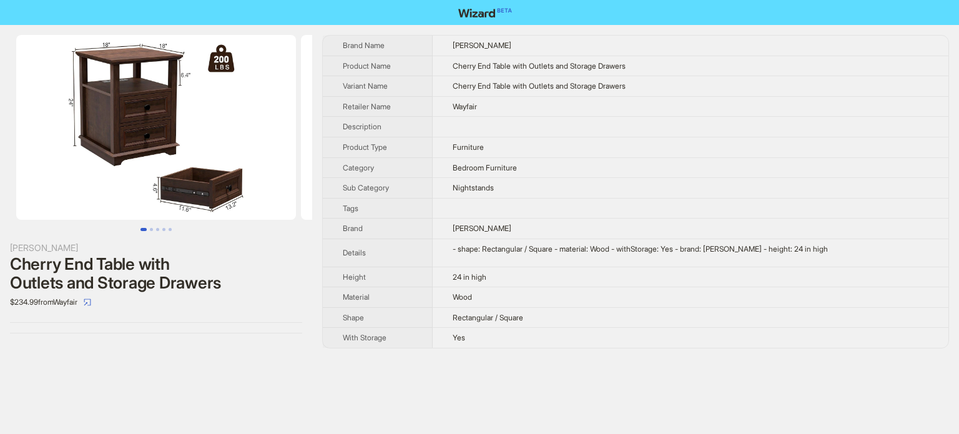
click at [176, 349] on div "Rosalind Wheeler Cherry End Table with Outlets and Storage Drawers $234.99 from…" at bounding box center [156, 191] width 312 height 333
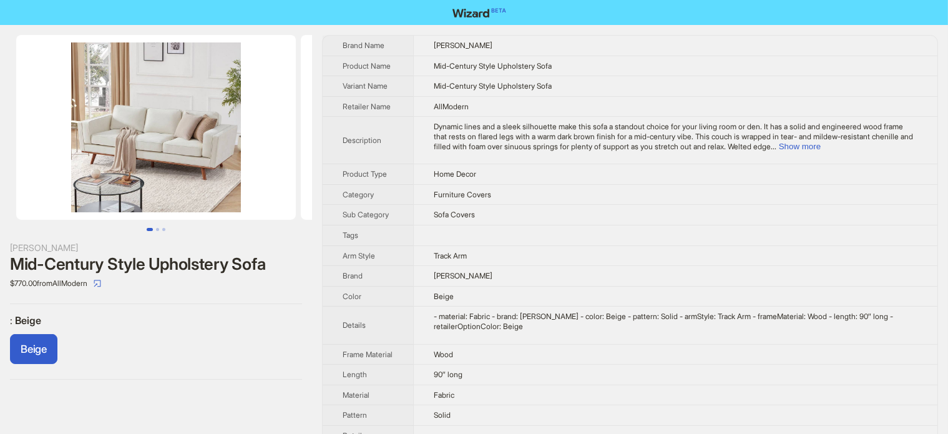
drag, startPoint x: 160, startPoint y: 138, endPoint x: 121, endPoint y: 151, distance: 41.4
click at [126, 151] on img at bounding box center [156, 127] width 280 height 185
click at [821, 142] on button "Show more" at bounding box center [800, 146] width 42 height 9
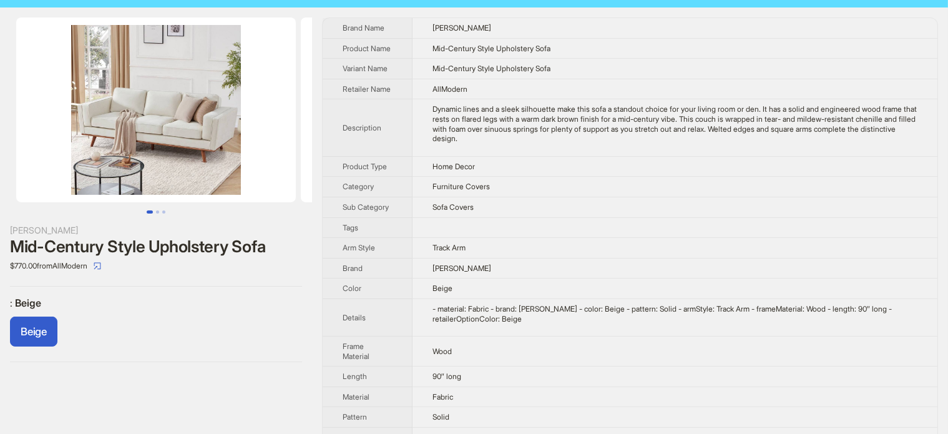
scroll to position [49, 0]
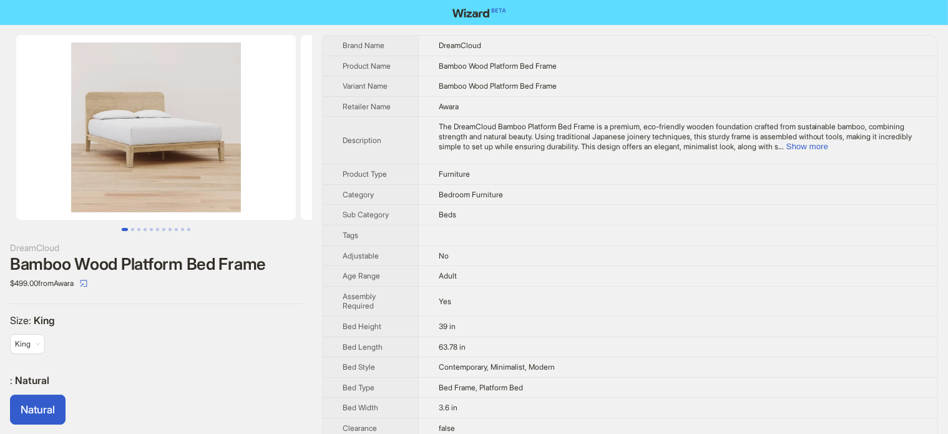
click at [220, 324] on label "Size : King" at bounding box center [156, 320] width 292 height 13
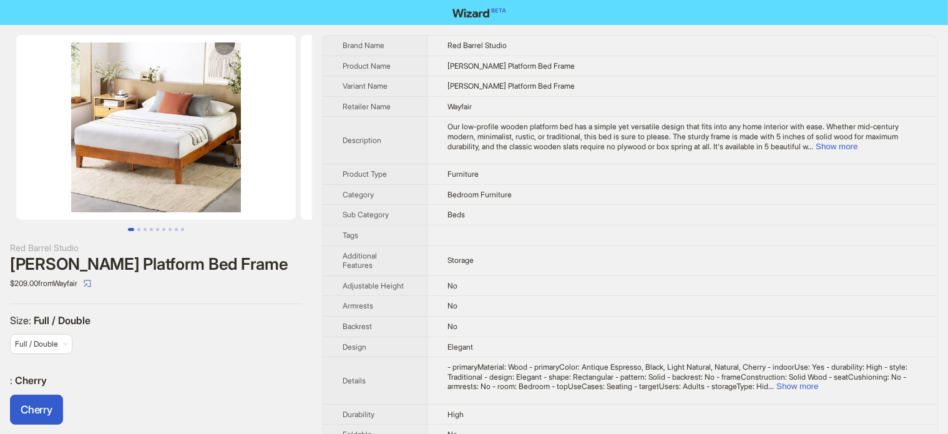
click at [165, 263] on div "Harney Platform Bed Frame" at bounding box center [156, 264] width 292 height 19
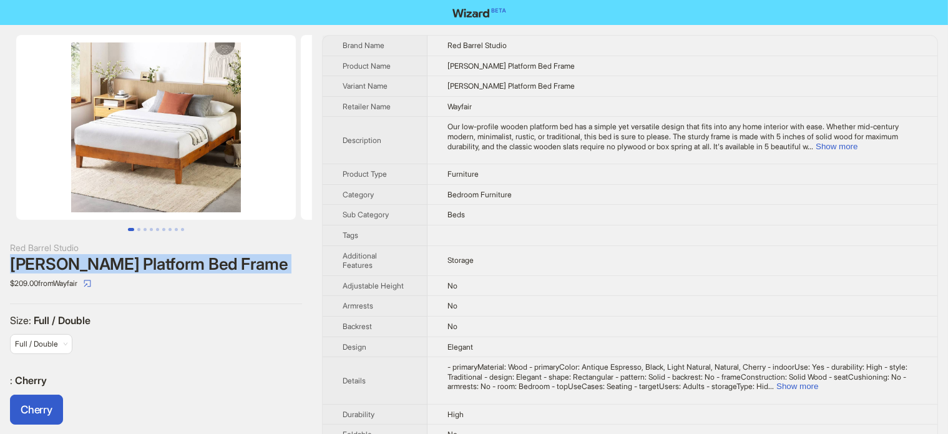
click at [165, 263] on div "Harney Platform Bed Frame" at bounding box center [156, 264] width 292 height 19
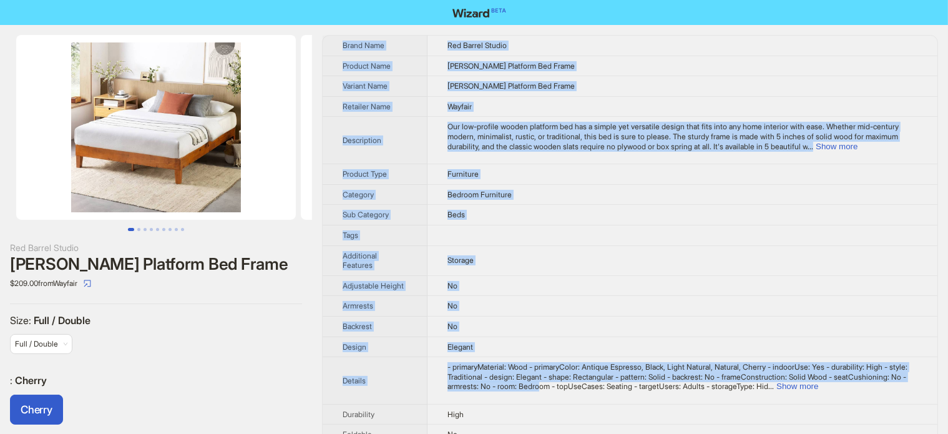
drag, startPoint x: 447, startPoint y: 52, endPoint x: 623, endPoint y: 402, distance: 392.1
copy tbody "Brand Name Red Barrel Studio Product Name Harney Platform Bed Frame Variant Nam…"
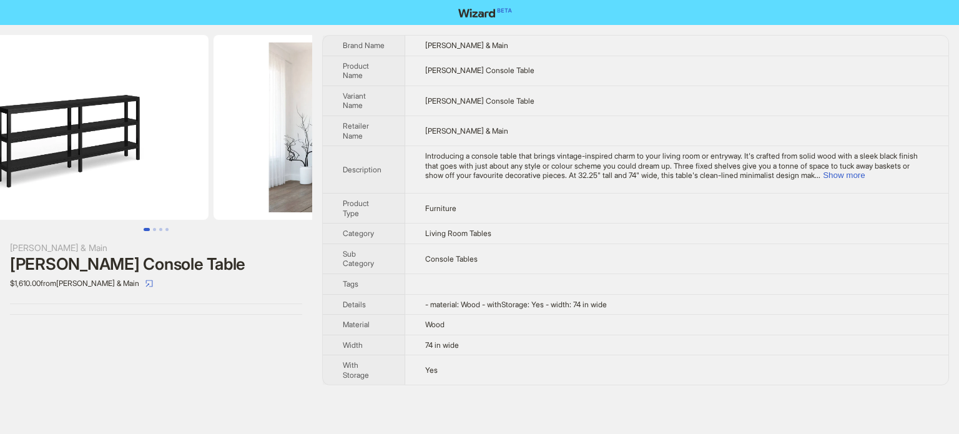
scroll to position [0, 96]
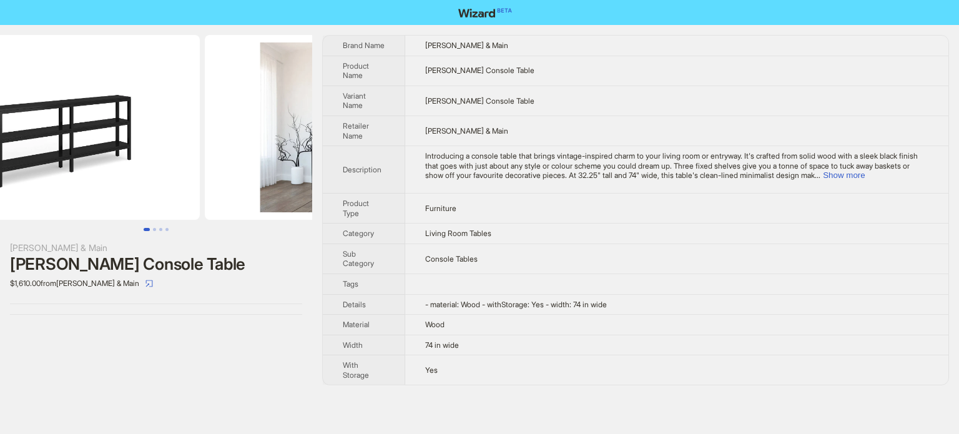
drag, startPoint x: 266, startPoint y: 150, endPoint x: 201, endPoint y: 150, distance: 64.9
click at [201, 150] on ul at bounding box center [156, 127] width 312 height 185
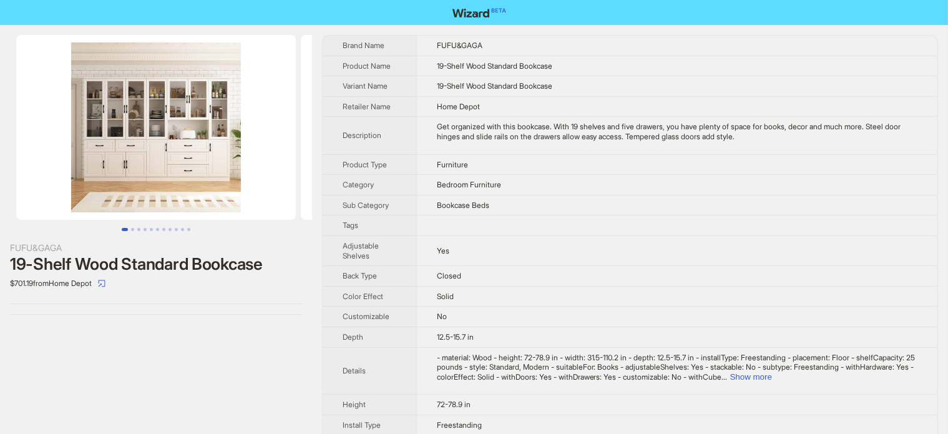
click at [147, 119] on img at bounding box center [156, 127] width 280 height 185
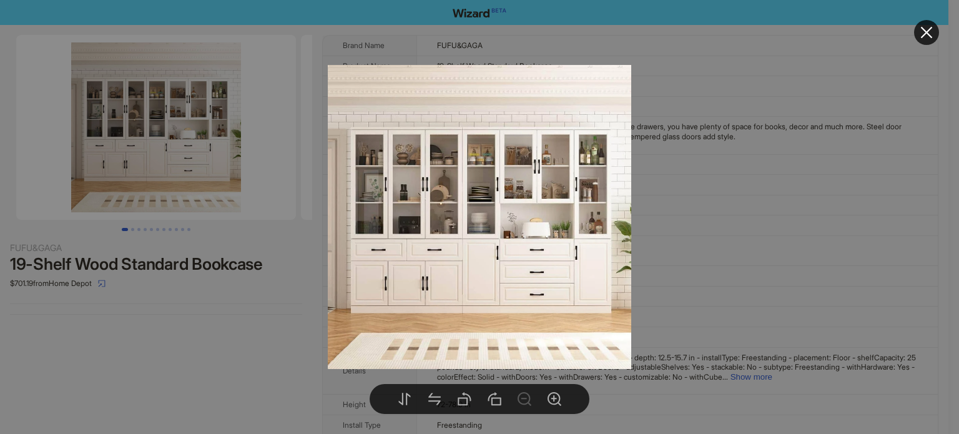
click at [122, 338] on div at bounding box center [479, 217] width 959 height 434
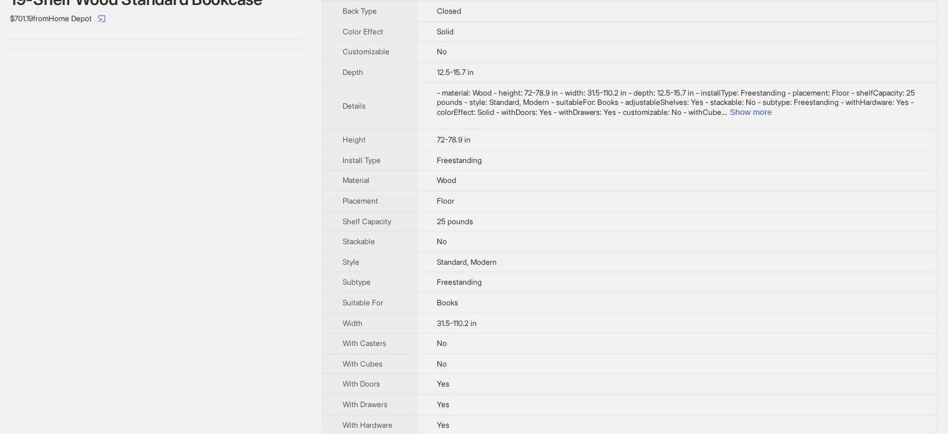
scroll to position [272, 0]
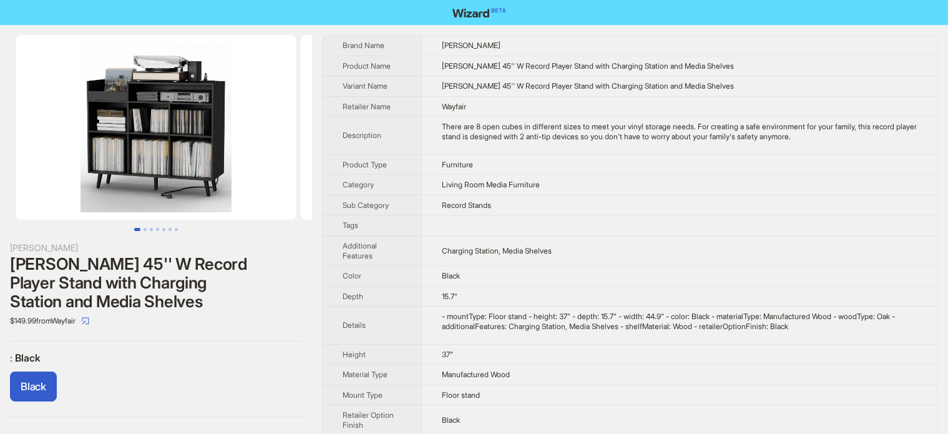
click at [160, 316] on div "George Oliver Meher 45'' W Record Player Stand with Charging Station and Media …" at bounding box center [156, 226] width 312 height 402
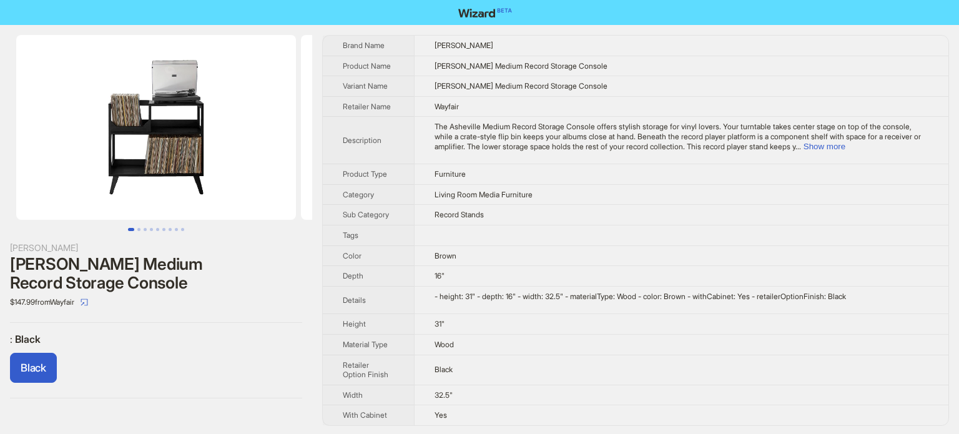
click at [148, 354] on div "Black" at bounding box center [156, 370] width 292 height 35
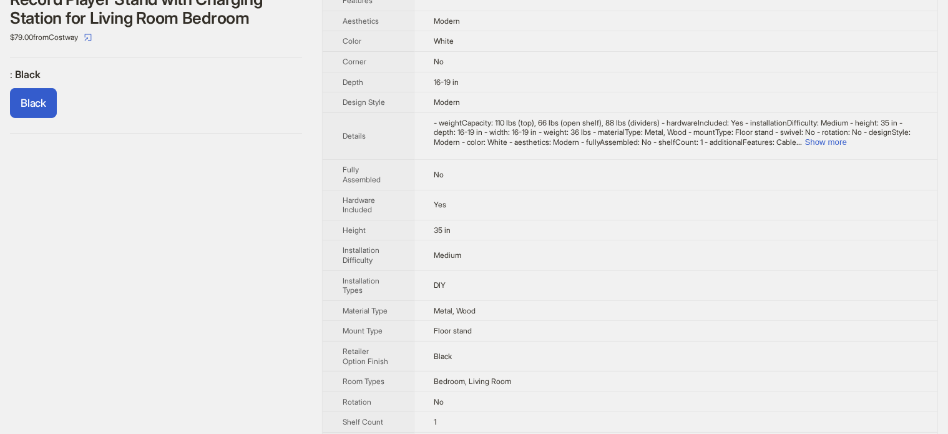
scroll to position [242, 0]
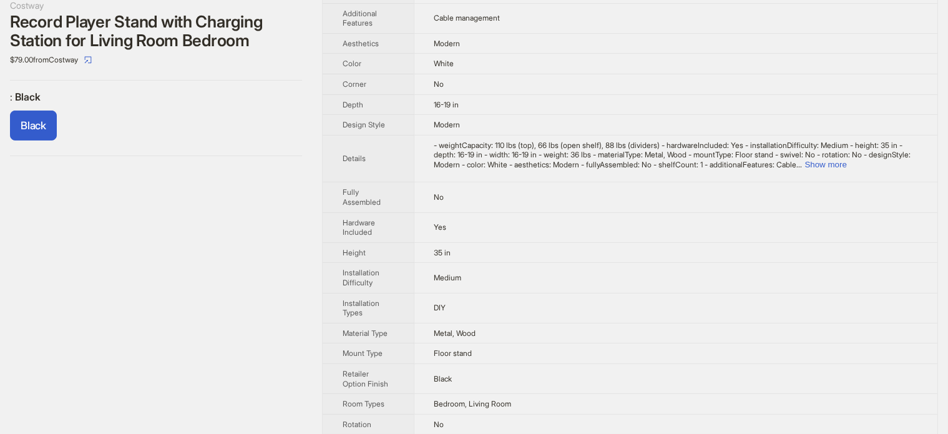
click at [61, 207] on div "Costway Record Player Stand with Charging Station for Living Room Bedroom $79.0…" at bounding box center [156, 235] width 312 height 905
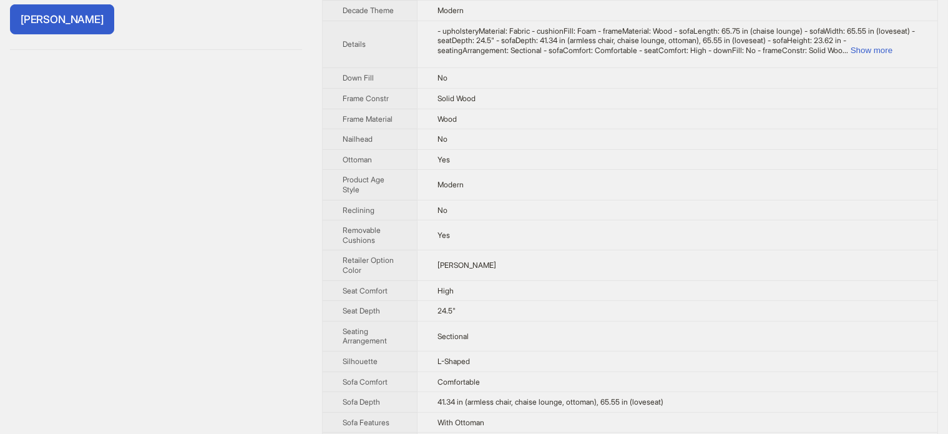
scroll to position [374, 0]
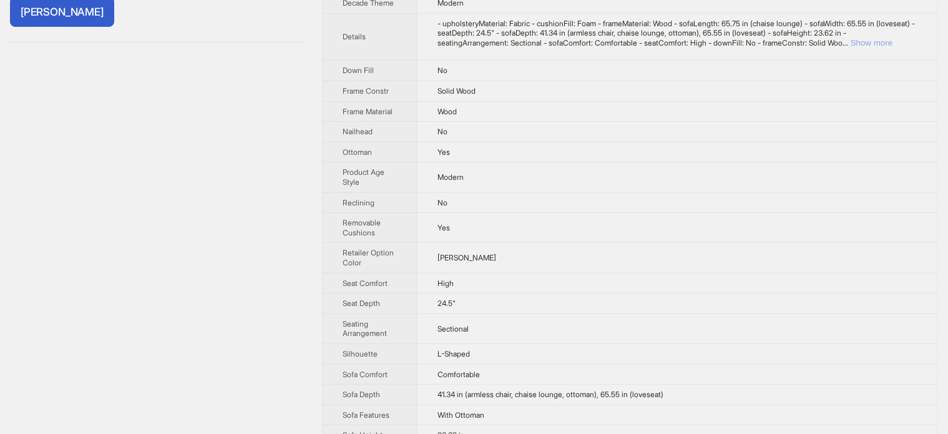
click at [892, 42] on button "Show more" at bounding box center [872, 42] width 42 height 9
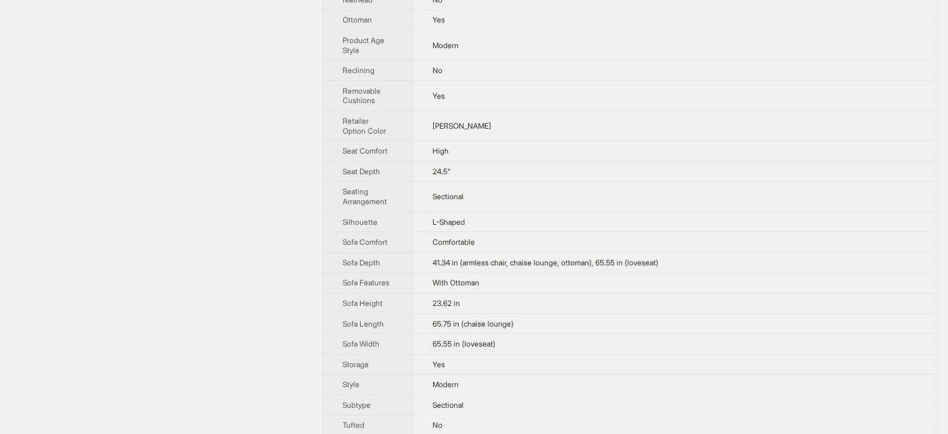
scroll to position [602, 0]
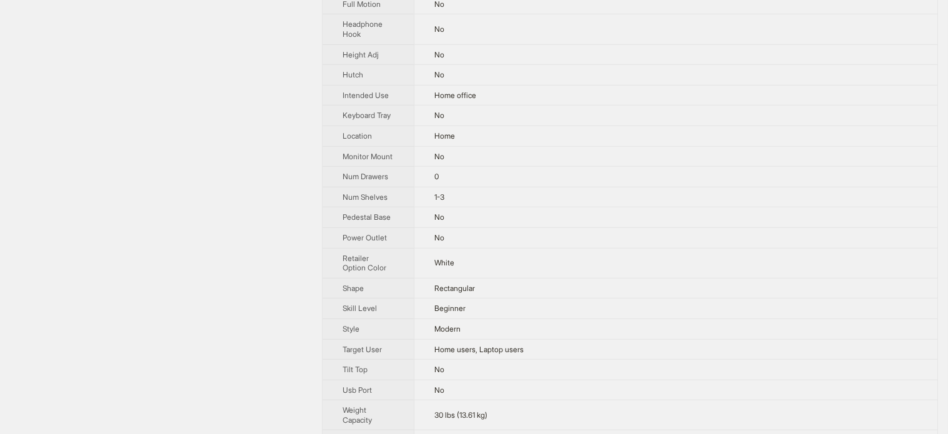
scroll to position [654, 0]
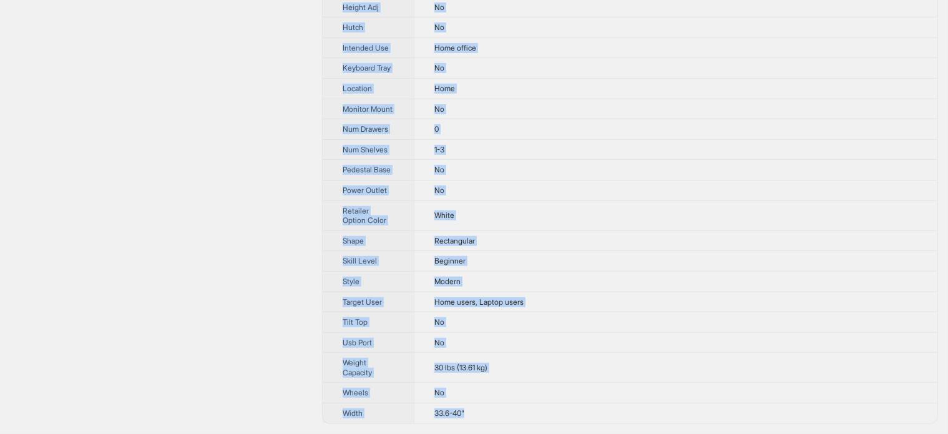
drag, startPoint x: 344, startPoint y: 49, endPoint x: 499, endPoint y: 421, distance: 402.8
copy tbody "Brand Name Furinno Product Name Efficient Home Laptop Notebook Computer Desk Va…"
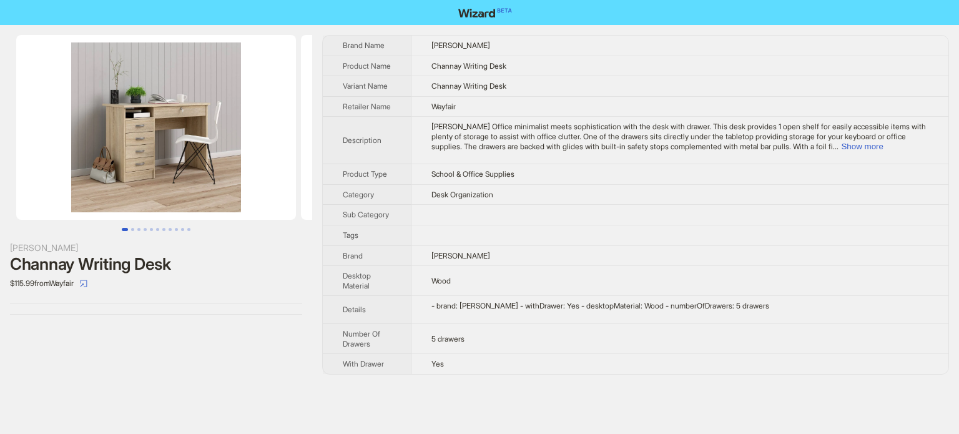
click at [428, 35] on div "Brand Name Wade Logan Product Name Channay Writing Desk Variant Name Channay Wr…" at bounding box center [635, 204] width 627 height 339
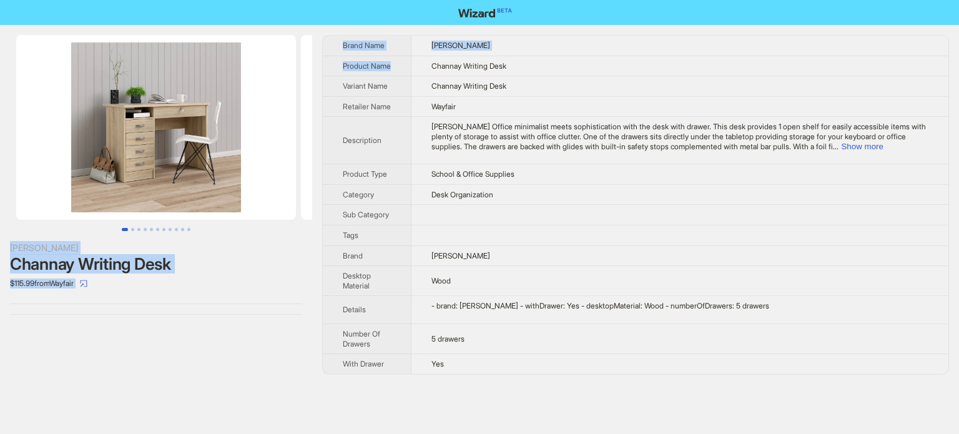
drag, startPoint x: 347, startPoint y: 29, endPoint x: 419, endPoint y: 156, distance: 145.9
click at [399, 128] on div "Wade Logan Channay Writing Desk $115.99 from Wayfair Brand Name Wade Logan Prod…" at bounding box center [479, 217] width 959 height 434
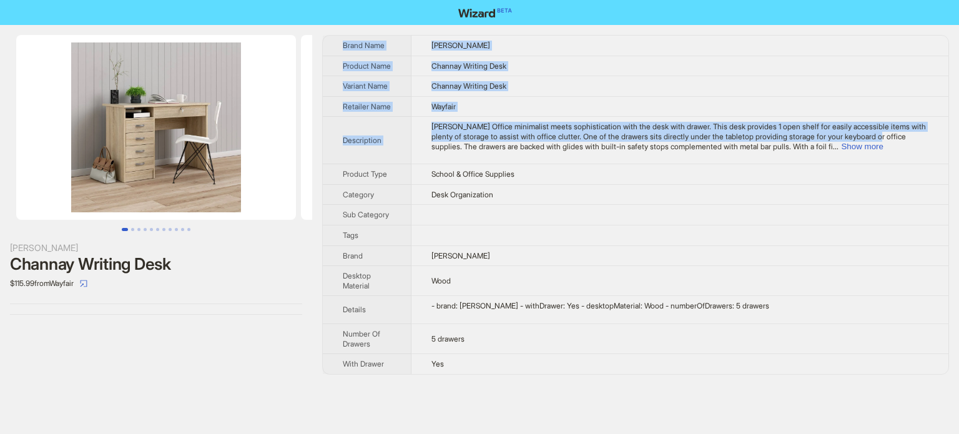
drag, startPoint x: 419, startPoint y: 156, endPoint x: 597, endPoint y: 393, distance: 296.4
click at [597, 393] on div "Wade Logan Channay Writing Desk $115.99 from Wayfair Brand Name Wade Logan Prod…" at bounding box center [479, 217] width 959 height 434
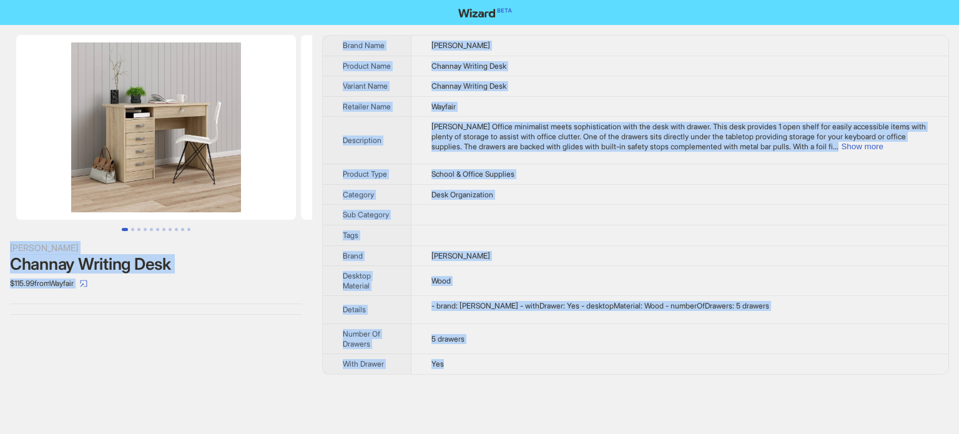
drag, startPoint x: 334, startPoint y: 62, endPoint x: 549, endPoint y: 371, distance: 377.0
click at [552, 373] on div "Wade Logan Channay Writing Desk $115.99 from Wayfair Brand Name Wade Logan Prod…" at bounding box center [479, 217] width 959 height 434
copy div "Wade Logan Channay Writing Desk $115.99 from Wayfair Brand Name Wade Logan Prod…"
click at [353, 71] on span "Product Name" at bounding box center [367, 65] width 48 height 9
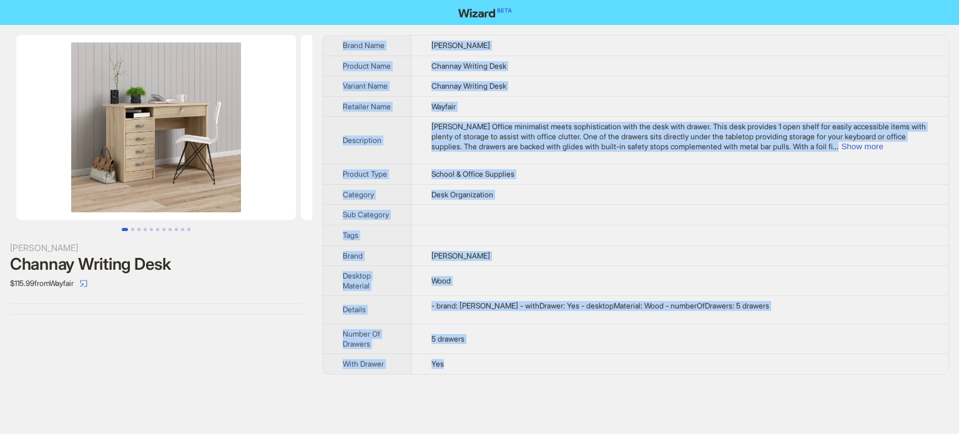
drag, startPoint x: 339, startPoint y: 42, endPoint x: 495, endPoint y: 369, distance: 361.5
click at [495, 369] on tbody "Brand Name Wade Logan Product Name Channay Writing Desk Variant Name Channay Wr…" at bounding box center [635, 205] width 625 height 338
copy tbody "Brand Name Wade Logan Product Name Channay Writing Desk Variant Name Channay Wr…"
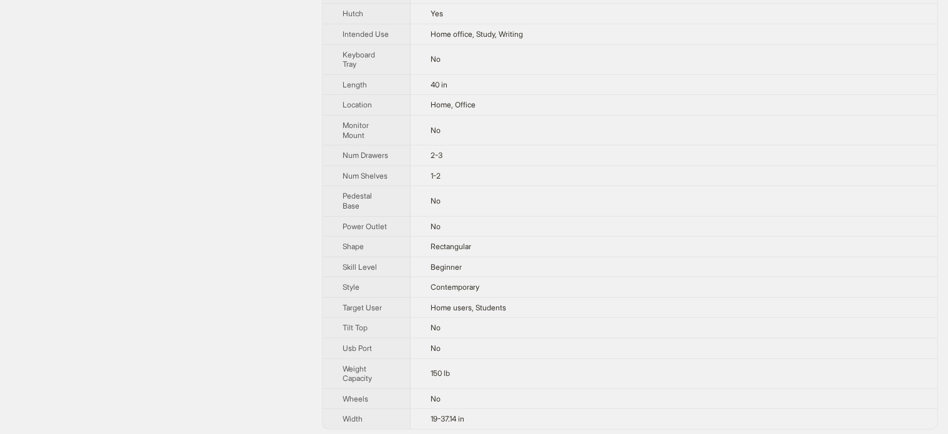
drag, startPoint x: 416, startPoint y: 27, endPoint x: 563, endPoint y: 441, distance: 439.0
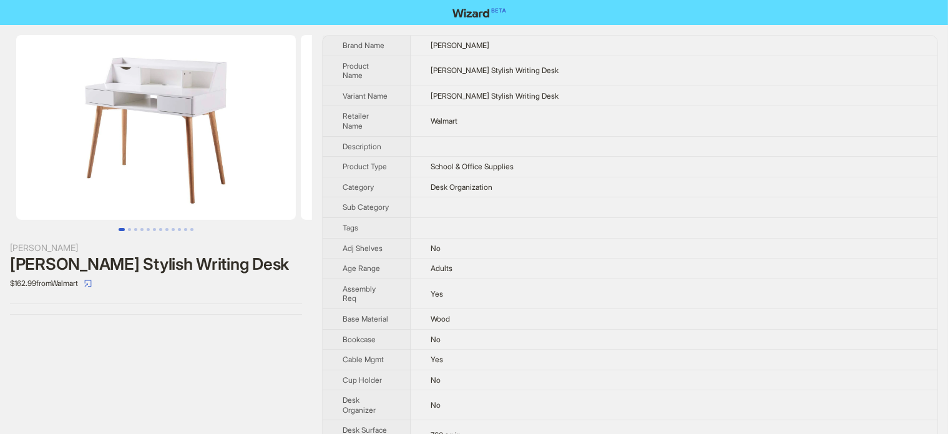
click at [479, 124] on td "Walmart" at bounding box center [674, 121] width 527 height 30
drag, startPoint x: 339, startPoint y: 35, endPoint x: 402, endPoint y: 180, distance: 158.2
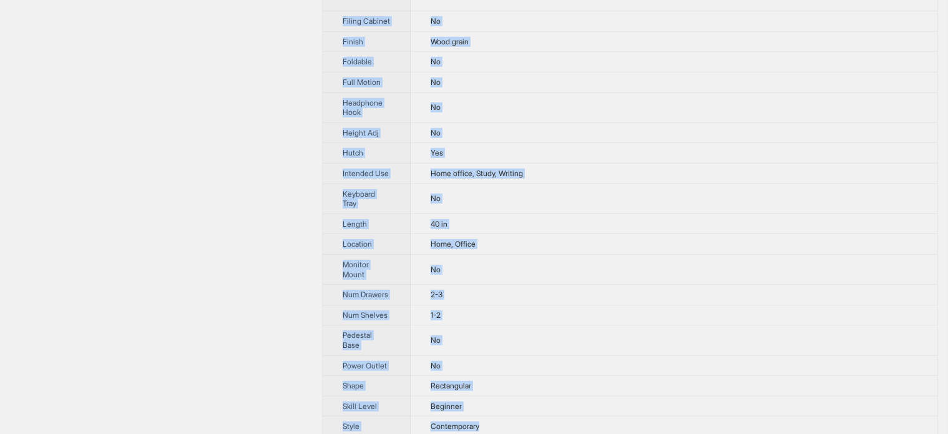
scroll to position [676, 0]
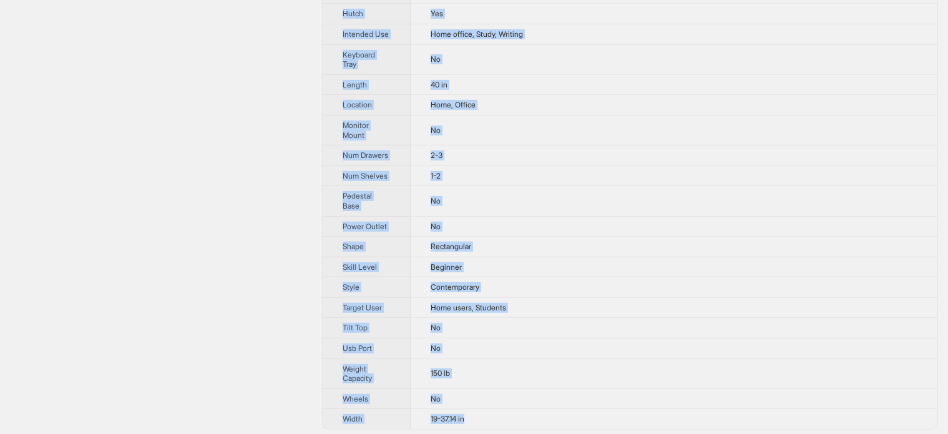
drag, startPoint x: 332, startPoint y: 37, endPoint x: 564, endPoint y: 407, distance: 437.4
copy tbody "Brand Name George Oliver Product Name Dunleavy Stylish Writing Desk Variant Nam…"
click at [382, 44] on th "Keyboard Tray" at bounding box center [367, 59] width 88 height 30
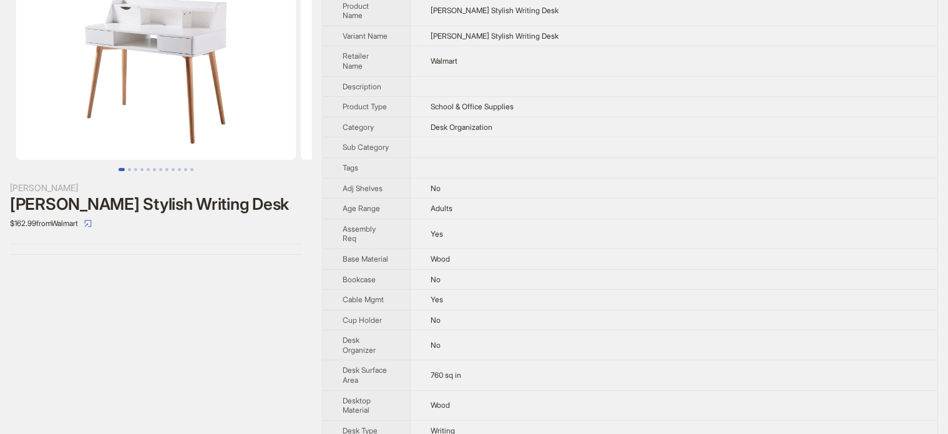
scroll to position [0, 0]
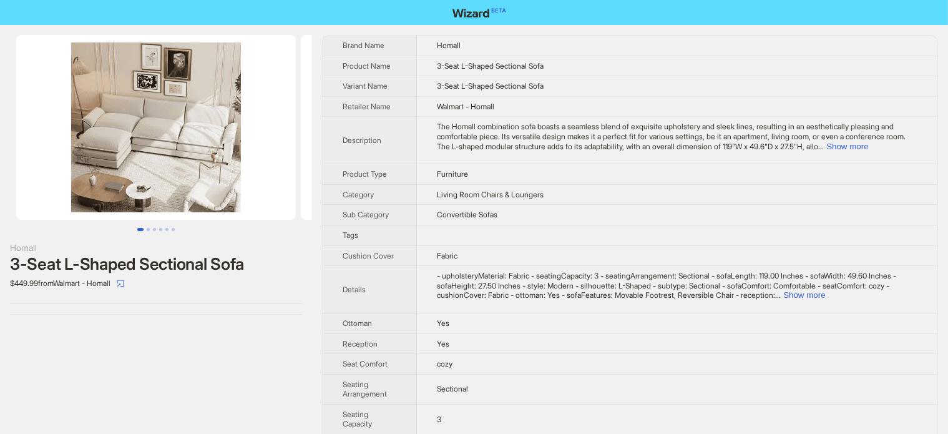
drag, startPoint x: 15, startPoint y: 285, endPoint x: 22, endPoint y: 289, distance: 8.4
click at [15, 285] on div "$449.99 from Walmart - Homall" at bounding box center [156, 283] width 292 height 20
drag, startPoint x: 22, startPoint y: 289, endPoint x: 32, endPoint y: 291, distance: 10.3
click at [32, 291] on div "$449.99 from Walmart - Homall" at bounding box center [156, 283] width 292 height 20
click at [37, 292] on div "$449.99 from Walmart - Homall" at bounding box center [156, 283] width 292 height 20
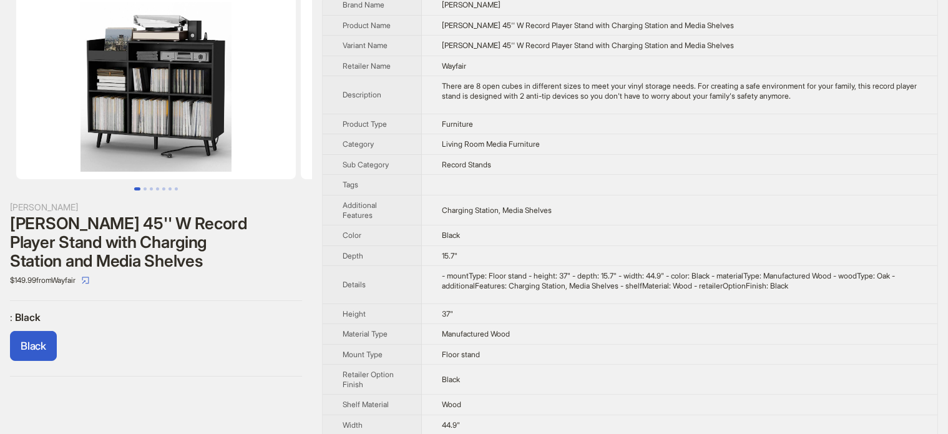
scroll to position [62, 0]
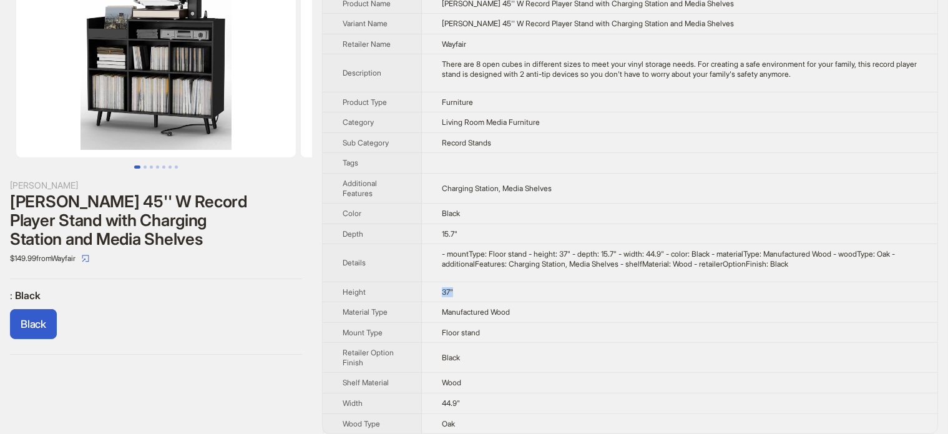
drag, startPoint x: 436, startPoint y: 290, endPoint x: 459, endPoint y: 291, distance: 22.5
click at [459, 291] on td "37"" at bounding box center [679, 291] width 515 height 21
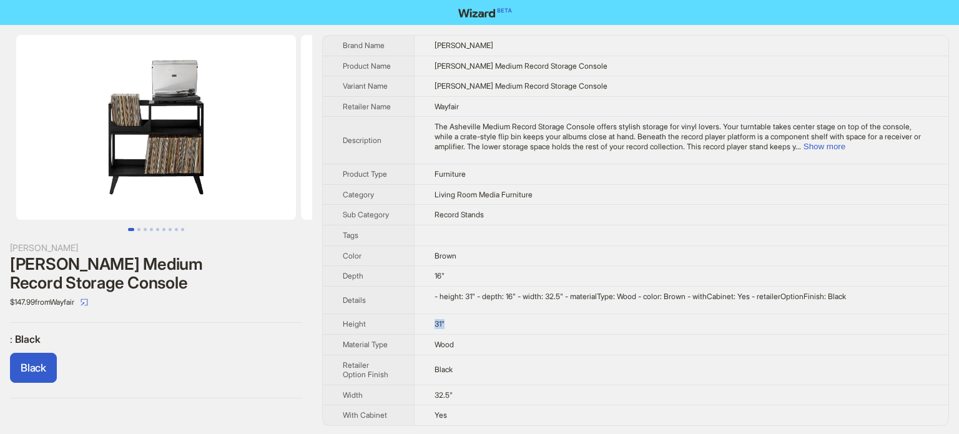
drag, startPoint x: 432, startPoint y: 320, endPoint x: 449, endPoint y: 327, distance: 18.4
click at [449, 327] on td "31"" at bounding box center [681, 324] width 534 height 21
click at [198, 310] on div "$147.99 from Wayfair" at bounding box center [156, 302] width 292 height 20
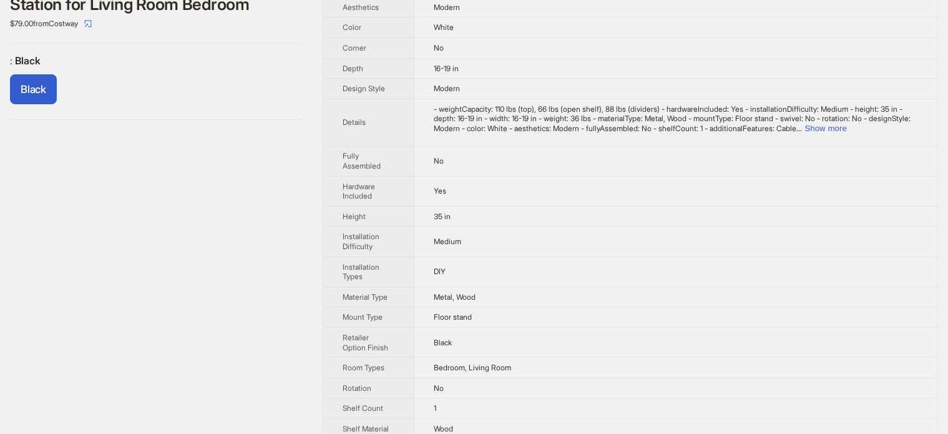
scroll to position [312, 0]
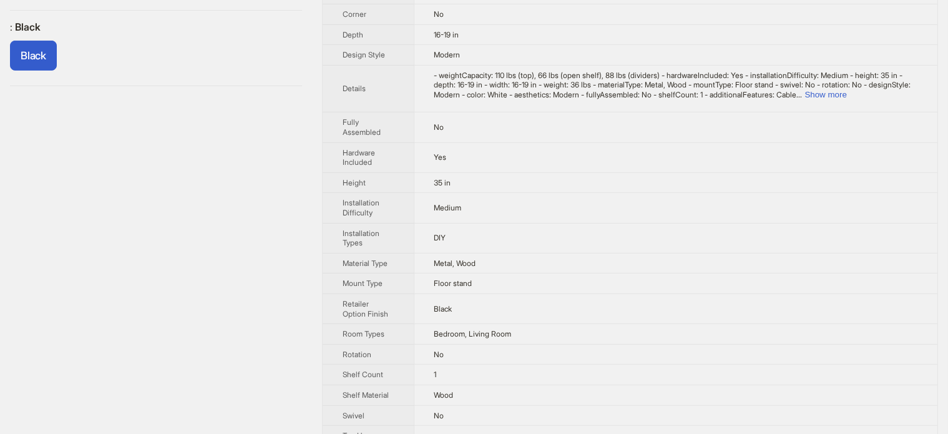
click at [157, 163] on div "Costway Record Player Stand with Charging Station for Living Room Bedroom $79.0…" at bounding box center [156, 165] width 312 height 905
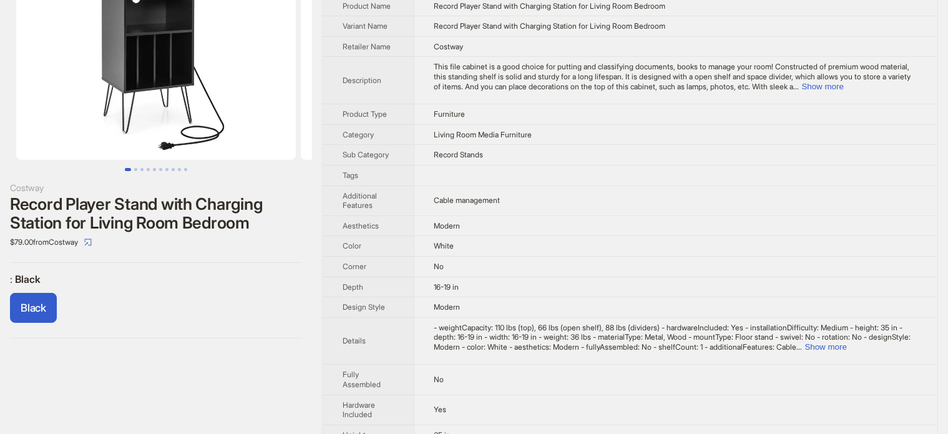
scroll to position [0, 0]
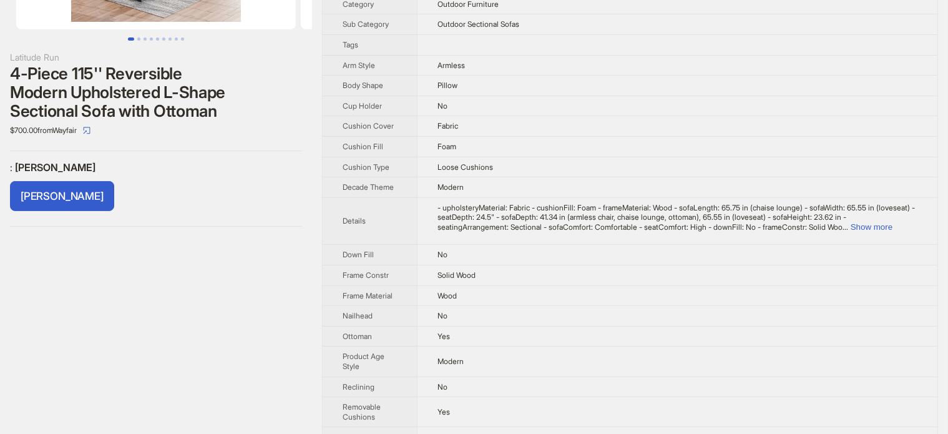
scroll to position [312, 0]
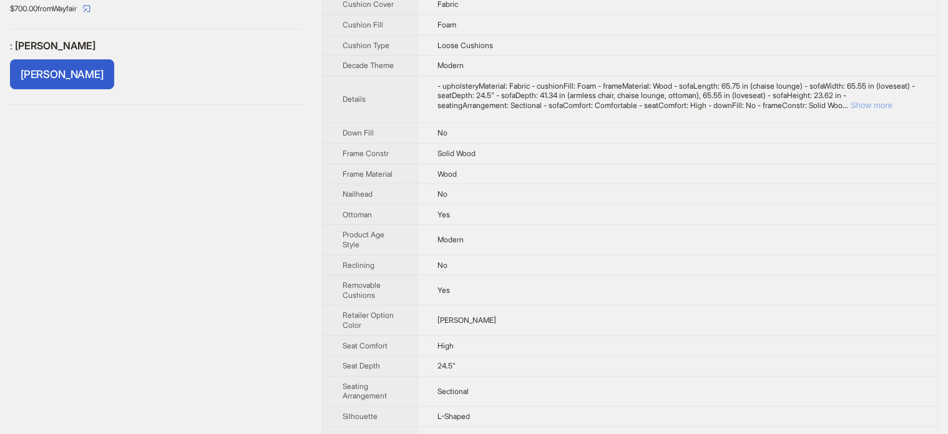
click at [883, 104] on button "Show more" at bounding box center [872, 104] width 42 height 9
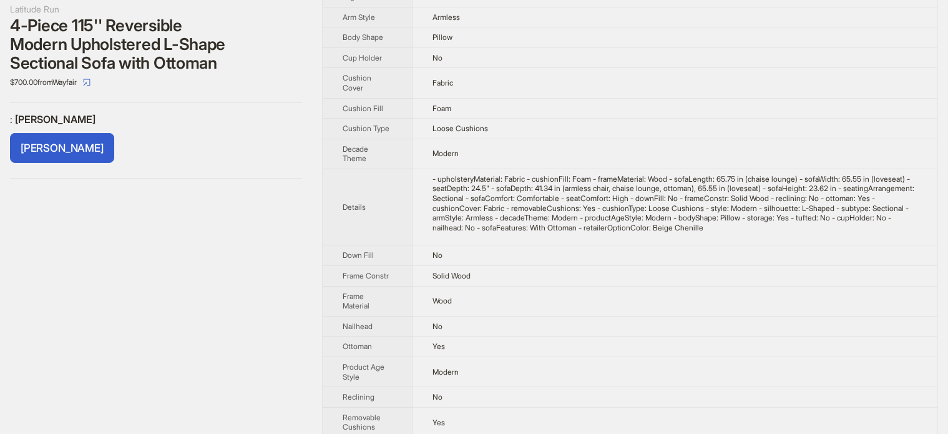
scroll to position [102, 0]
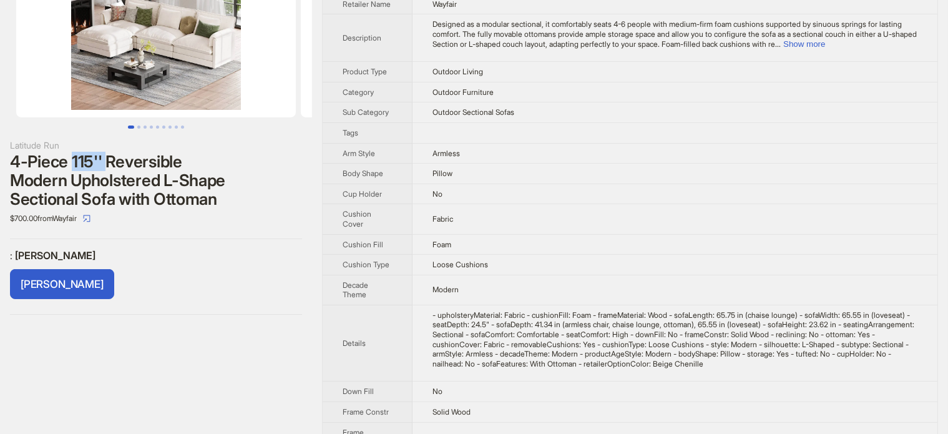
drag, startPoint x: 72, startPoint y: 159, endPoint x: 105, endPoint y: 160, distance: 32.5
click at [105, 160] on div "4-Piece 115'' Reversible Modern Upholstered L-Shape Sectional Sofa with Ottoman" at bounding box center [156, 180] width 292 height 56
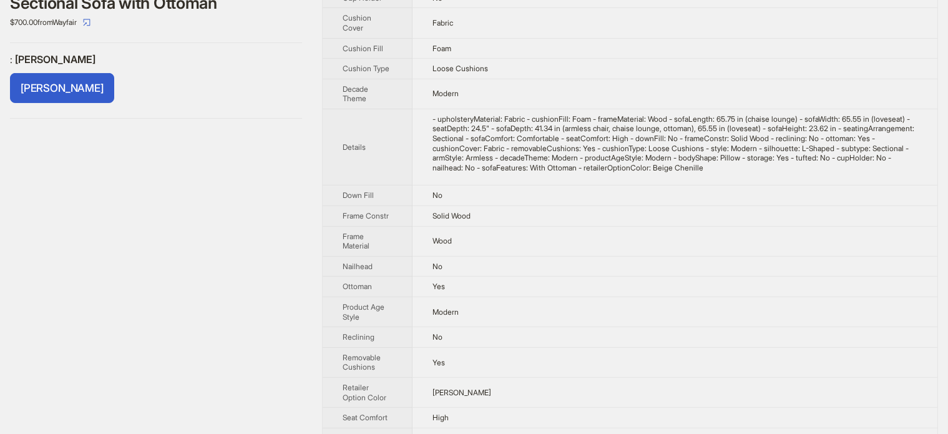
scroll to position [374, 0]
